Goal: Transaction & Acquisition: Purchase product/service

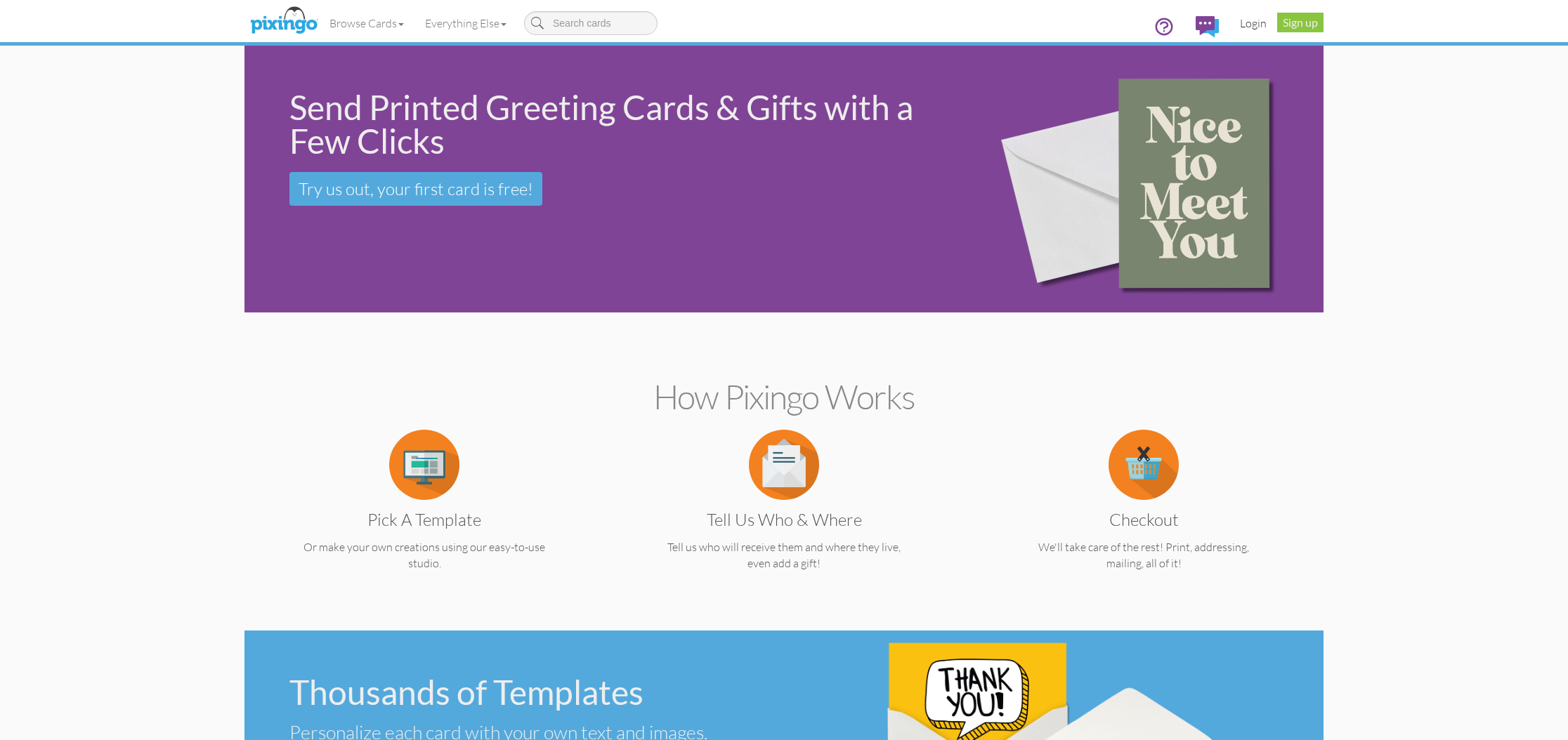
click at [1248, 23] on link "Login" at bounding box center [1253, 23] width 48 height 35
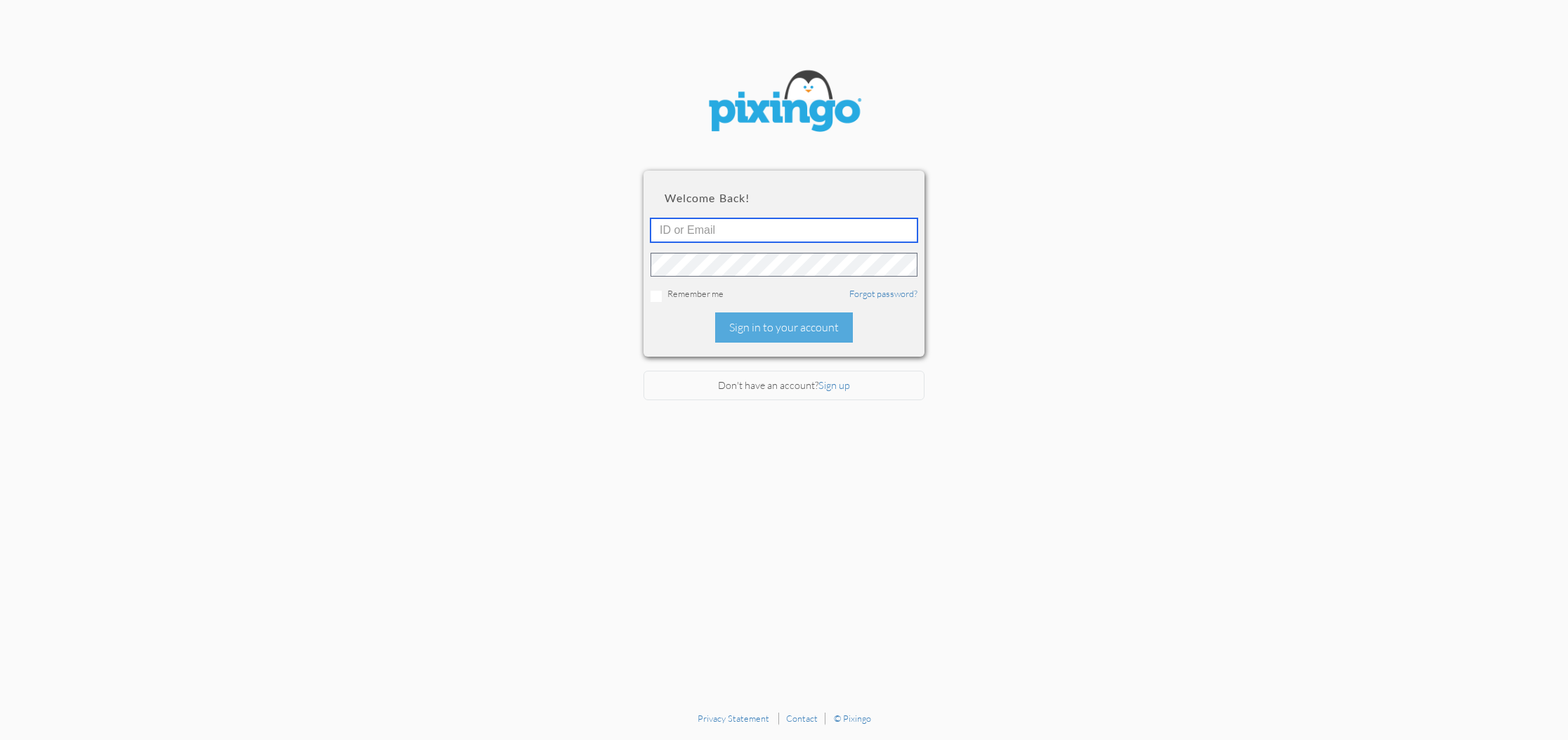
type input "Michelle@creatingmagicvacations.com"
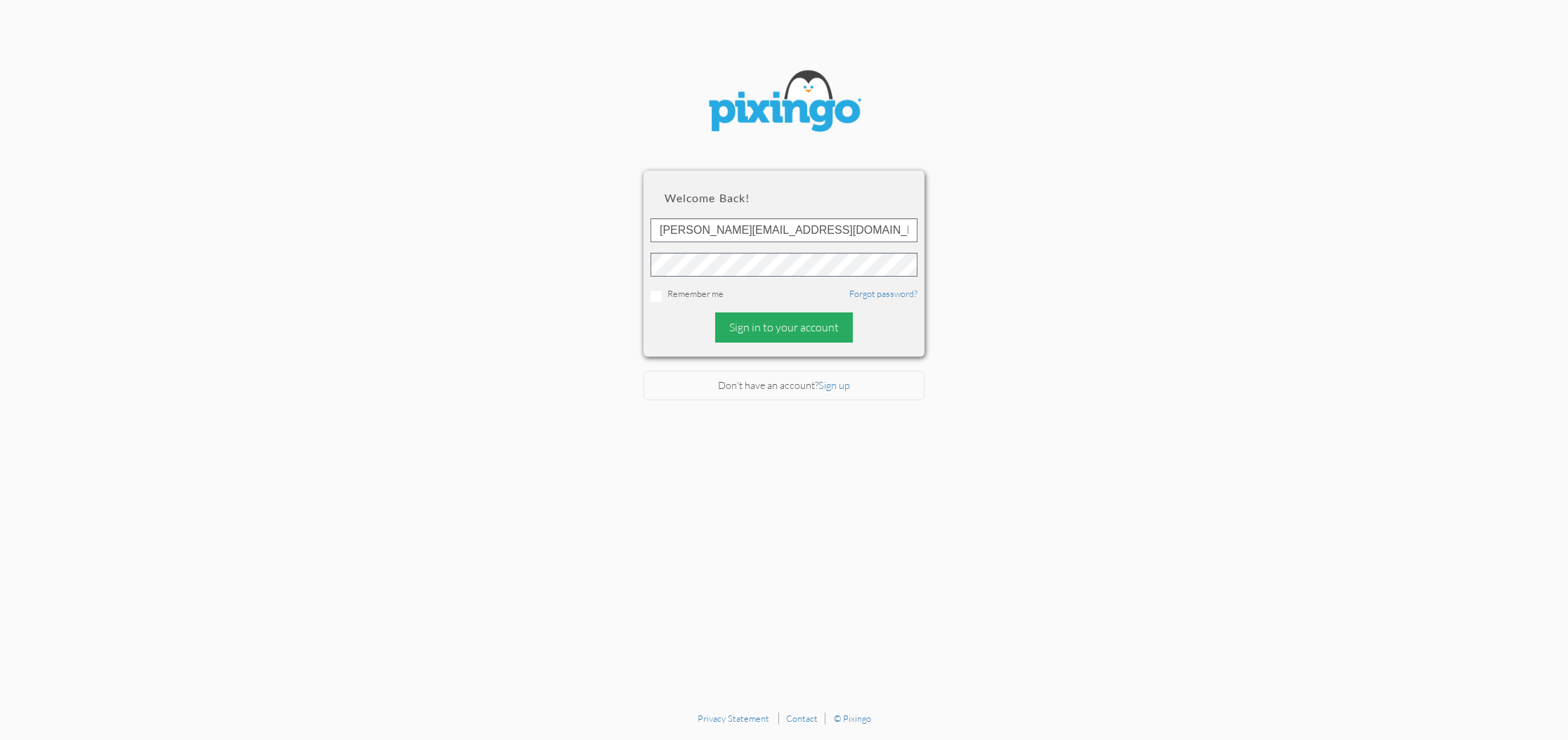
click at [751, 317] on div "Sign in to your account" at bounding box center [784, 327] width 138 height 30
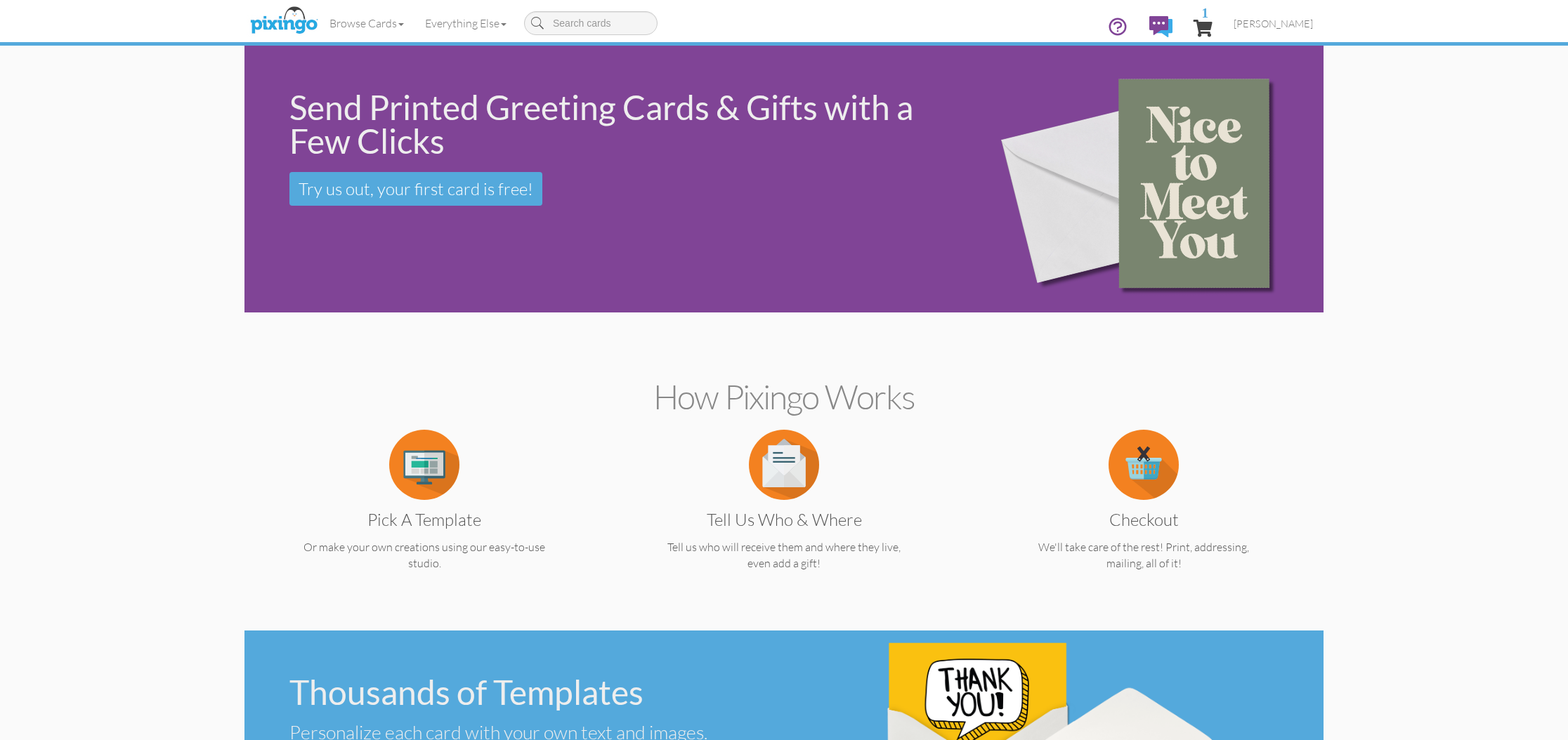
click at [1199, 30] on span "1" at bounding box center [1203, 28] width 19 height 17
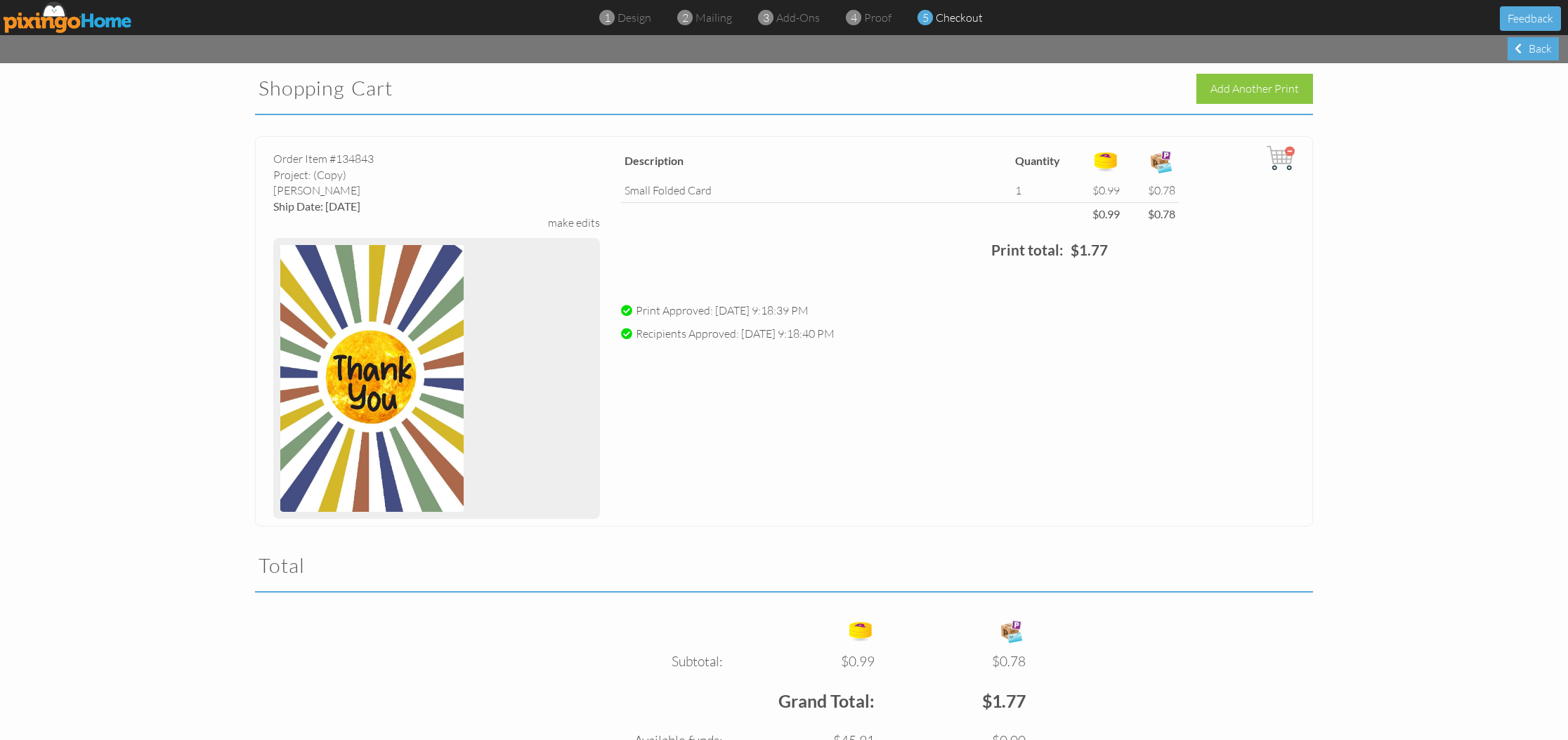
click at [579, 226] on div "make edits" at bounding box center [574, 223] width 52 height 16
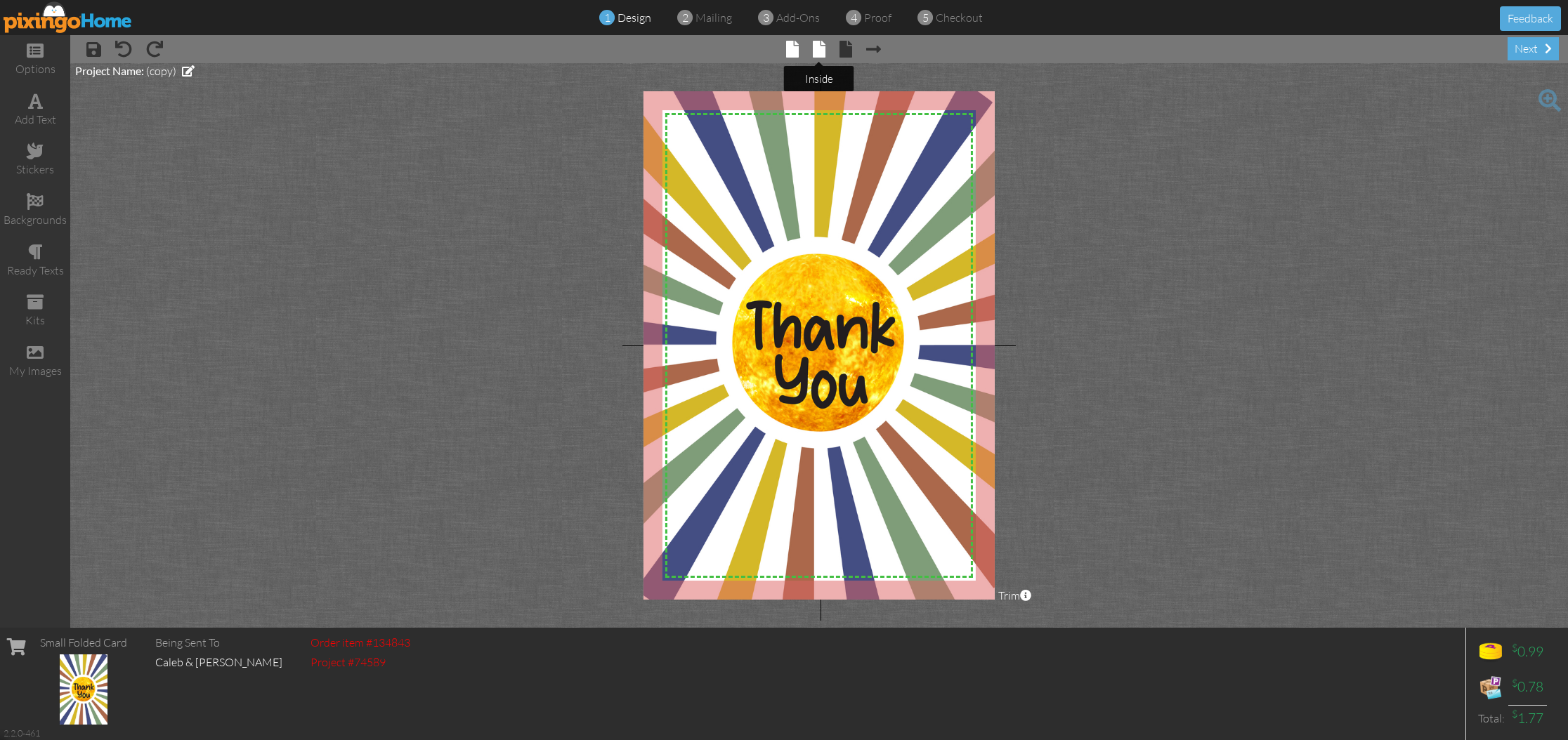
click at [814, 49] on span at bounding box center [819, 49] width 13 height 17
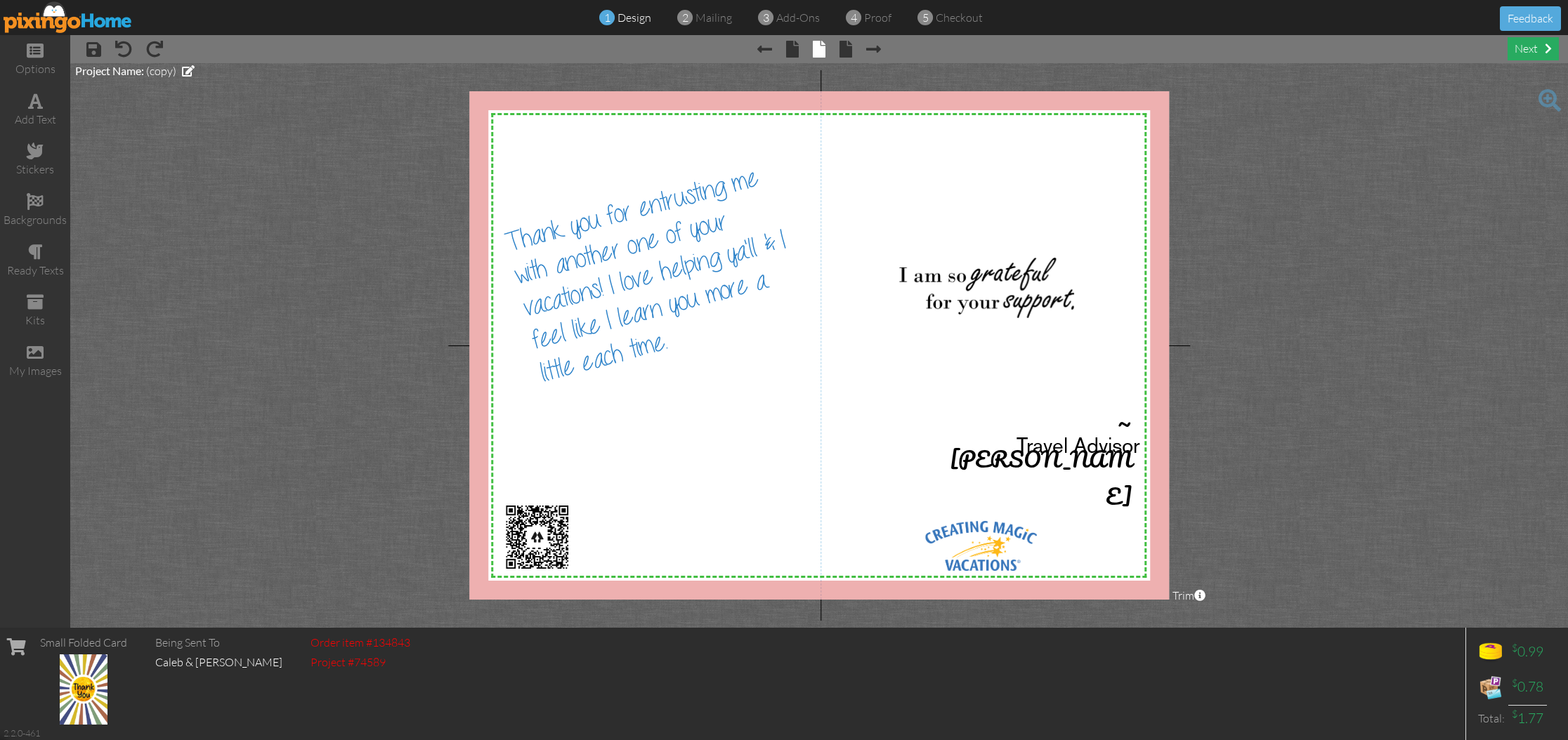
click at [1518, 55] on div "next" at bounding box center [1532, 48] width 51 height 23
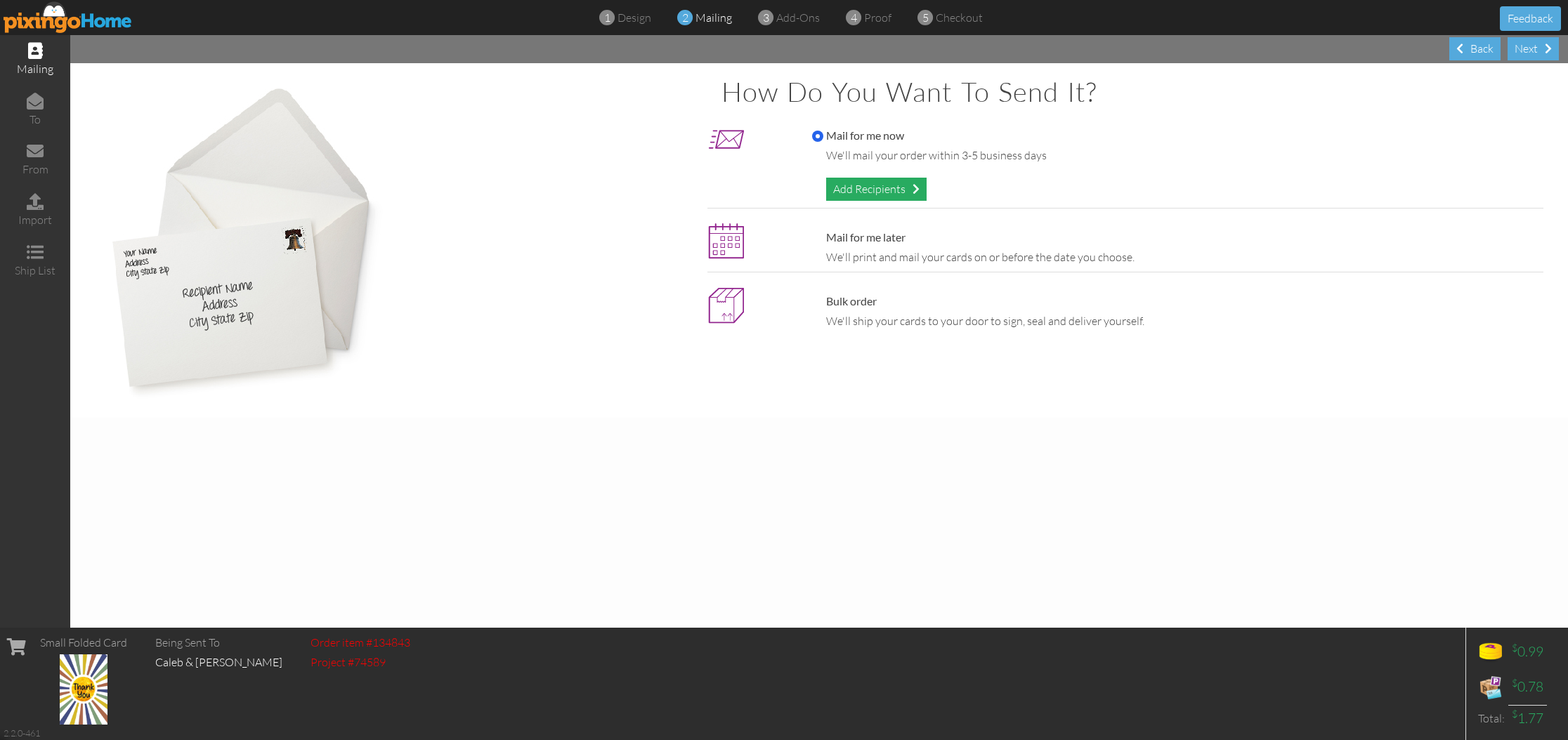
click at [908, 192] on div "Add Recipients" at bounding box center [877, 189] width 101 height 23
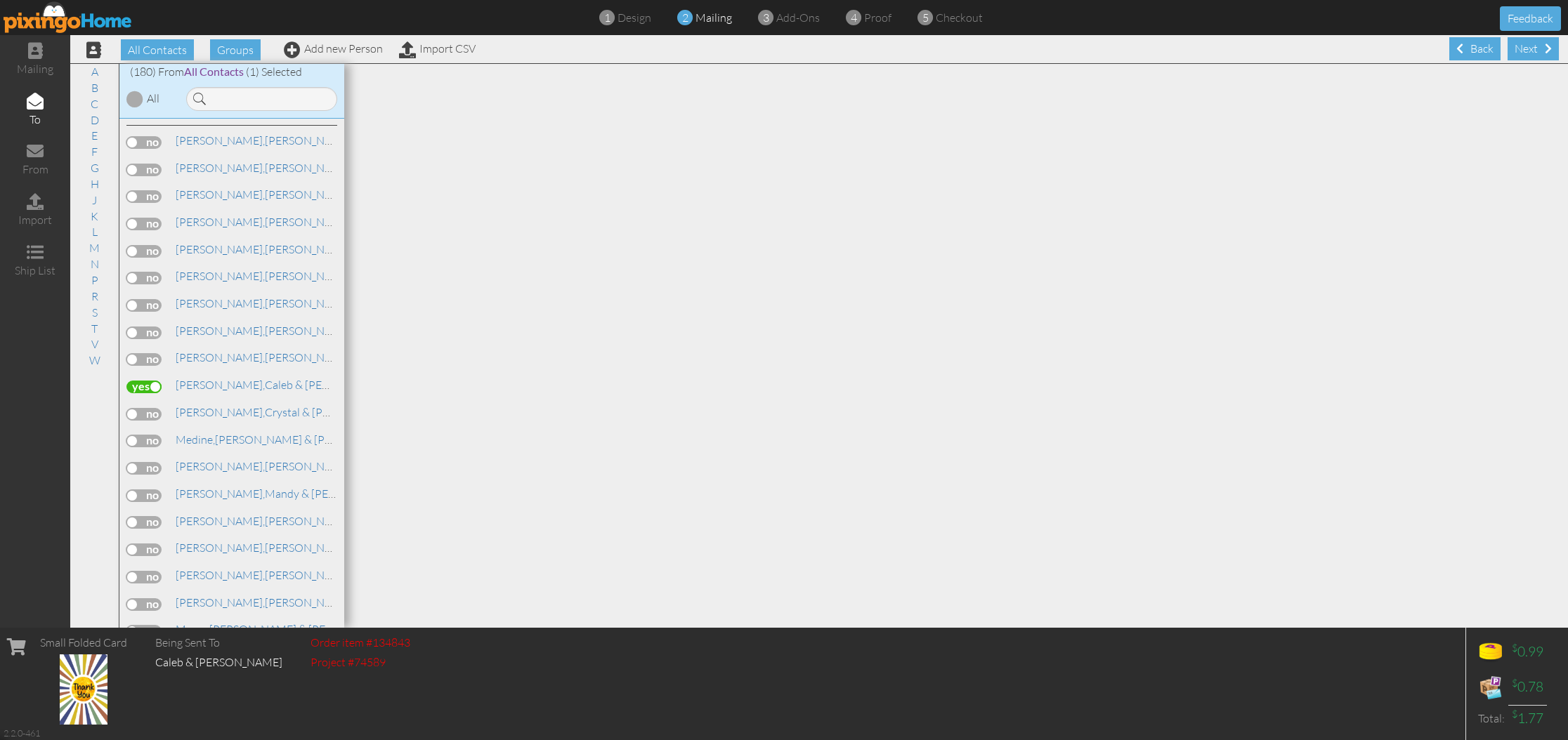
scroll to position [2927, 0]
click at [1536, 52] on div "Next" at bounding box center [1532, 48] width 51 height 23
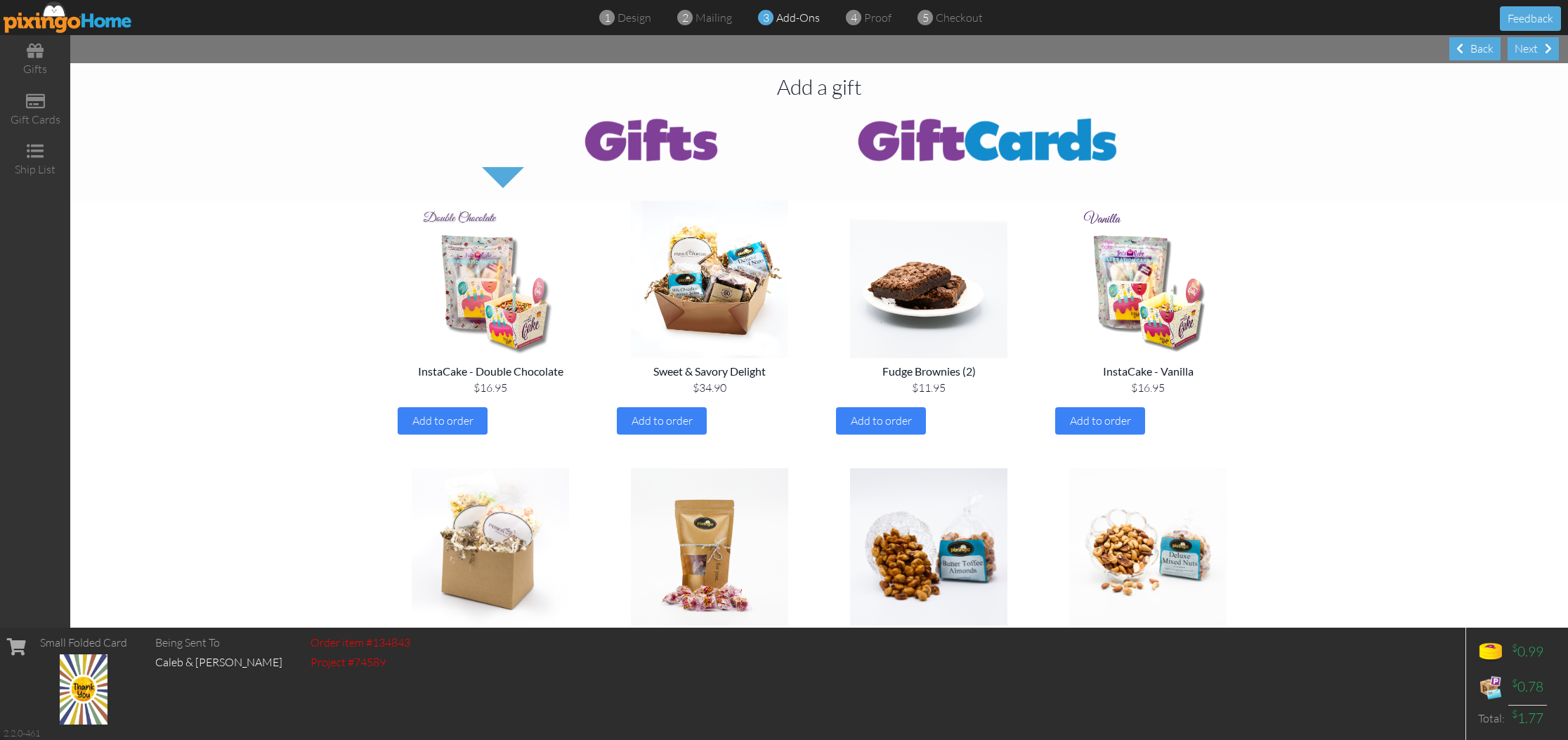
drag, startPoint x: 1531, startPoint y: 54, endPoint x: 1427, endPoint y: 73, distance: 105.7
click at [1531, 54] on div "Next" at bounding box center [1532, 48] width 51 height 23
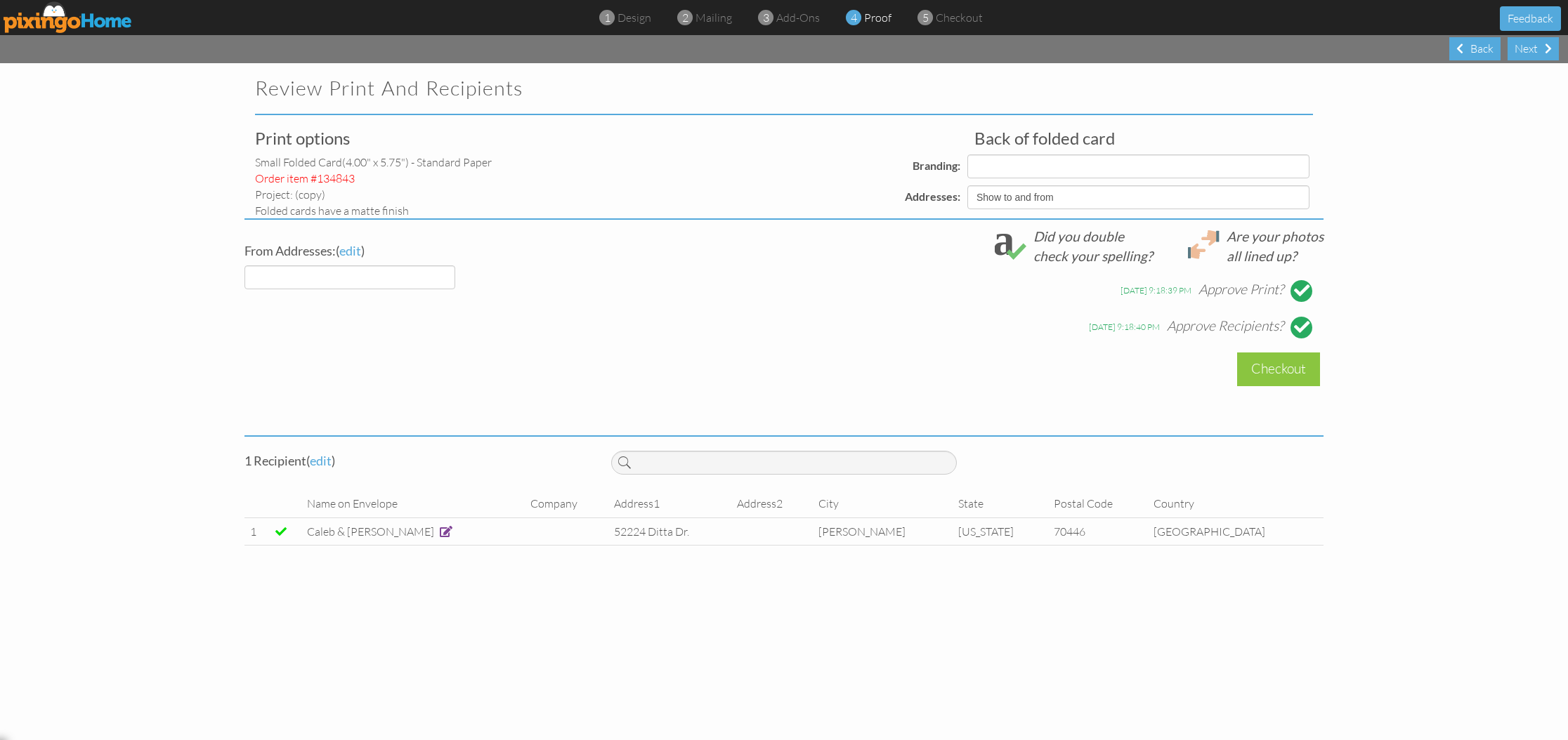
select select "object:1454"
select select "object:1455"
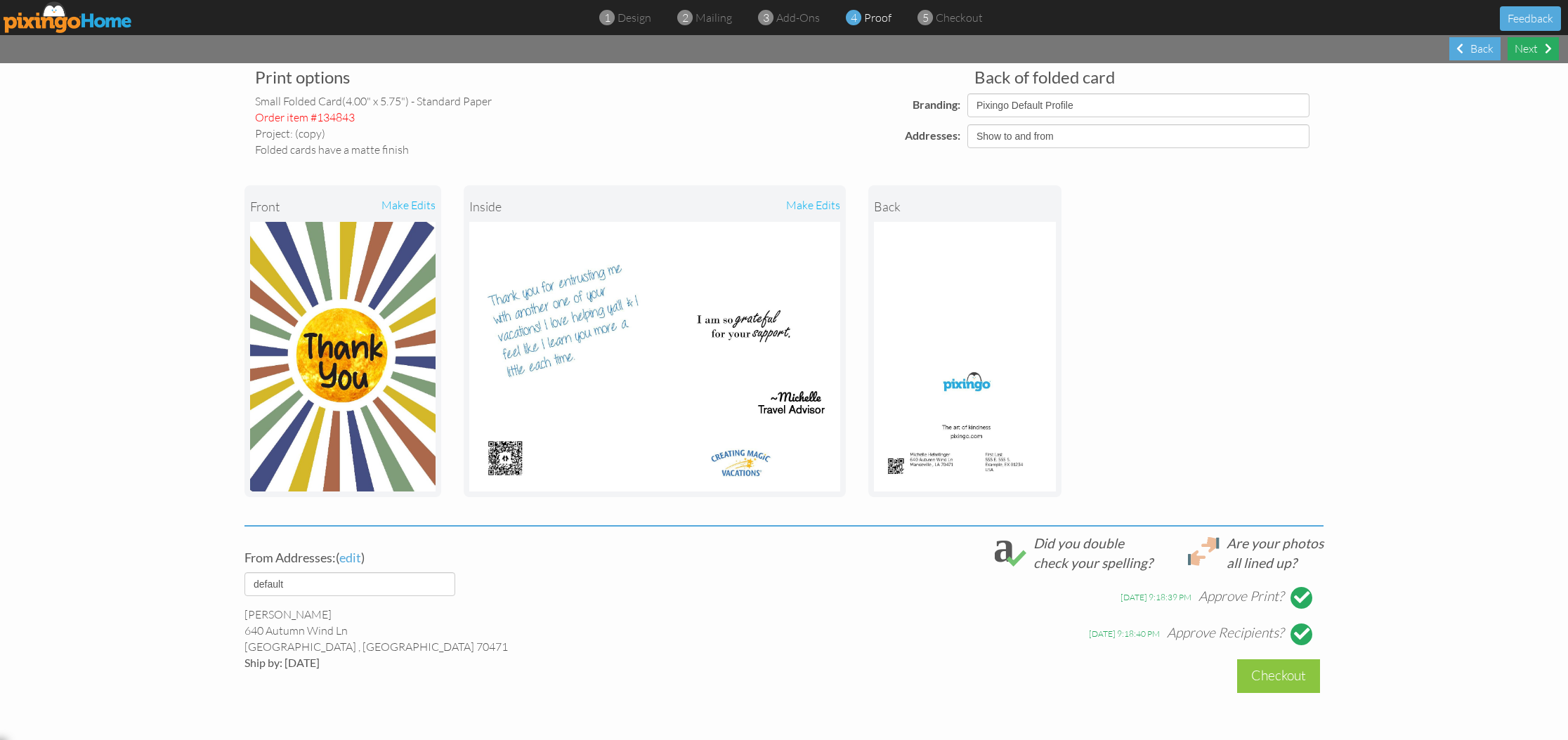
click at [1534, 53] on div "Next" at bounding box center [1532, 48] width 51 height 23
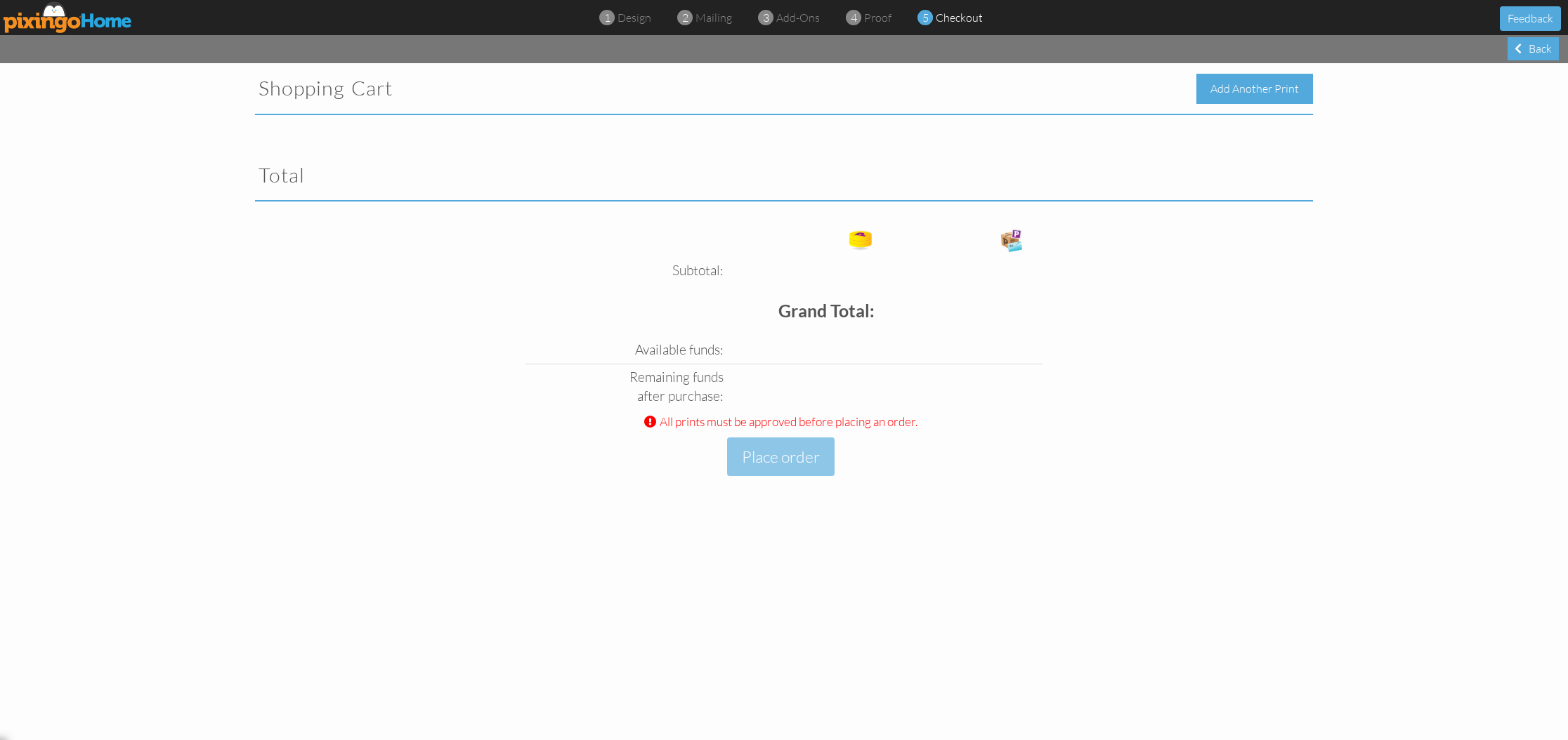
click at [1220, 87] on div "Add Another Print" at bounding box center [1255, 89] width 117 height 30
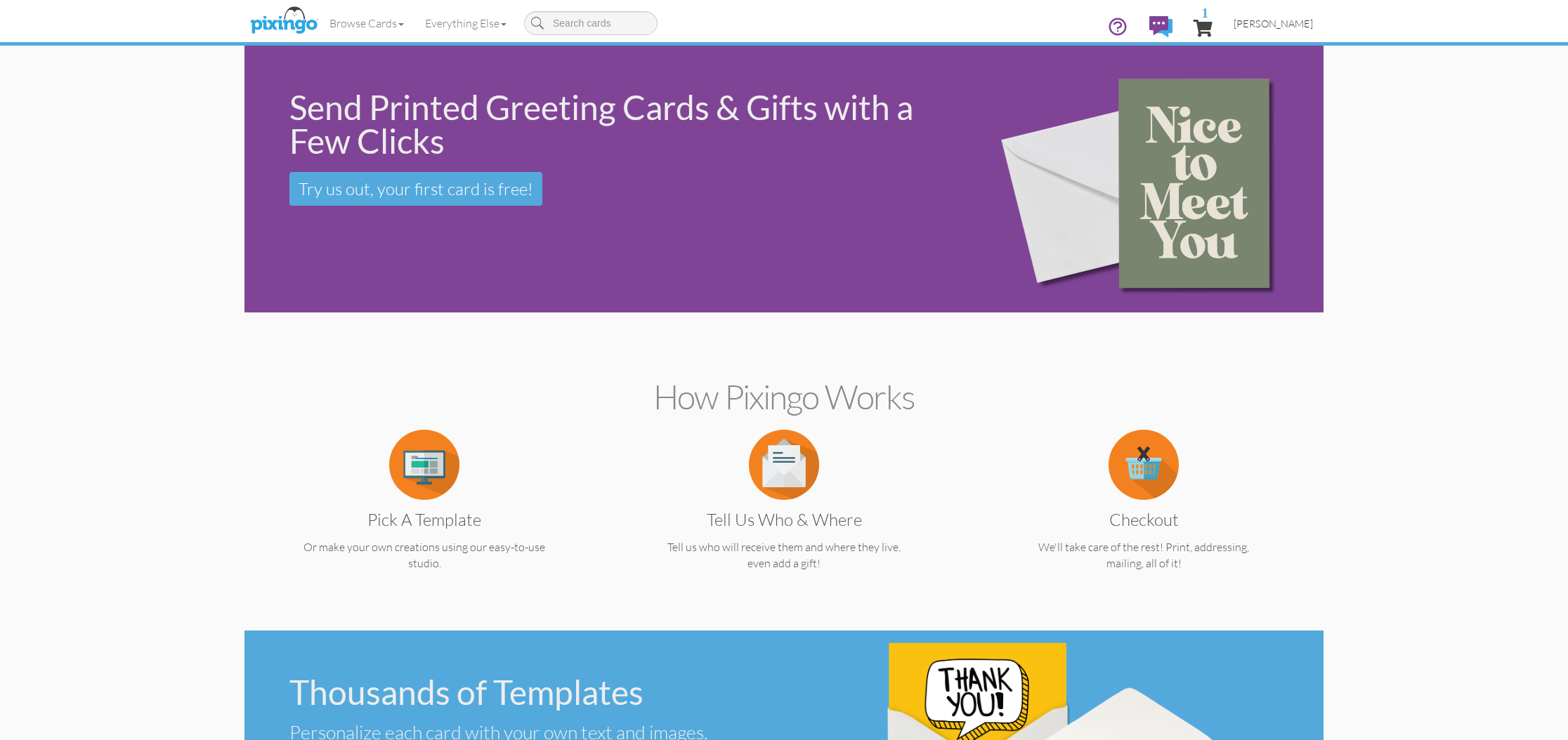
click at [1281, 31] on link "[PERSON_NAME]" at bounding box center [1273, 24] width 101 height 36
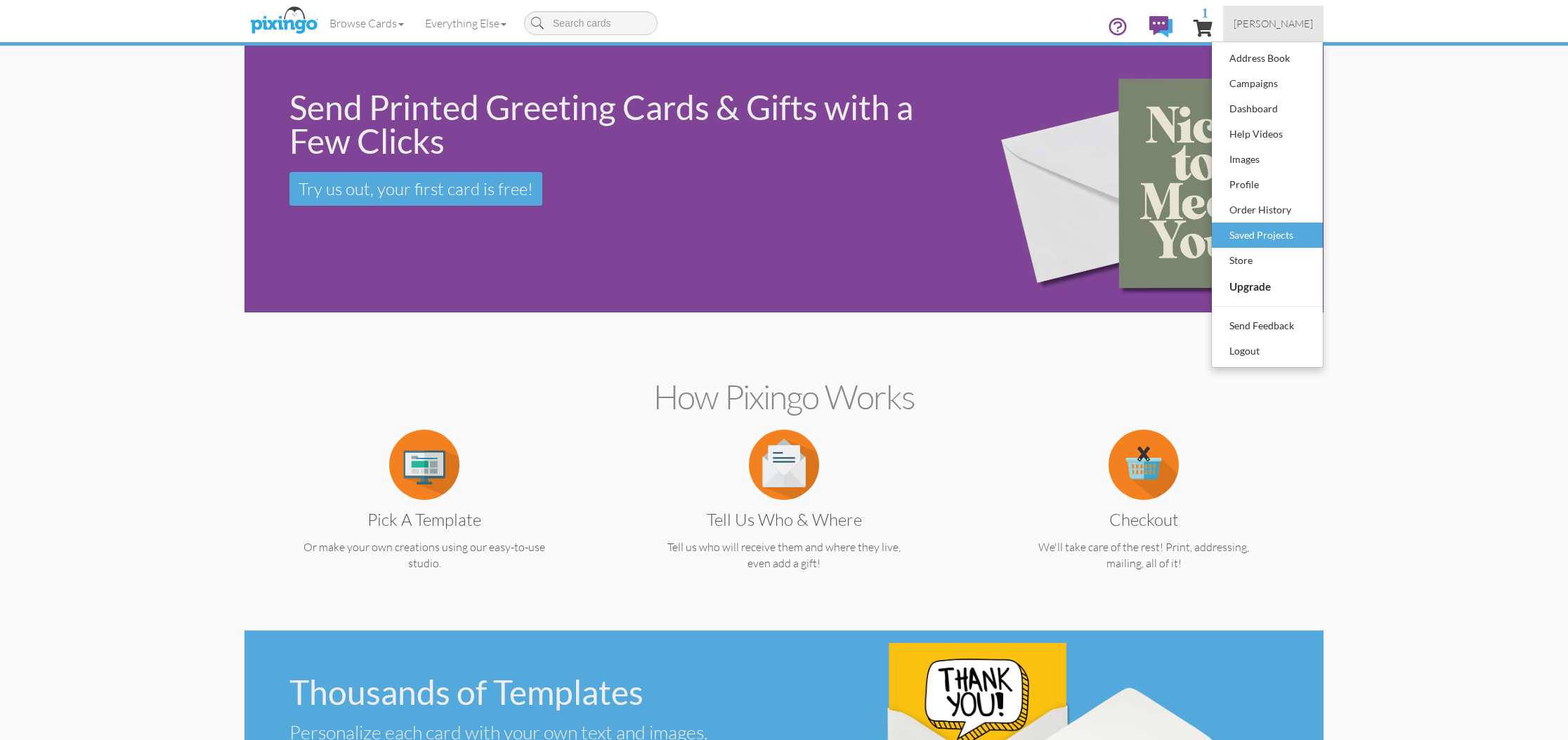
click at [1258, 229] on div "Saved Projects" at bounding box center [1267, 235] width 83 height 21
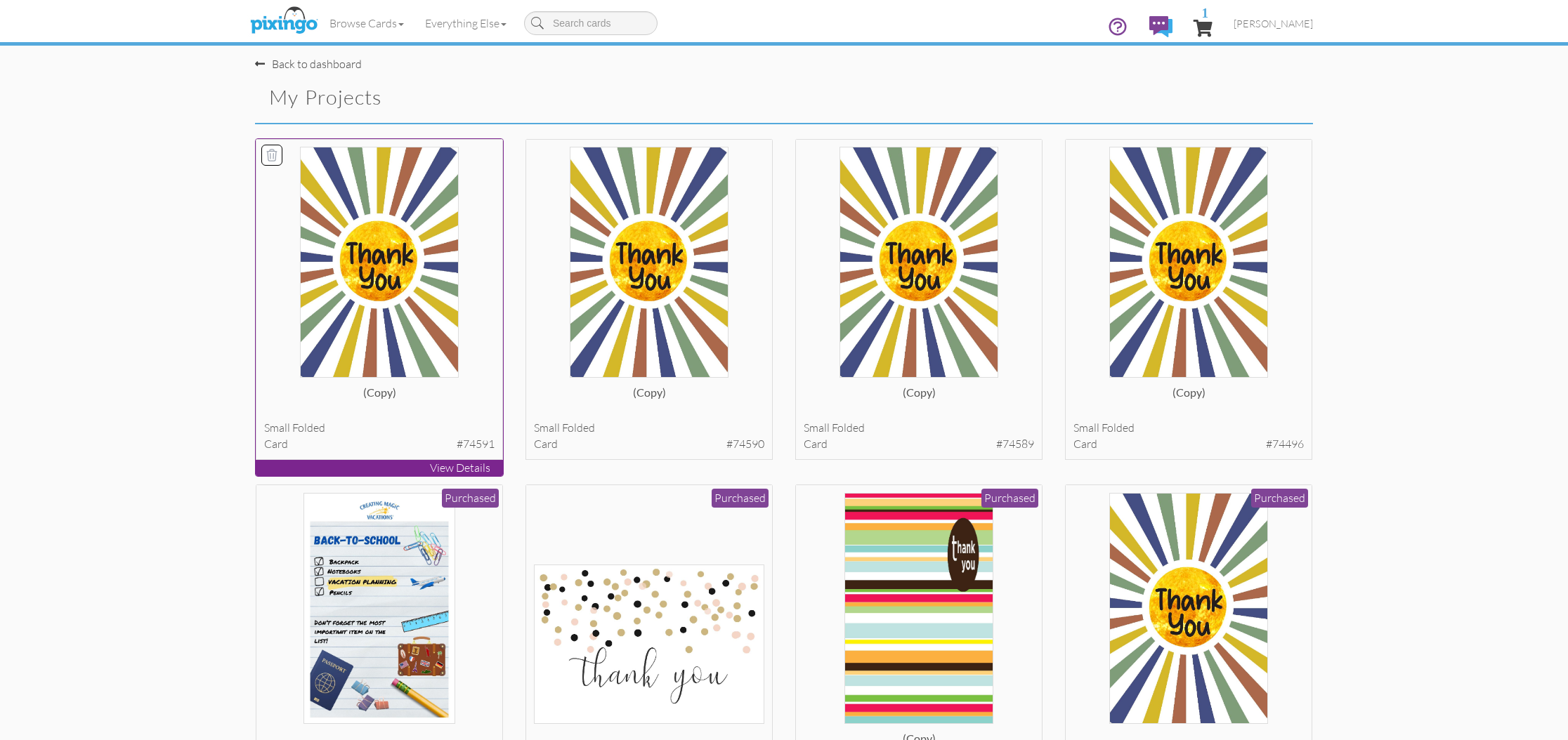
click at [366, 300] on img at bounding box center [379, 262] width 159 height 231
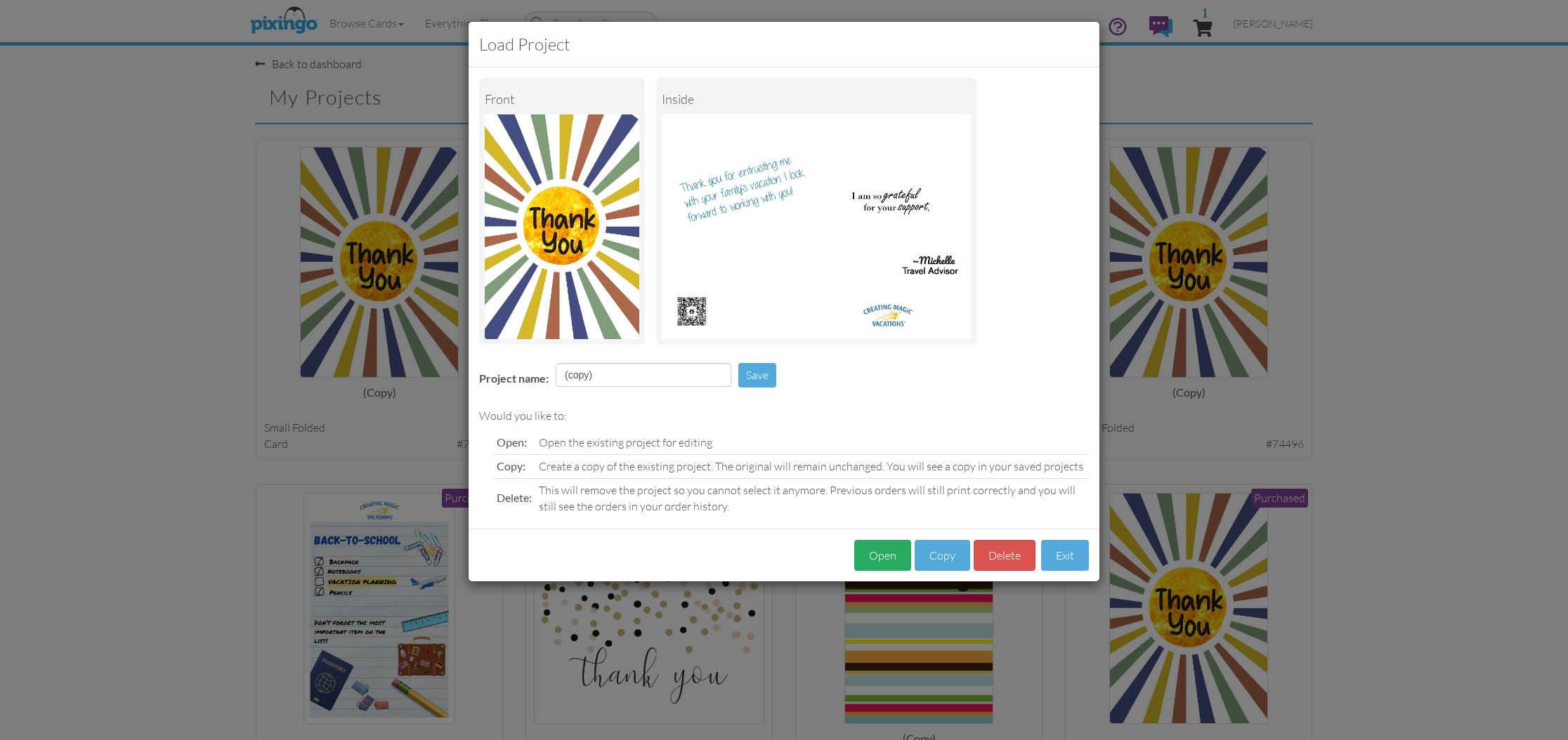
click at [880, 558] on button "Open" at bounding box center [882, 556] width 57 height 32
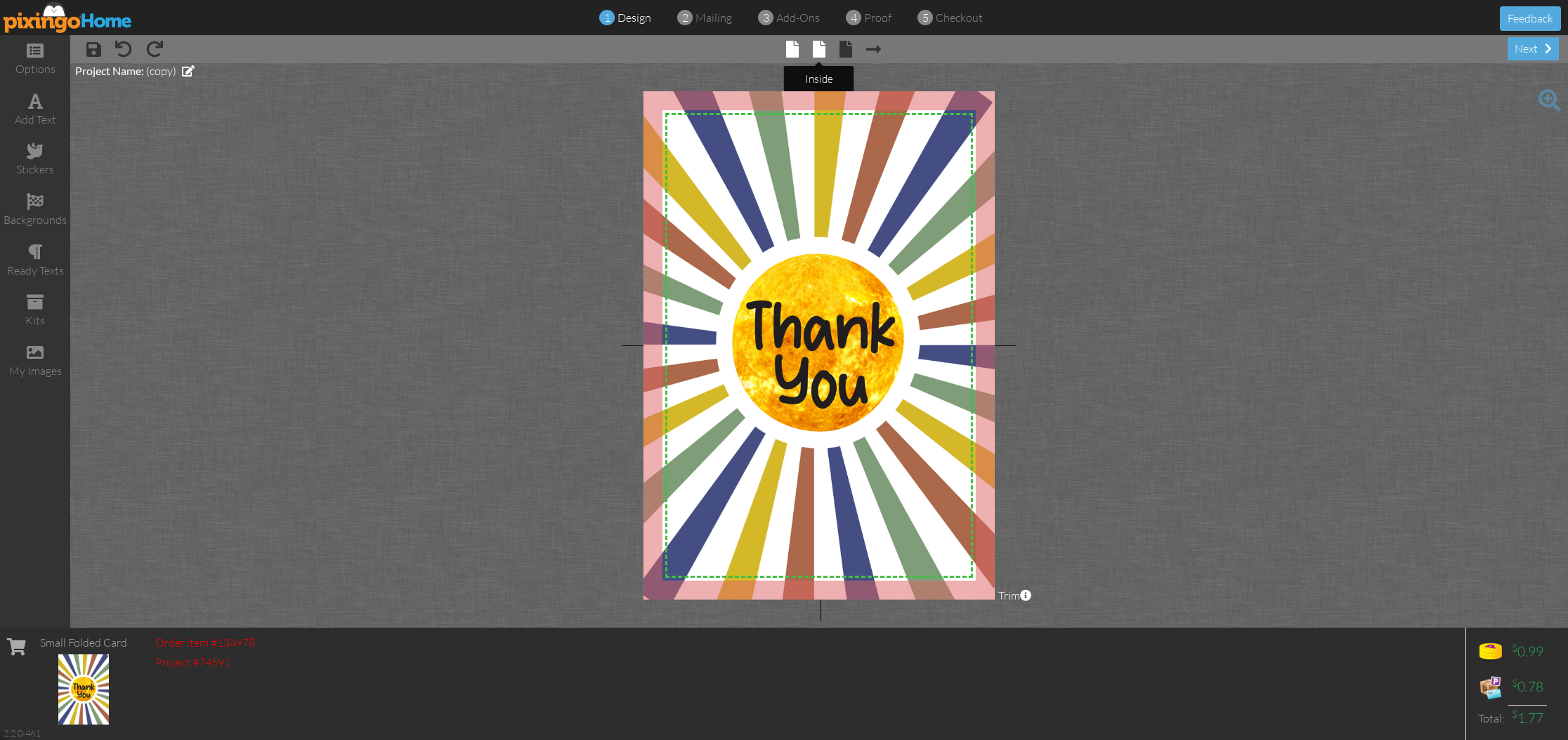
click at [822, 48] on span at bounding box center [819, 49] width 13 height 17
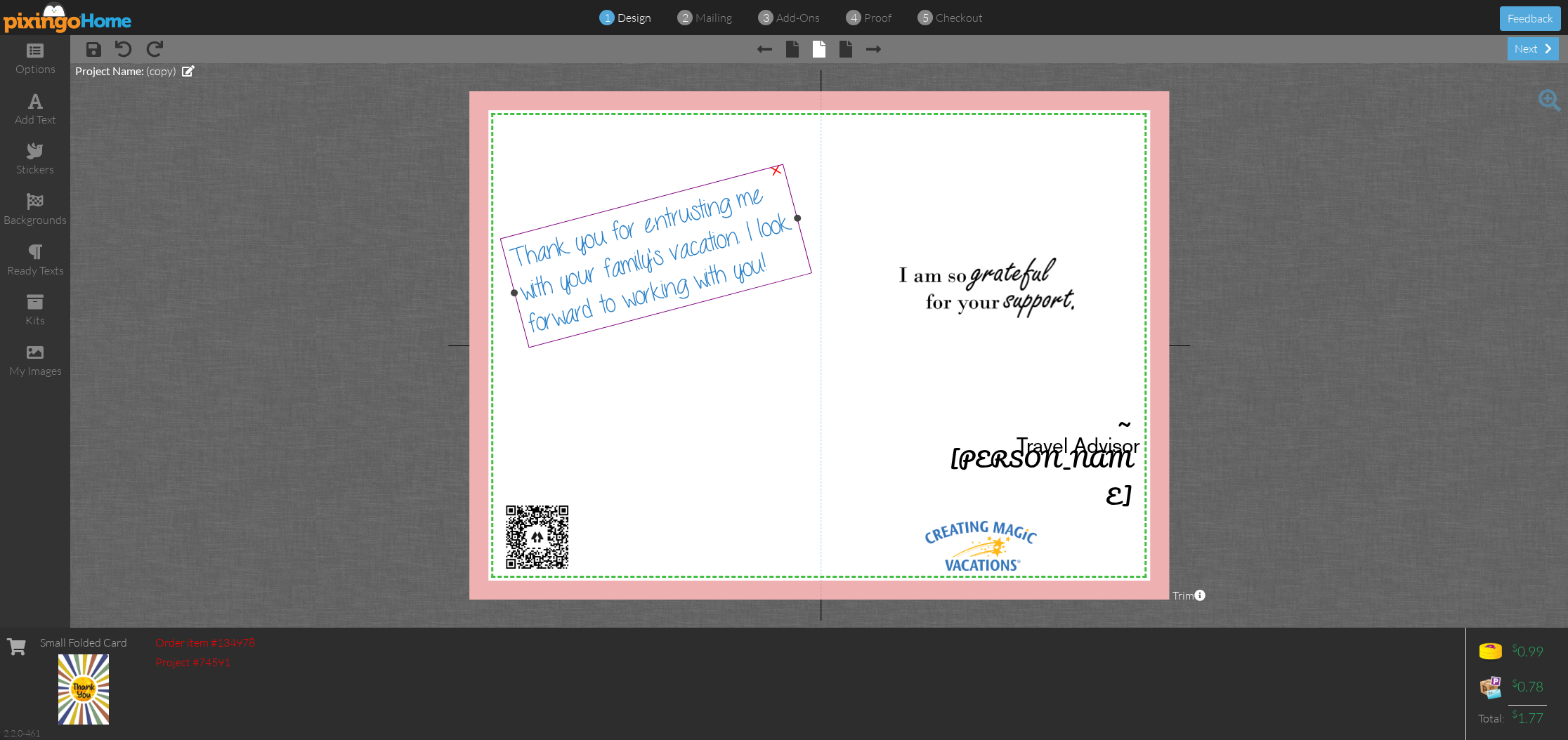
click at [778, 262] on div "Thank you for entrusting me with your family's vacation. I look forward to work…" at bounding box center [655, 255] width 297 height 169
click at [777, 265] on div "Thank you for entrusting me with your family's vacation. I look forward to work…" at bounding box center [655, 255] width 297 height 169
click at [774, 263] on div "Thank you for entrusting me with your family's vacation. I look forward to work…" at bounding box center [655, 255] width 297 height 169
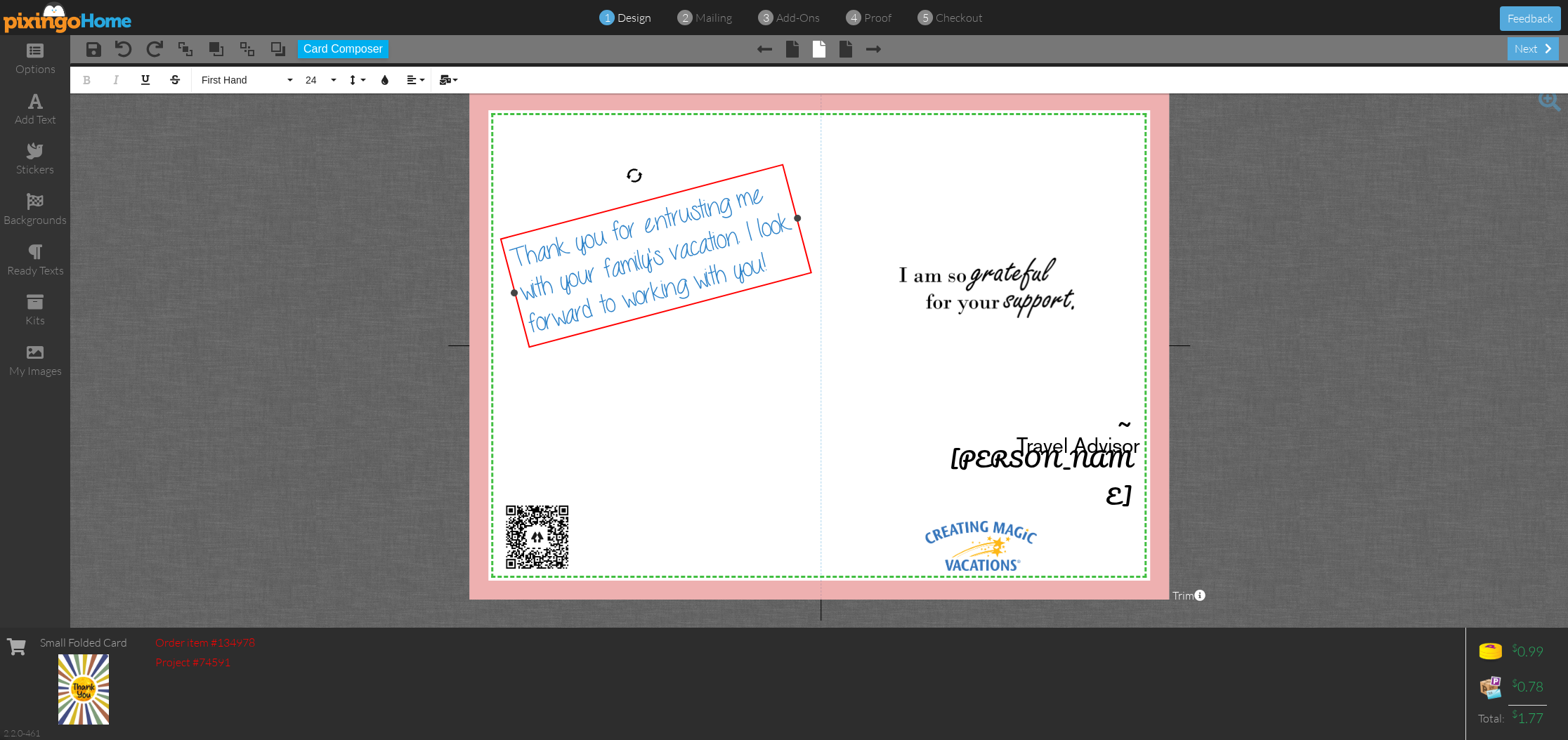
scroll to position [0, 1]
click at [769, 262] on div "Thank you for entrusting me with your family's vacation. I look forward to work…" at bounding box center [655, 255] width 297 height 169
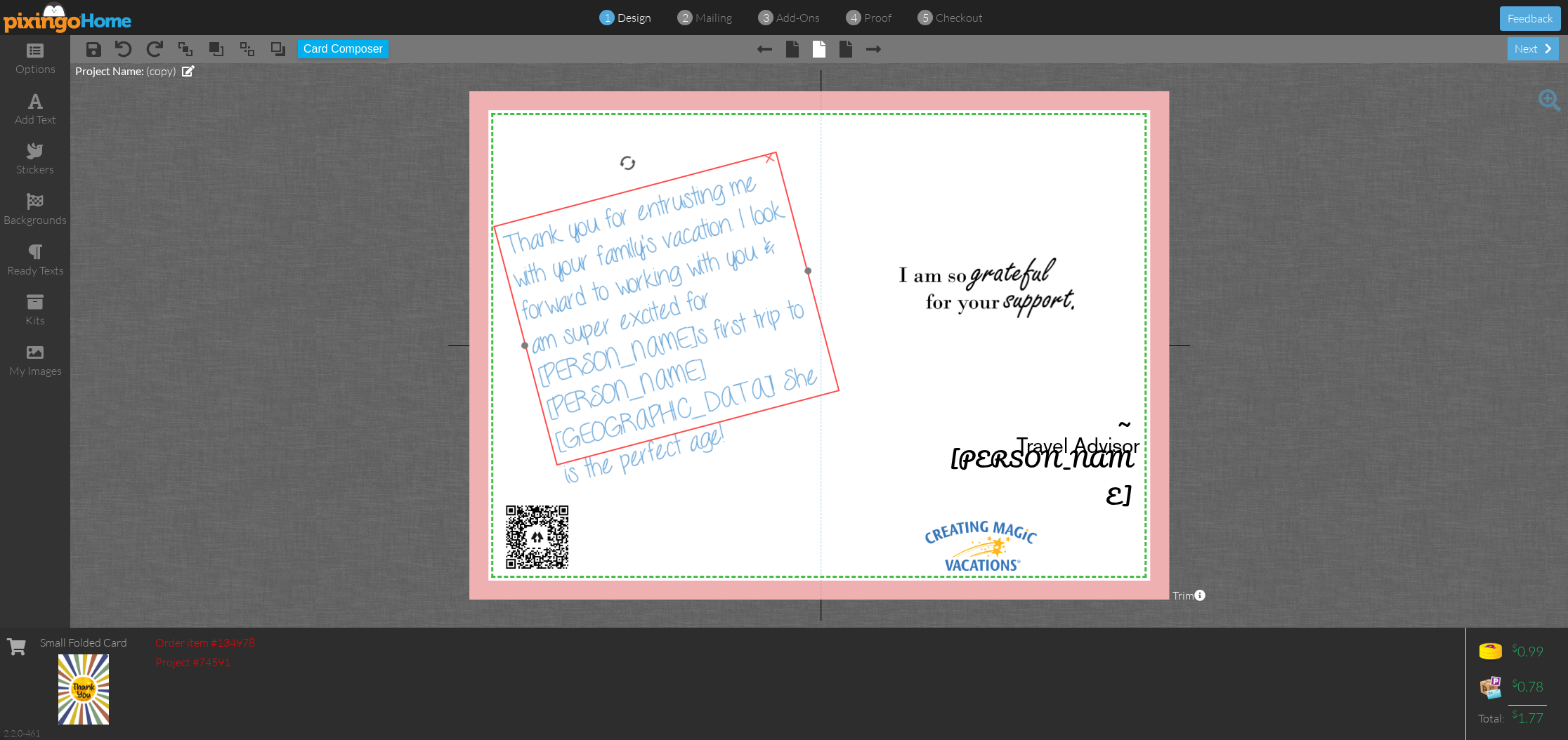
drag, startPoint x: 660, startPoint y: 317, endPoint x: 671, endPoint y: 302, distance: 18.6
click at [671, 302] on span "Thank you for entrusting me with your family's vacation. I look forward to work…" at bounding box center [660, 329] width 319 height 321
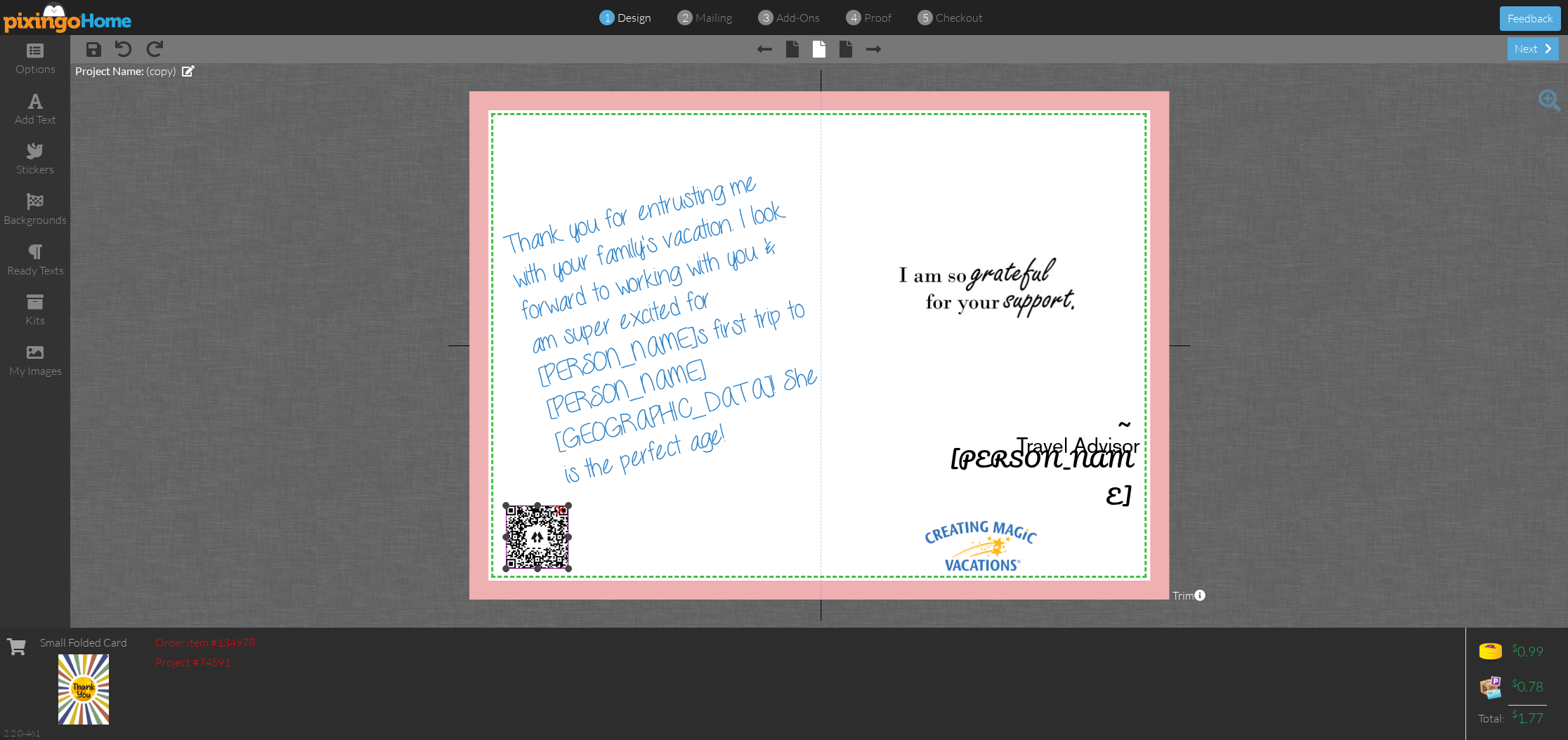
click at [560, 543] on img at bounding box center [537, 536] width 63 height 63
click at [39, 363] on div "my images" at bounding box center [35, 371] width 70 height 16
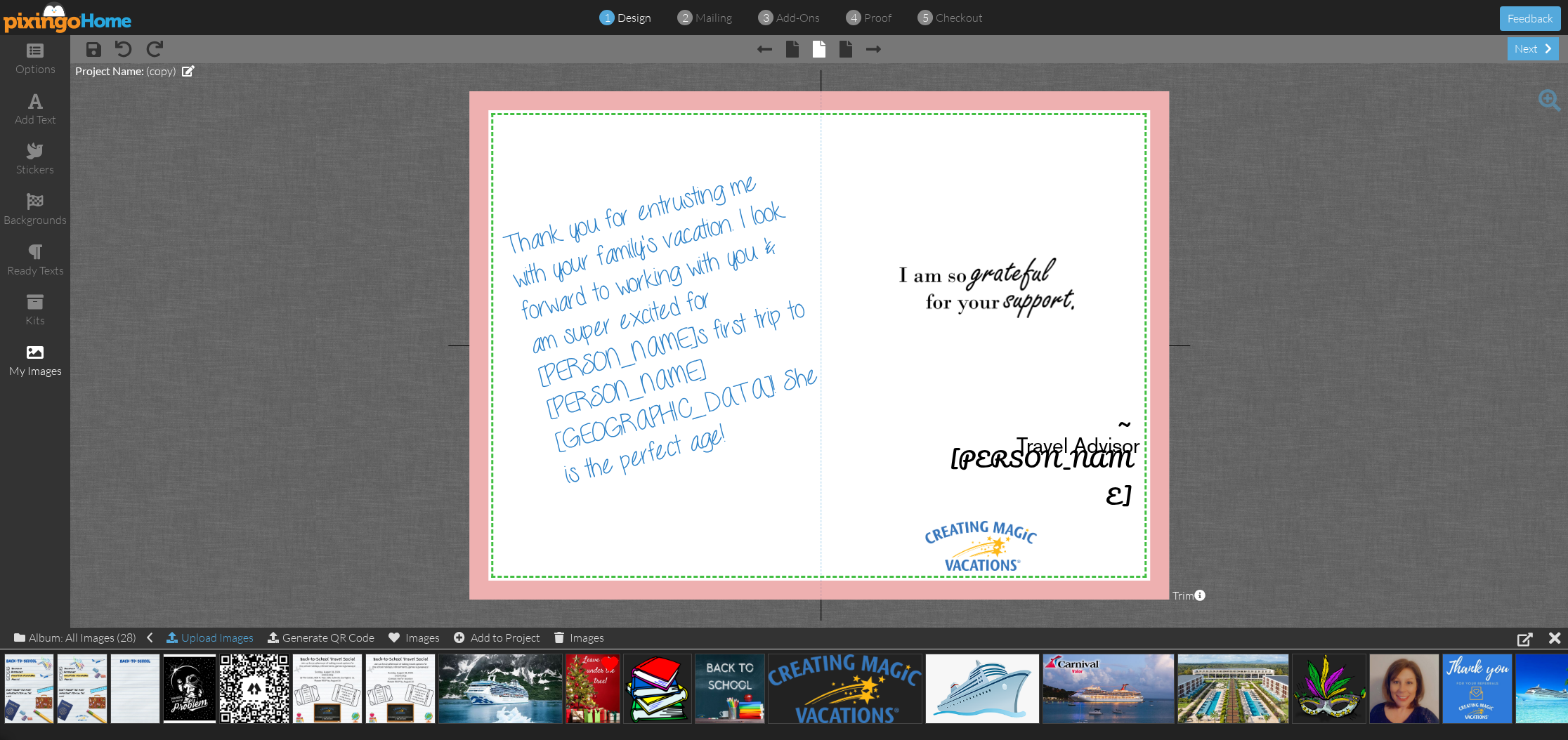
click at [218, 639] on div "Upload Images" at bounding box center [210, 638] width 87 height 21
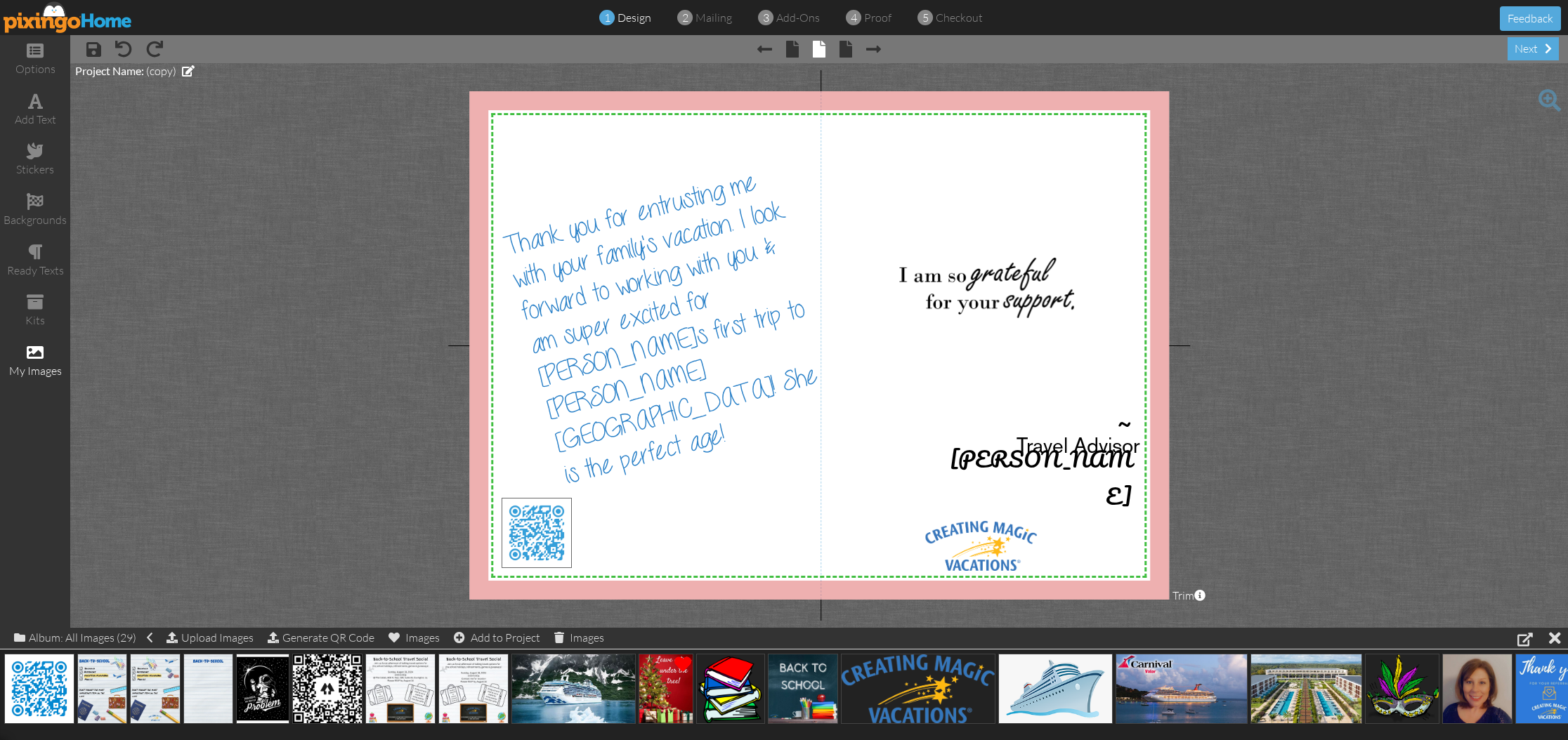
drag, startPoint x: 61, startPoint y: 679, endPoint x: 557, endPoint y: 525, distance: 519.4
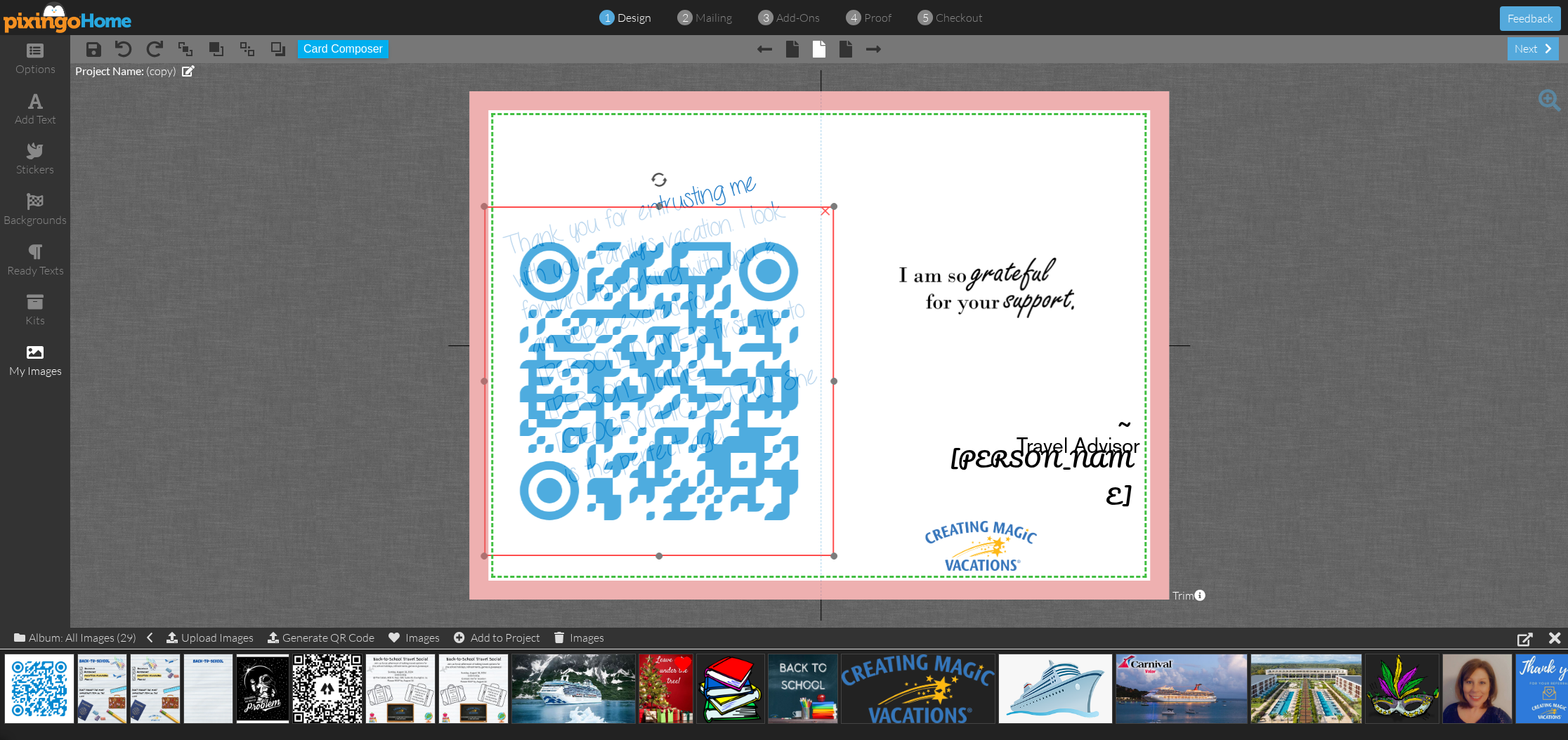
drag, startPoint x: 720, startPoint y: 534, endPoint x: 705, endPoint y: 246, distance: 288.4
click at [705, 245] on img at bounding box center [659, 381] width 350 height 350
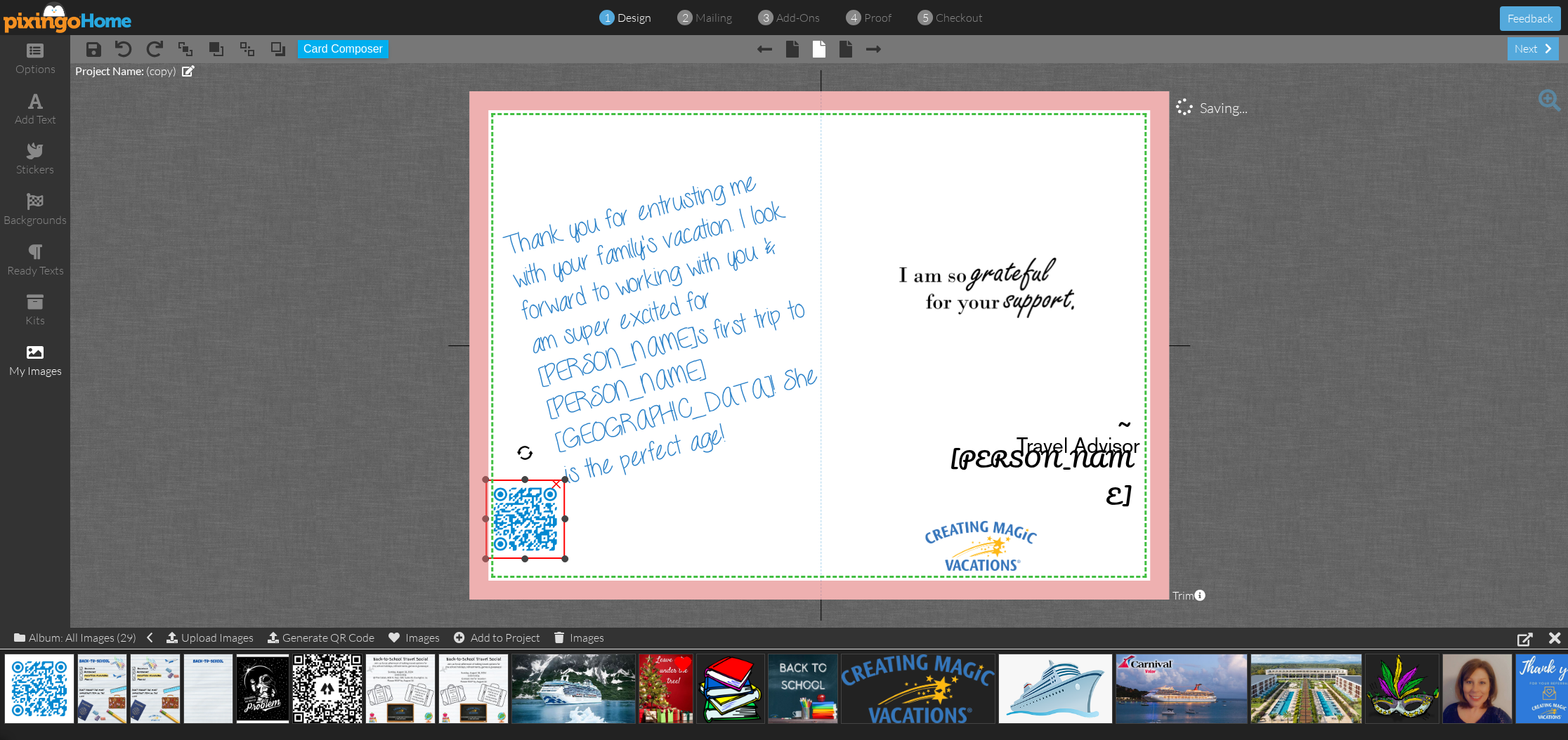
drag, startPoint x: 835, startPoint y: 209, endPoint x: 572, endPoint y: 479, distance: 376.9
click at [572, 479] on div "X X X X X X X X X X X X X X X X X X X X X X X X X X X X X X X X X X X X X X X X…" at bounding box center [819, 345] width 700 height 508
drag, startPoint x: 529, startPoint y: 510, endPoint x: 544, endPoint y: 523, distance: 19.8
click at [544, 523] on img at bounding box center [540, 532] width 79 height 79
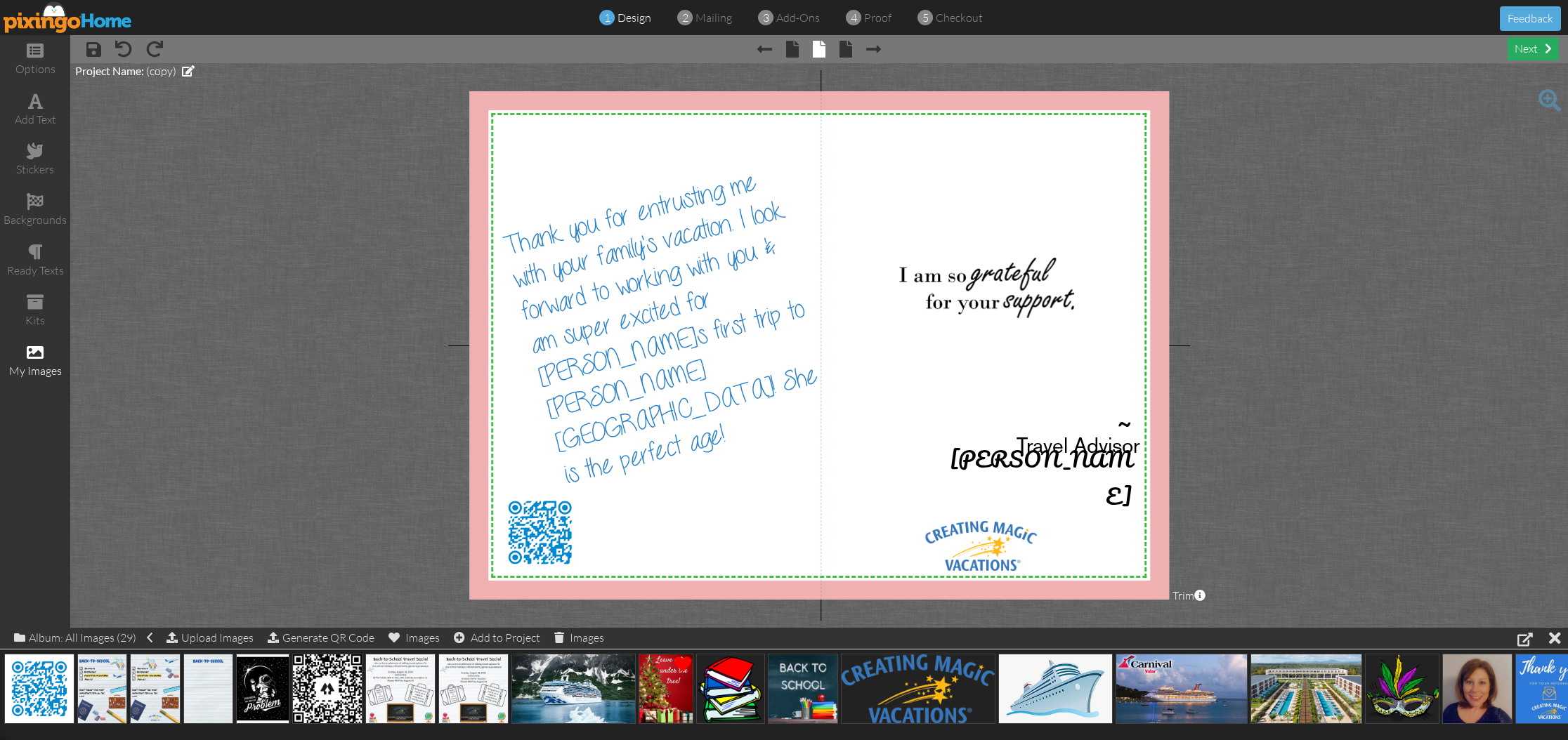
click at [1526, 46] on div "next" at bounding box center [1532, 48] width 51 height 23
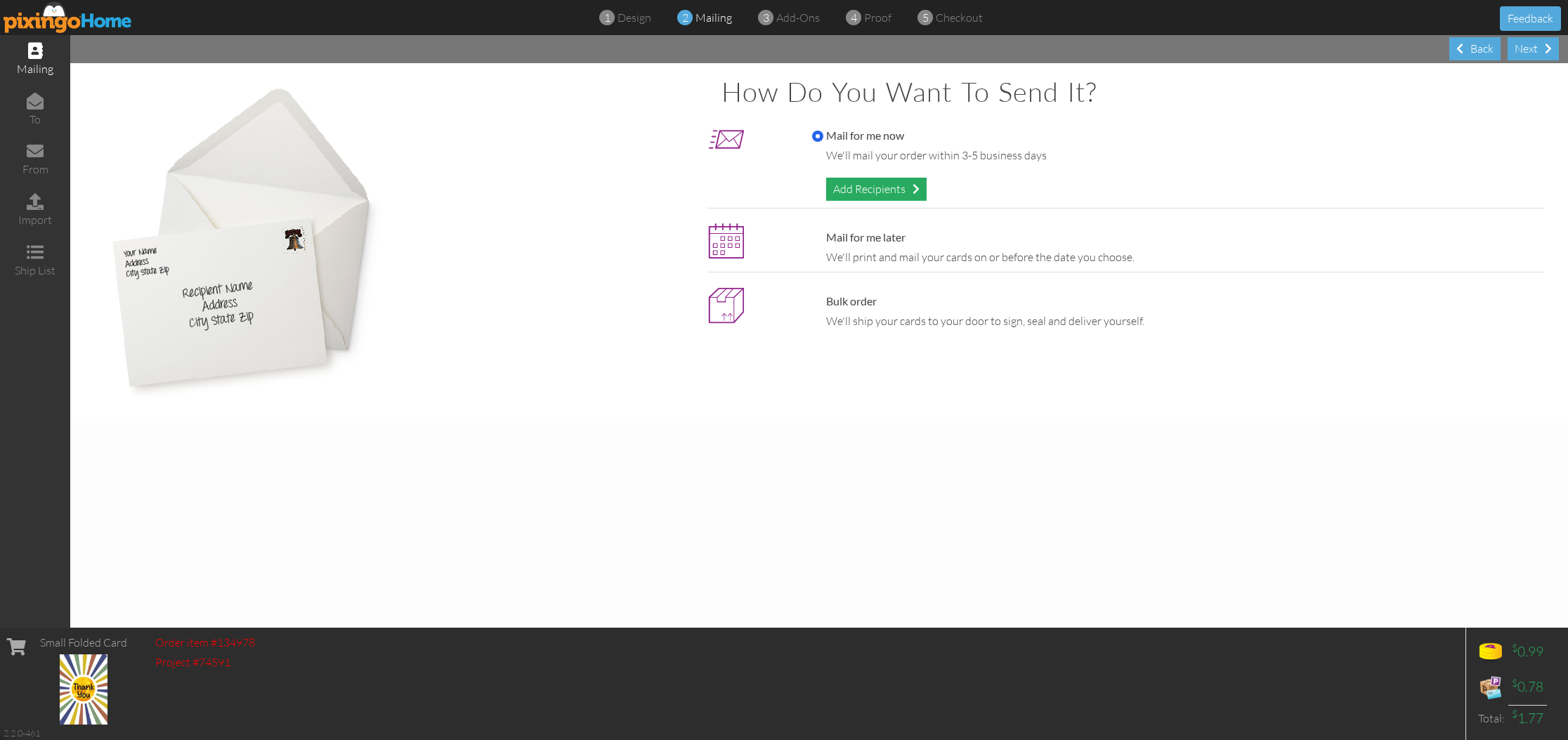
click at [876, 191] on div "Add Recipients" at bounding box center [877, 189] width 101 height 23
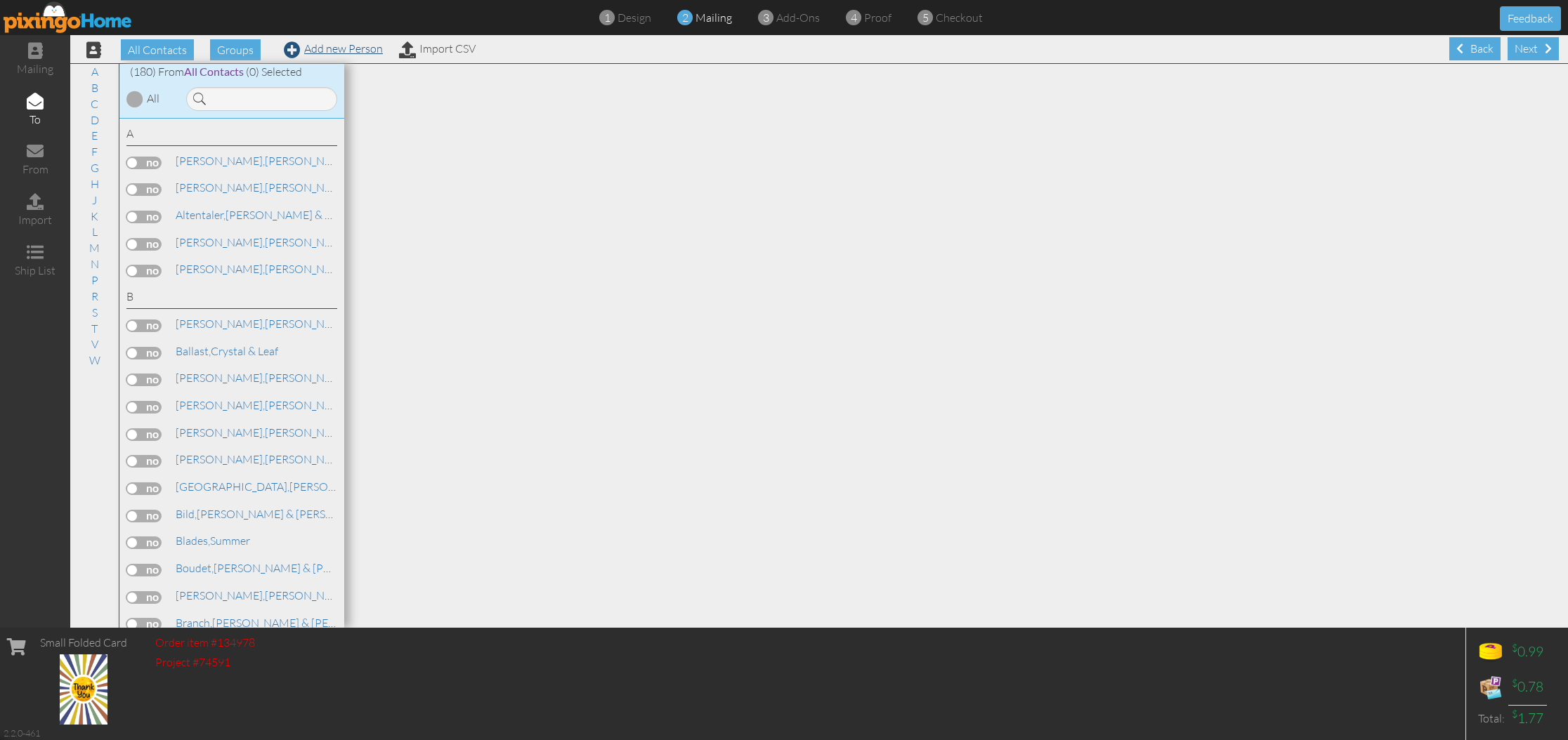
click at [324, 50] on link "Add new Person" at bounding box center [333, 48] width 99 height 14
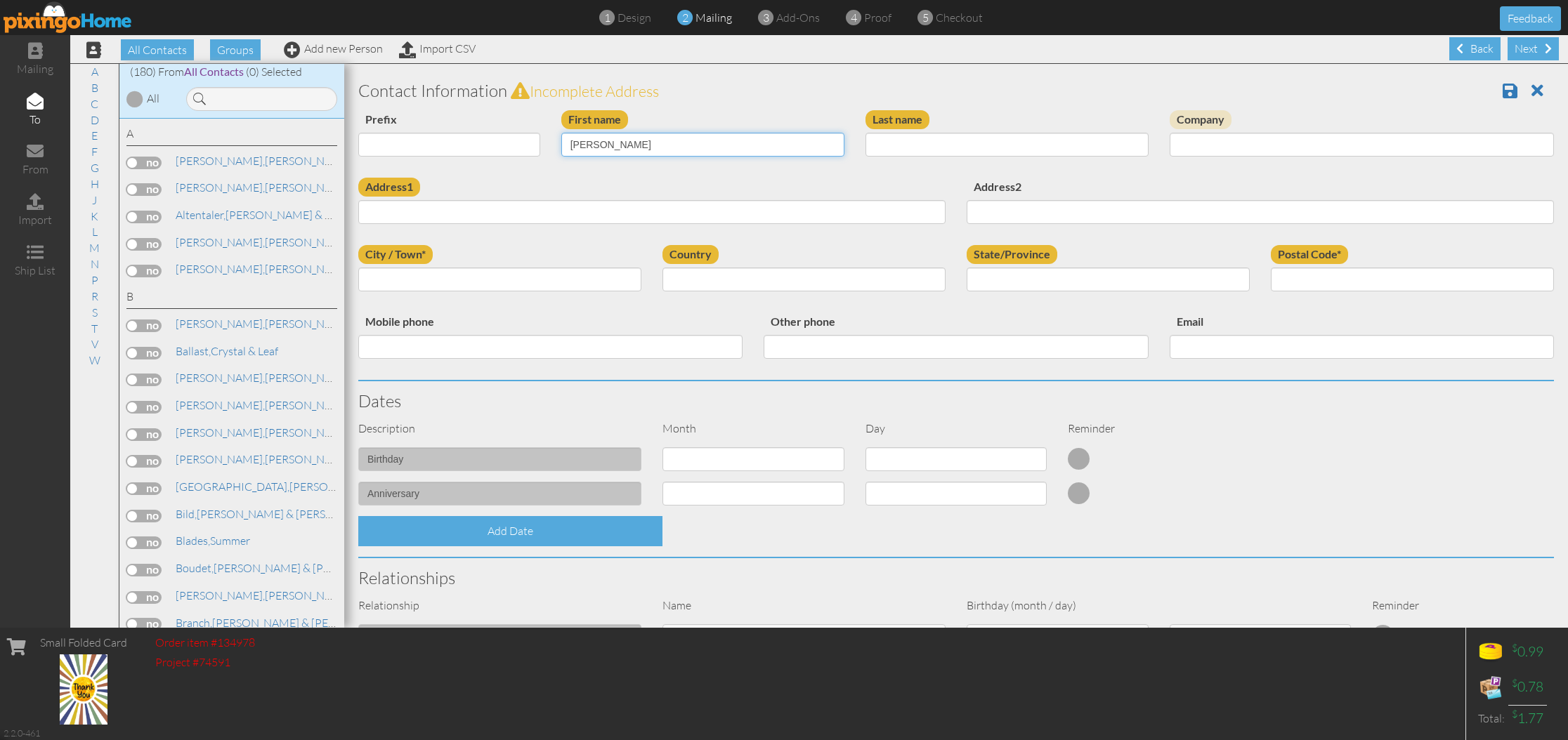
type input "[PERSON_NAME]"
type input "Burke"
type input "[STREET_ADDRESS][PERSON_NAME]"
type input "[PERSON_NAME]"
select select "object:2877"
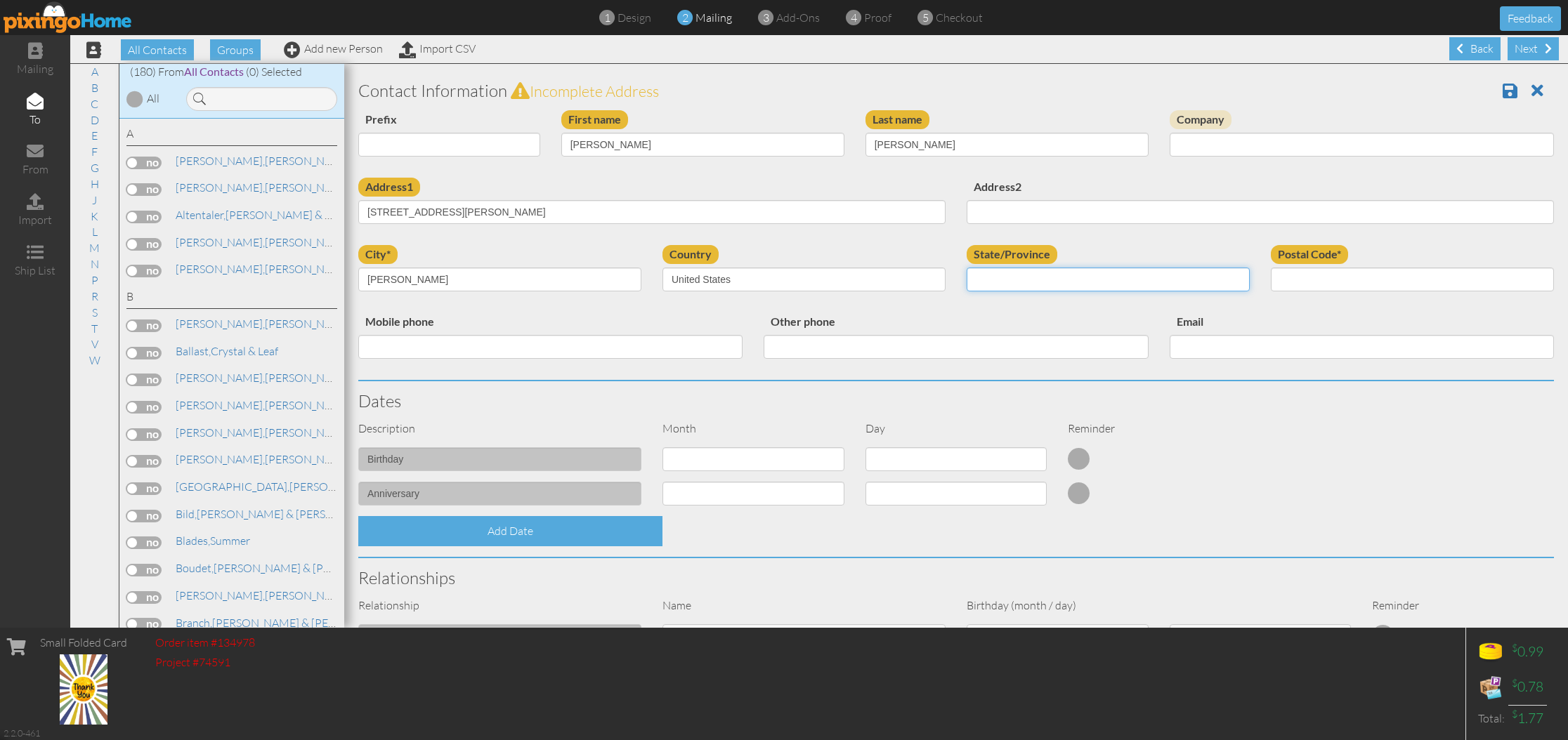
select select "object:3146"
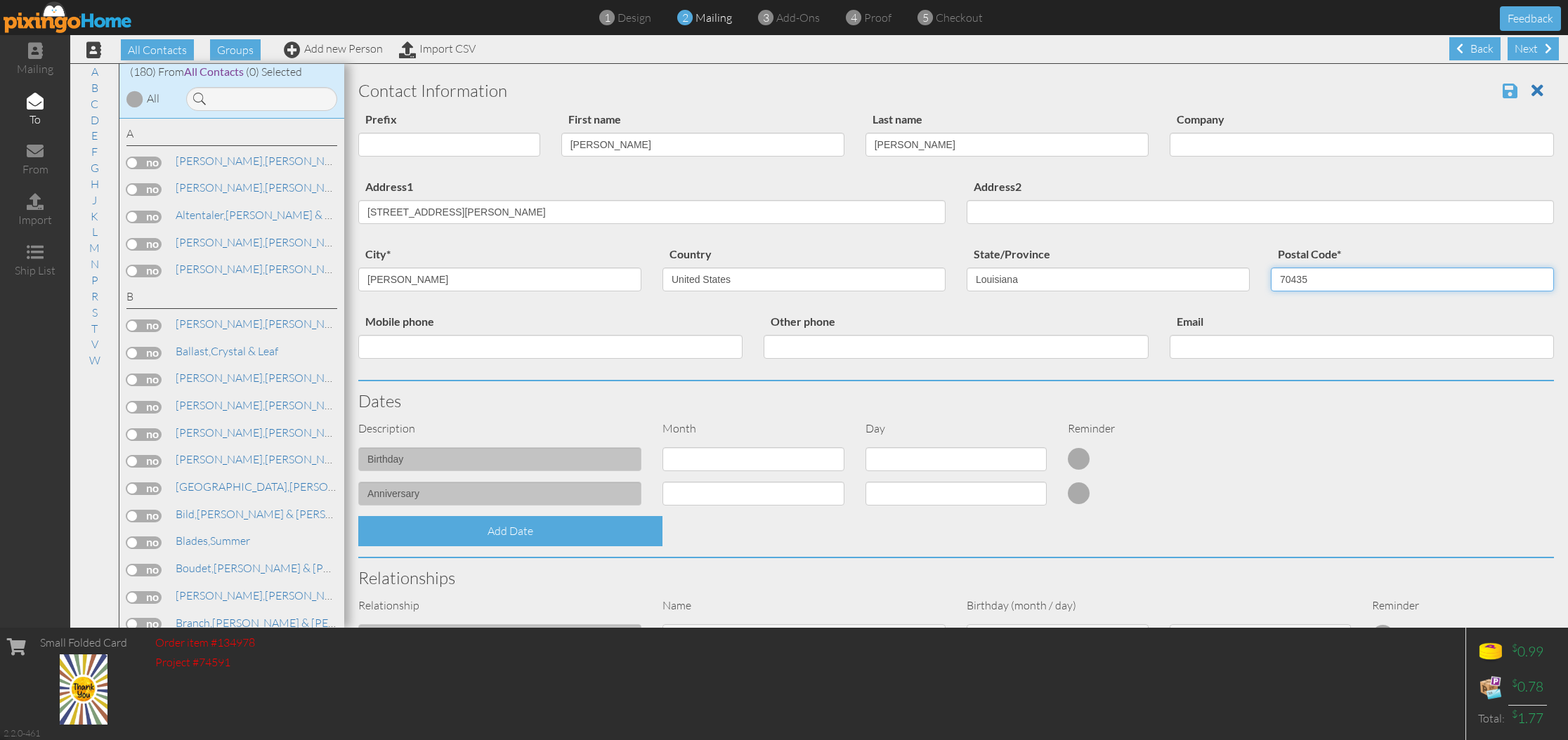
type input "70435"
click at [1506, 90] on span at bounding box center [1510, 90] width 15 height 17
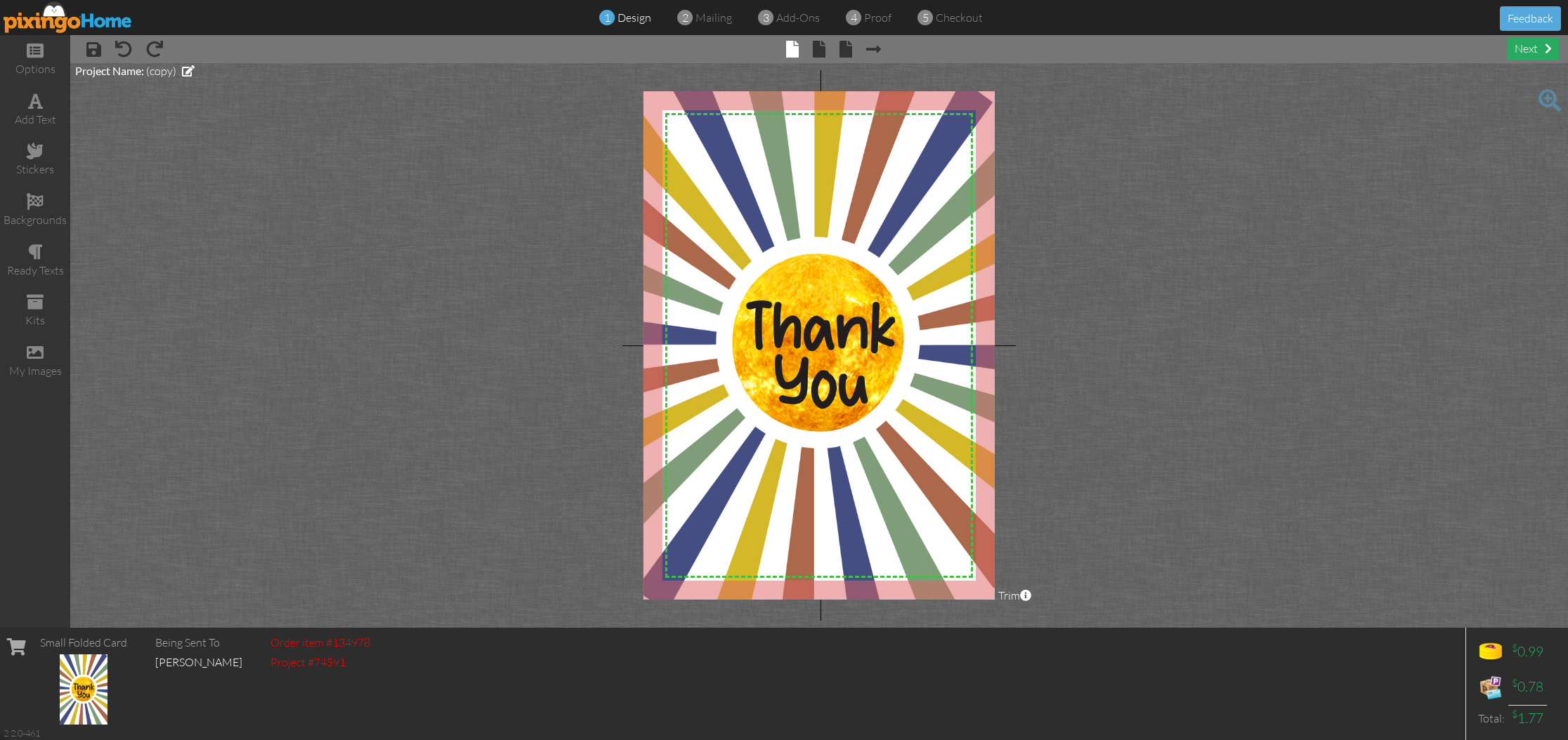
click at [1529, 53] on div "next" at bounding box center [1532, 48] width 51 height 23
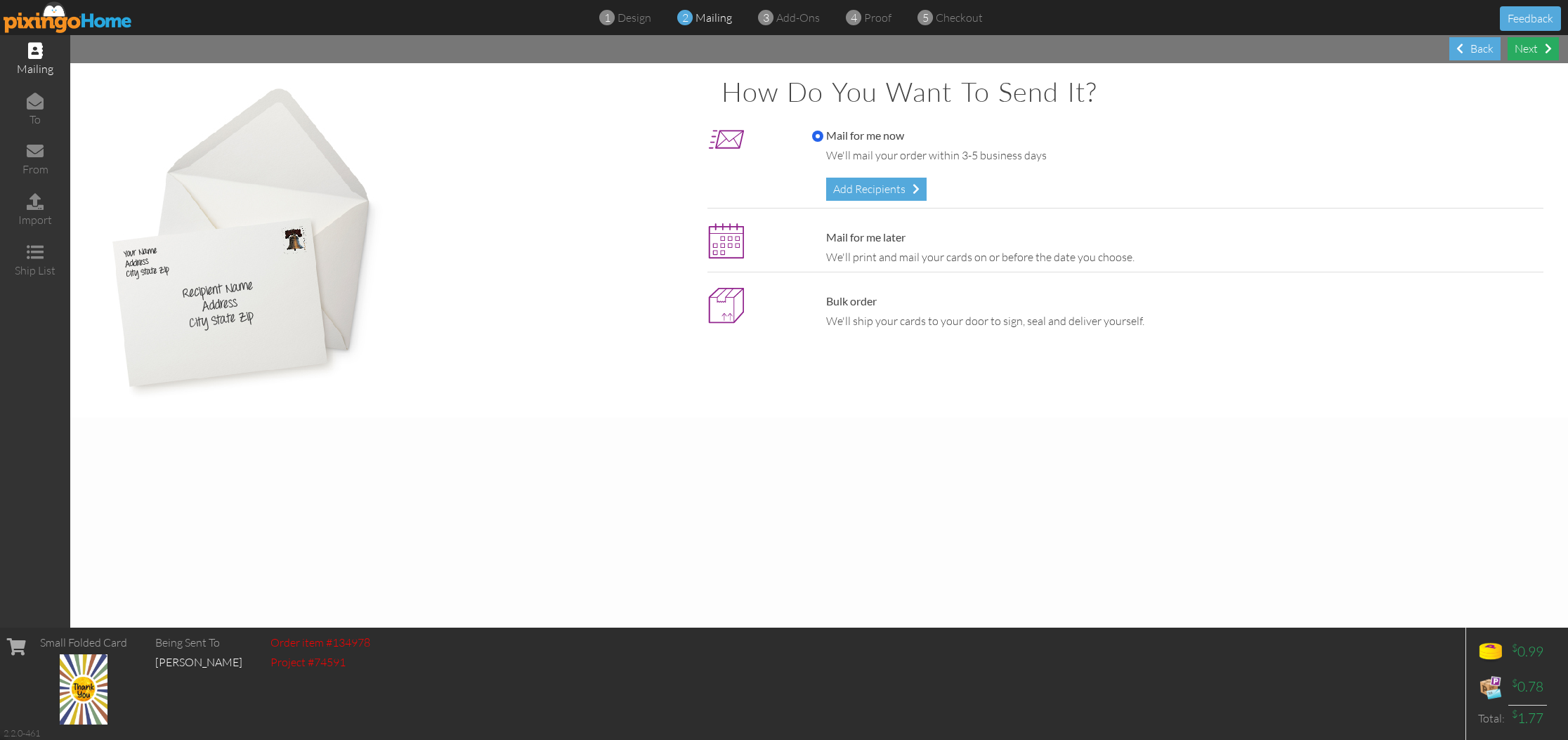
click at [1530, 46] on div "Next" at bounding box center [1532, 48] width 51 height 23
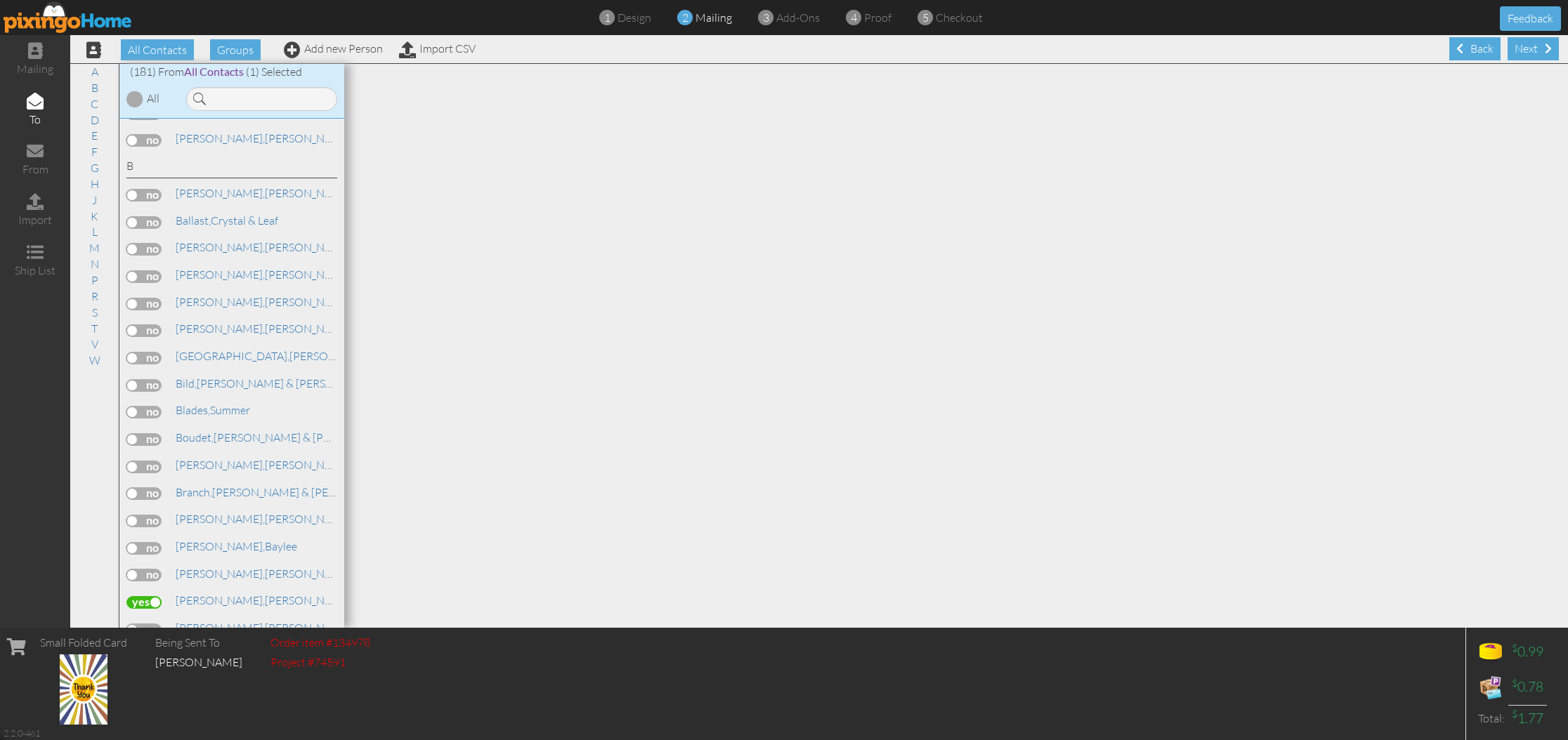
scroll to position [141, 0]
click at [1531, 53] on div "Next" at bounding box center [1532, 48] width 51 height 23
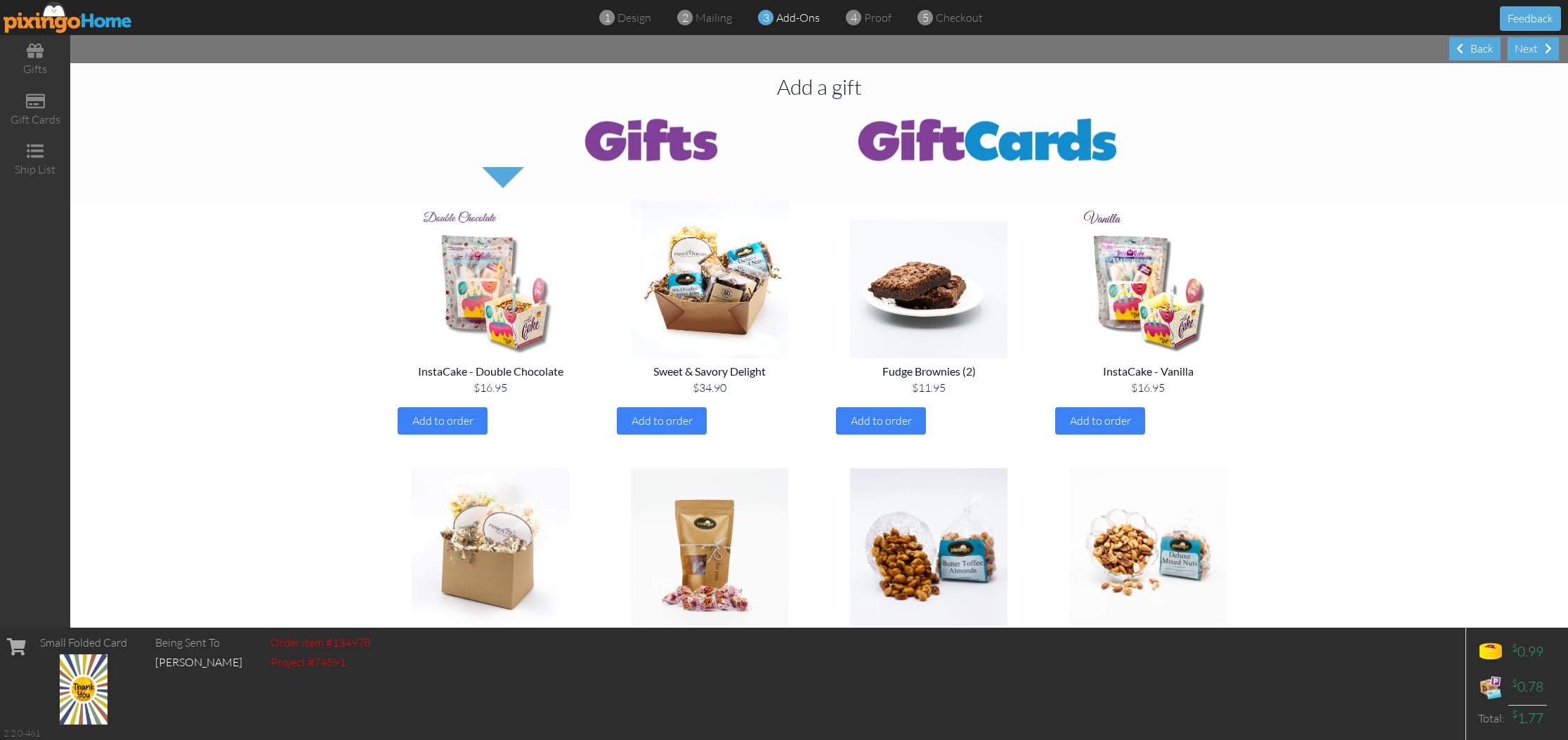
scroll to position [0, 1]
click at [1531, 53] on div "Next" at bounding box center [1532, 48] width 51 height 23
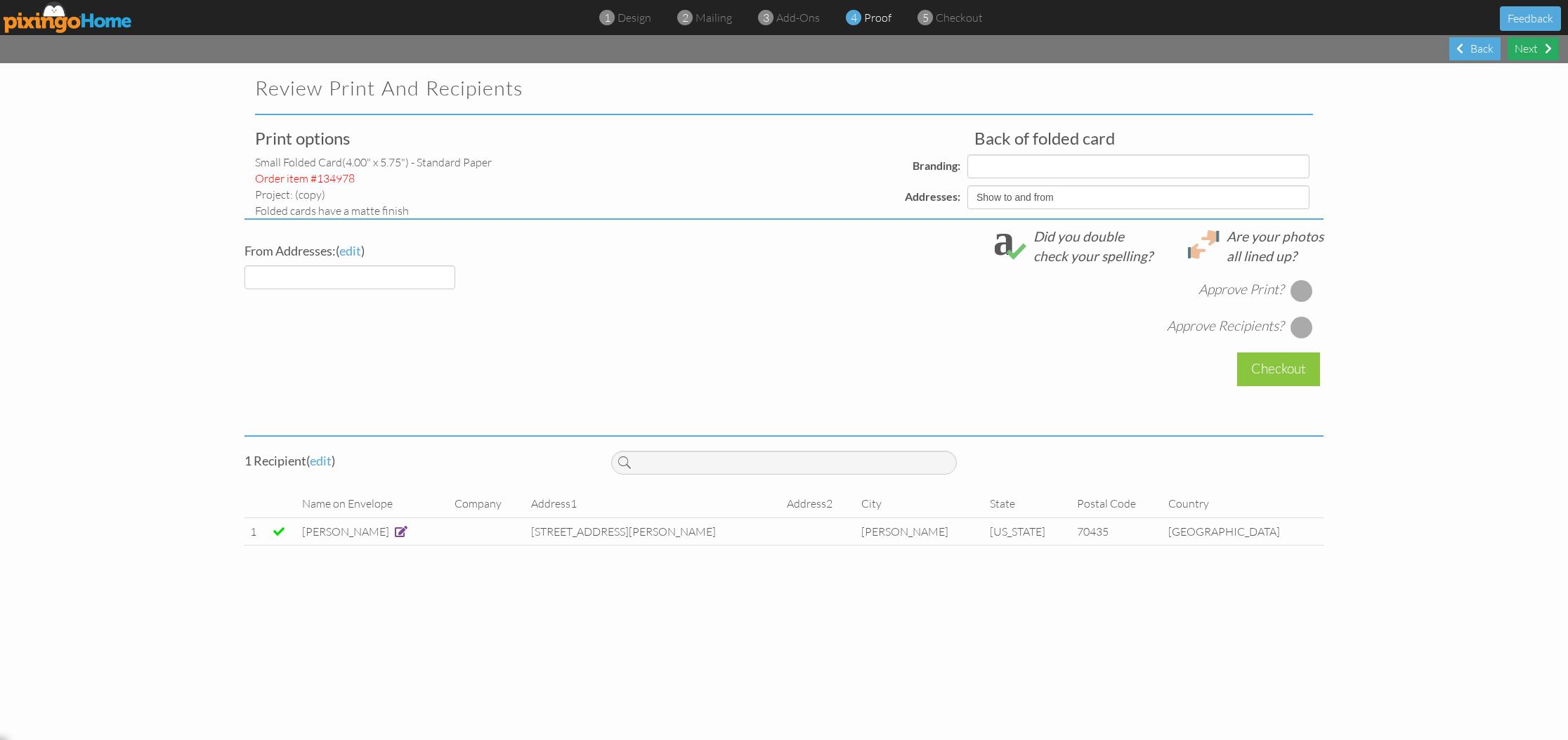
select select "object:866"
select select "object:867"
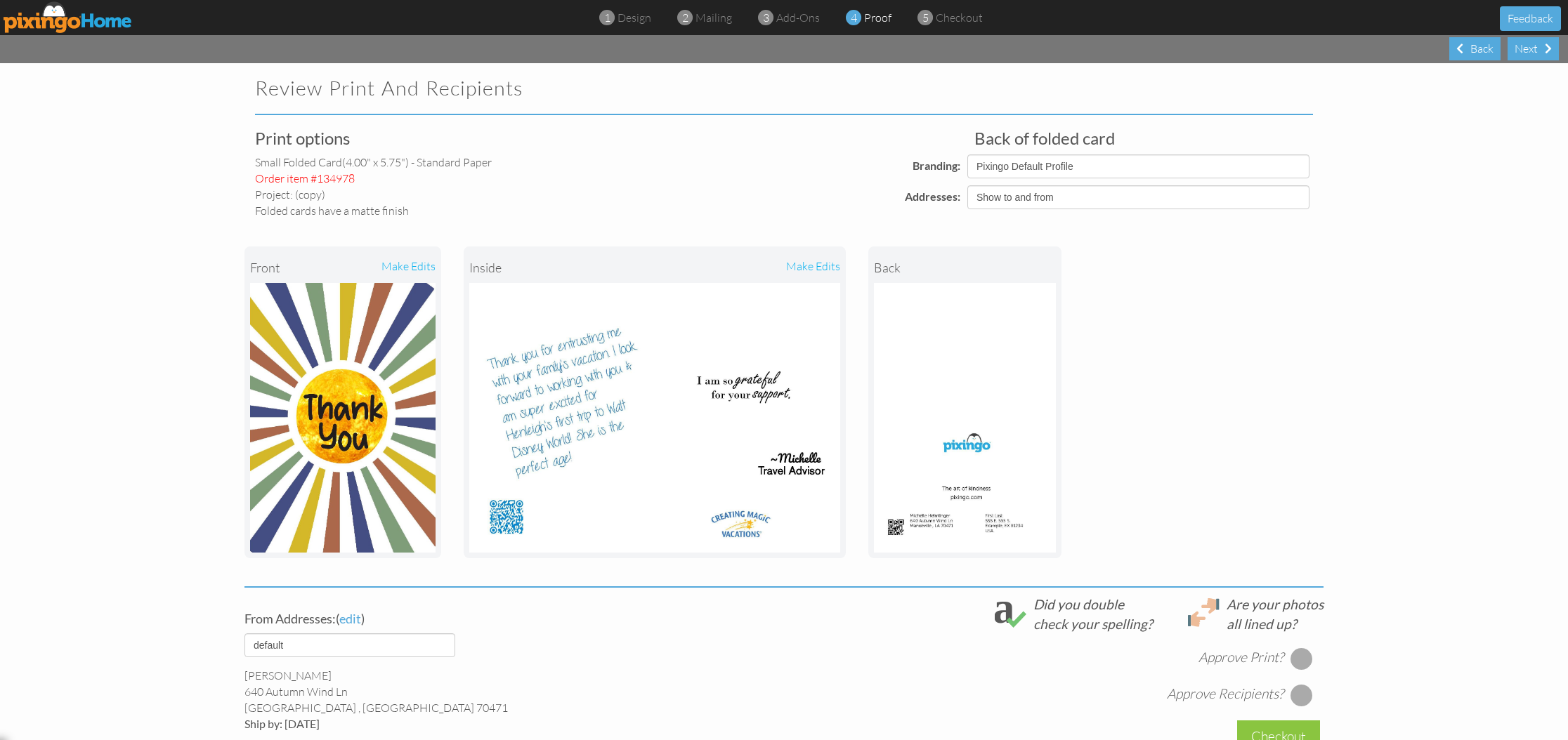
click at [1305, 659] on div at bounding box center [1301, 659] width 22 height 22
click at [1303, 689] on div at bounding box center [1301, 695] width 22 height 22
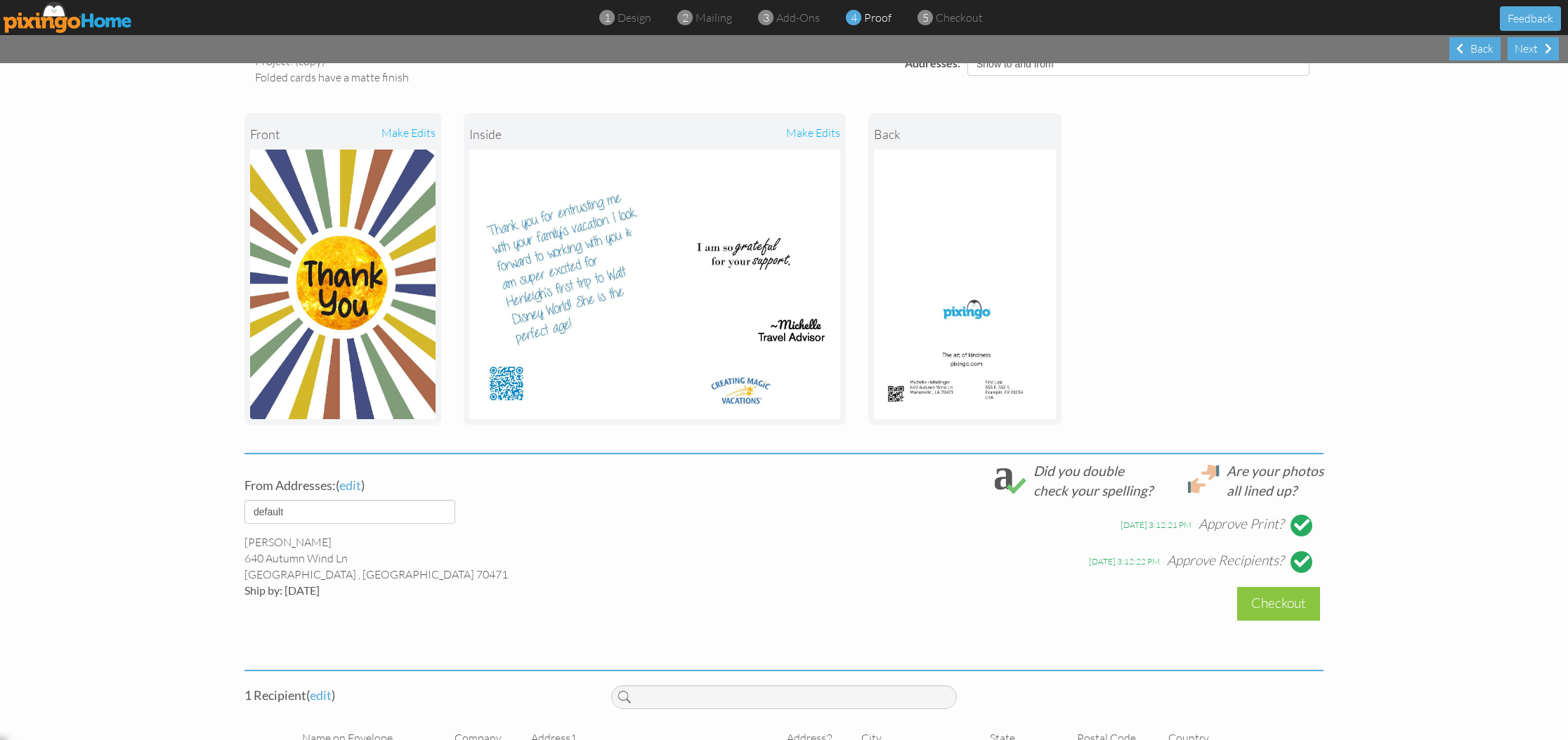
scroll to position [135, 0]
click at [1292, 595] on div "Checkout" at bounding box center [1279, 602] width 83 height 33
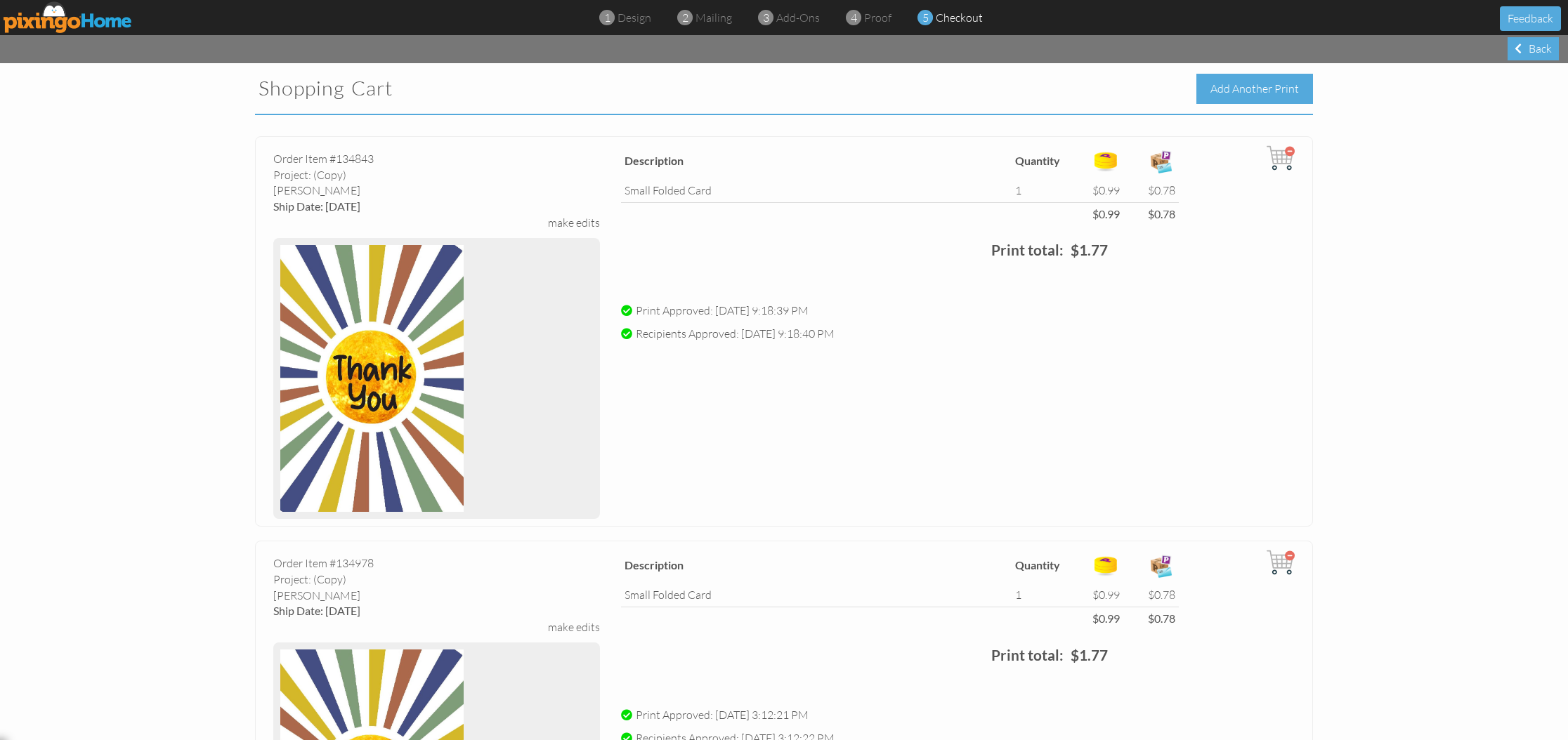
click at [1227, 95] on div "Add Another Print" at bounding box center [1255, 89] width 117 height 30
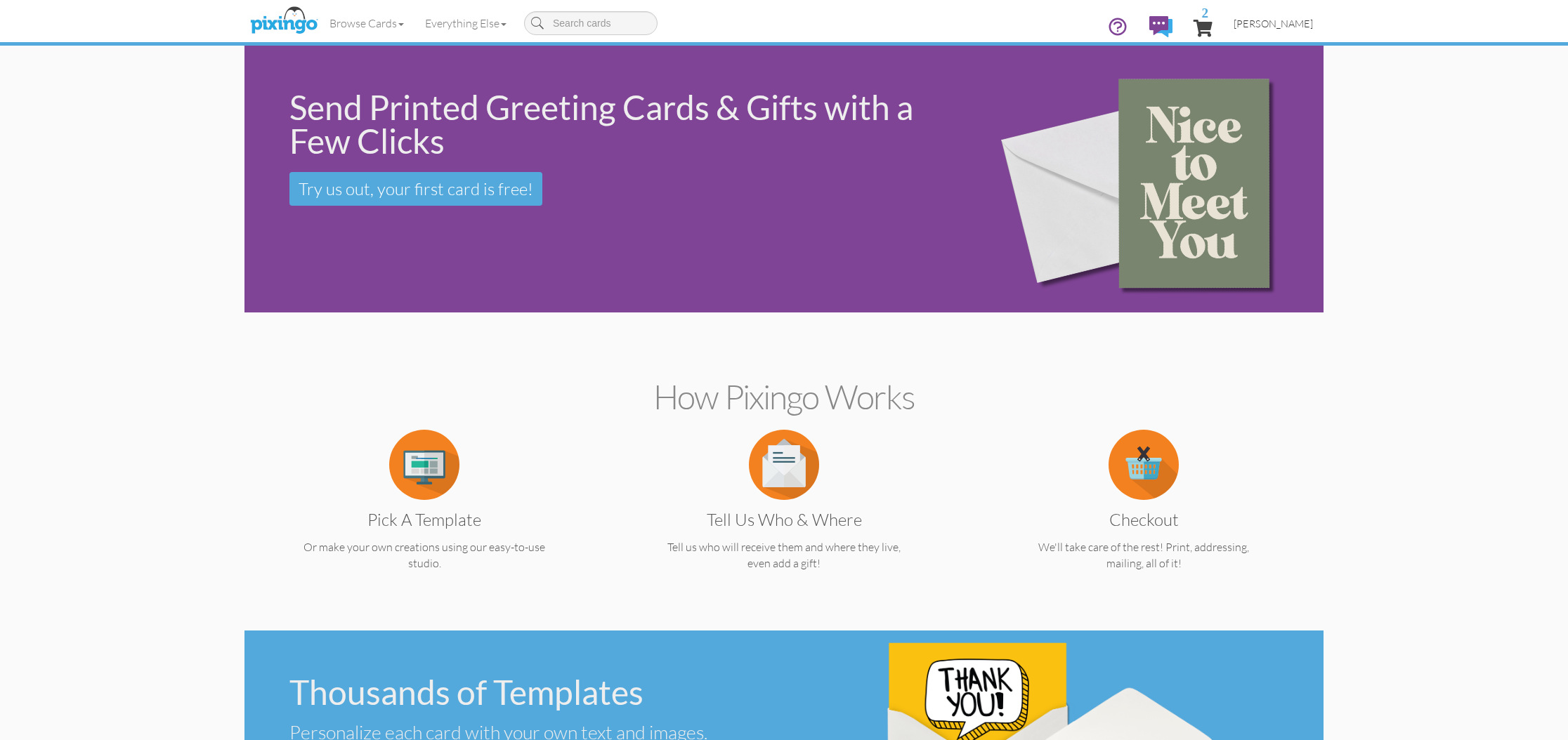
click at [1276, 21] on span "[PERSON_NAME]" at bounding box center [1273, 24] width 79 height 12
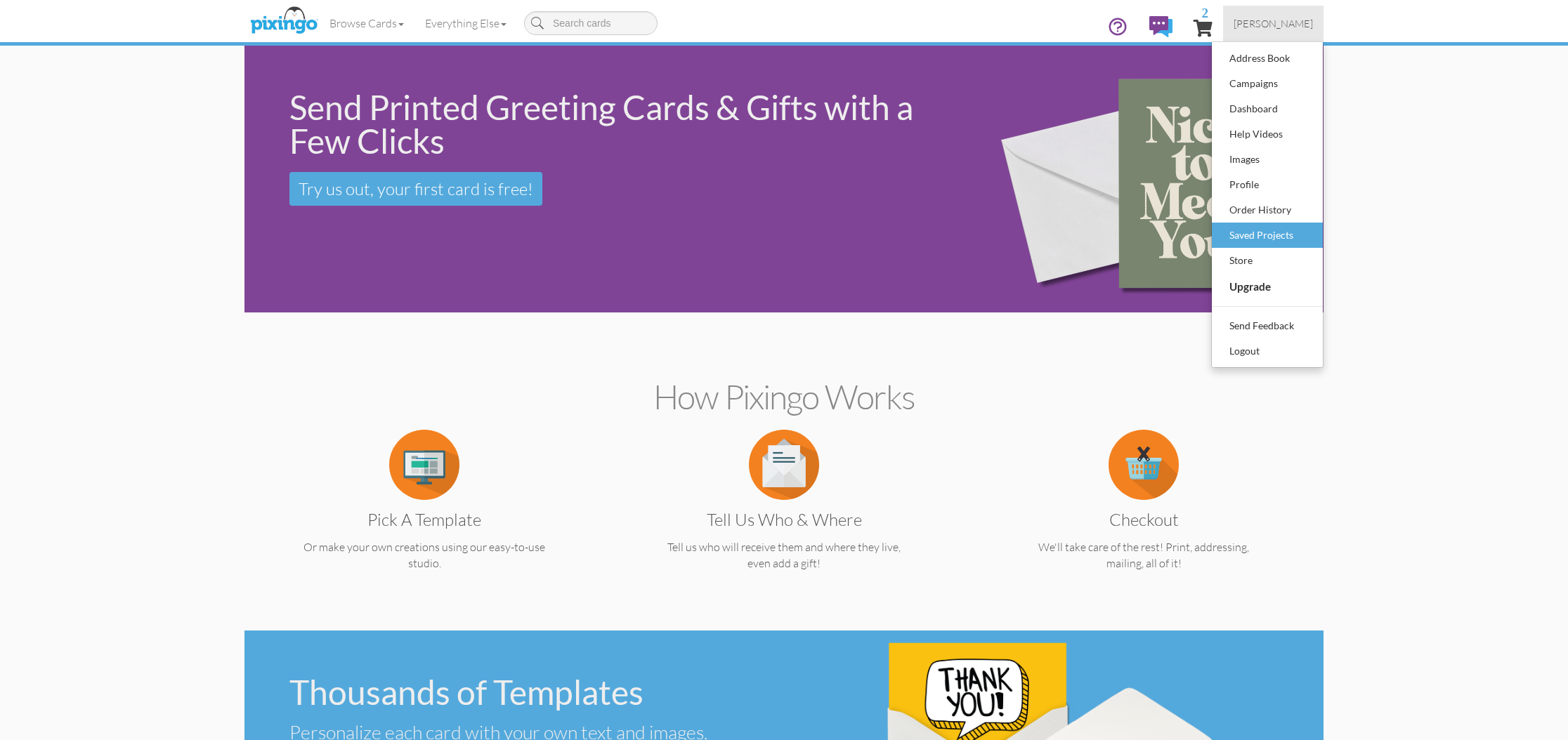
click at [1256, 238] on div "Saved Projects" at bounding box center [1267, 235] width 83 height 21
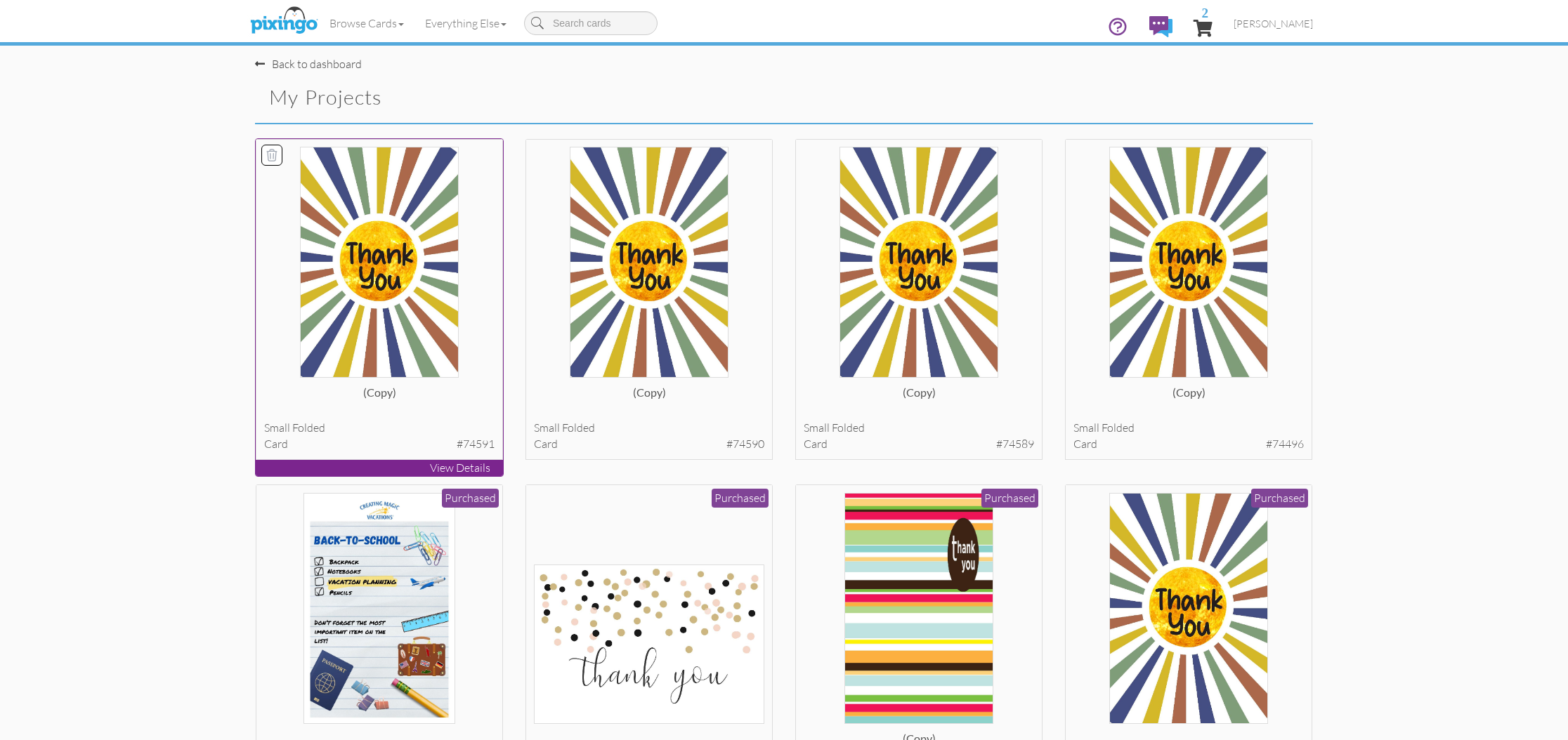
click at [360, 345] on img at bounding box center [379, 262] width 159 height 231
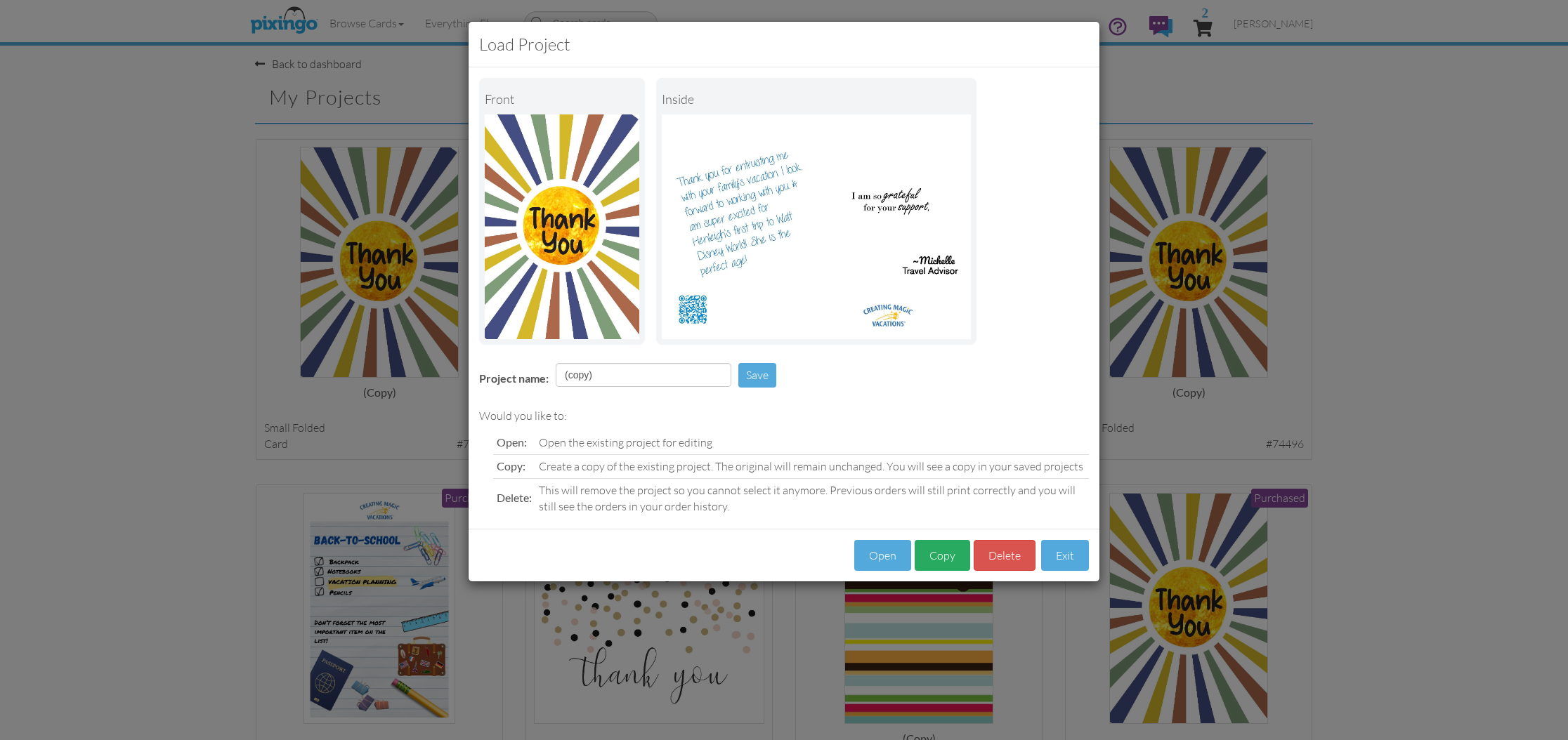
click at [935, 552] on button "Copy" at bounding box center [942, 556] width 56 height 32
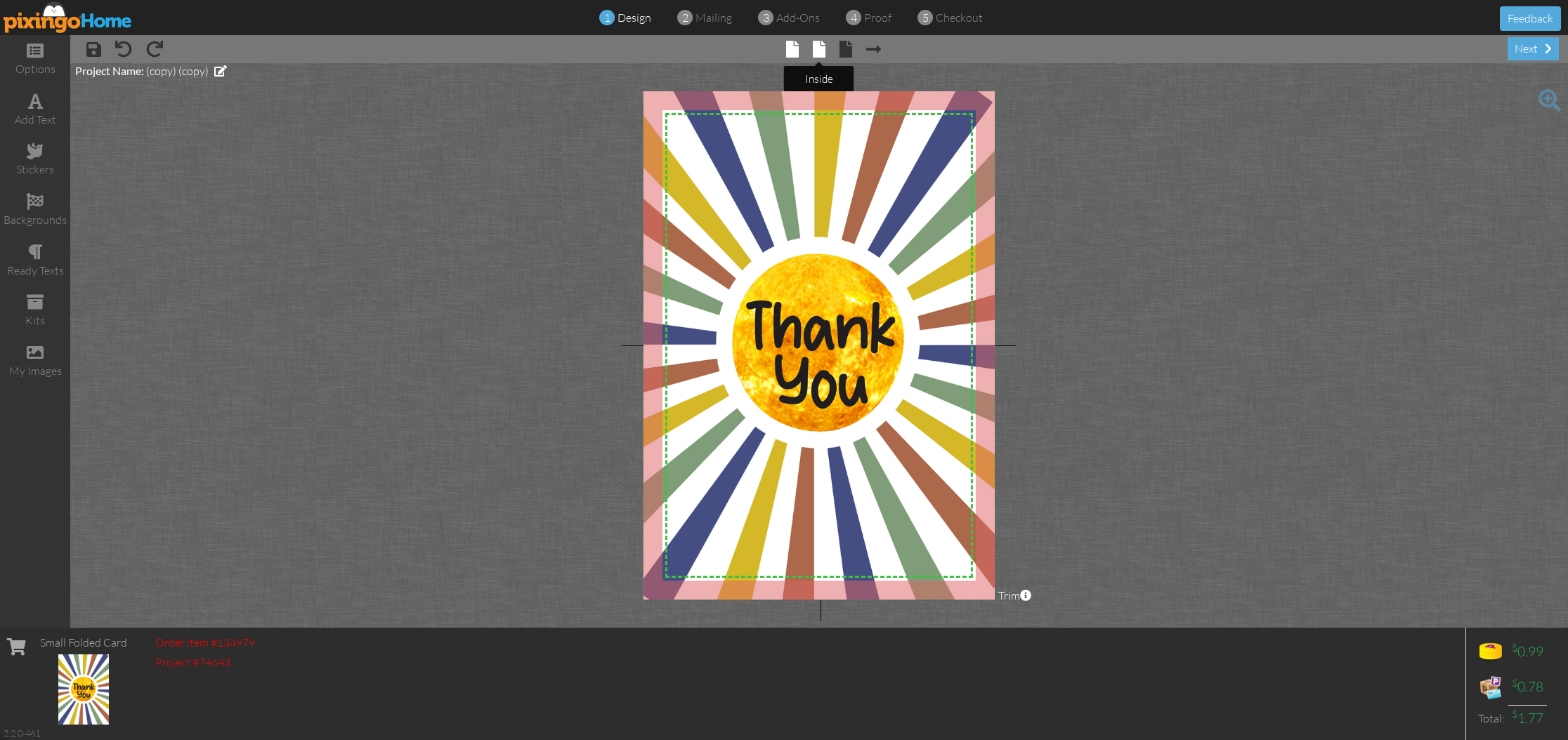
click at [820, 47] on span at bounding box center [819, 49] width 13 height 17
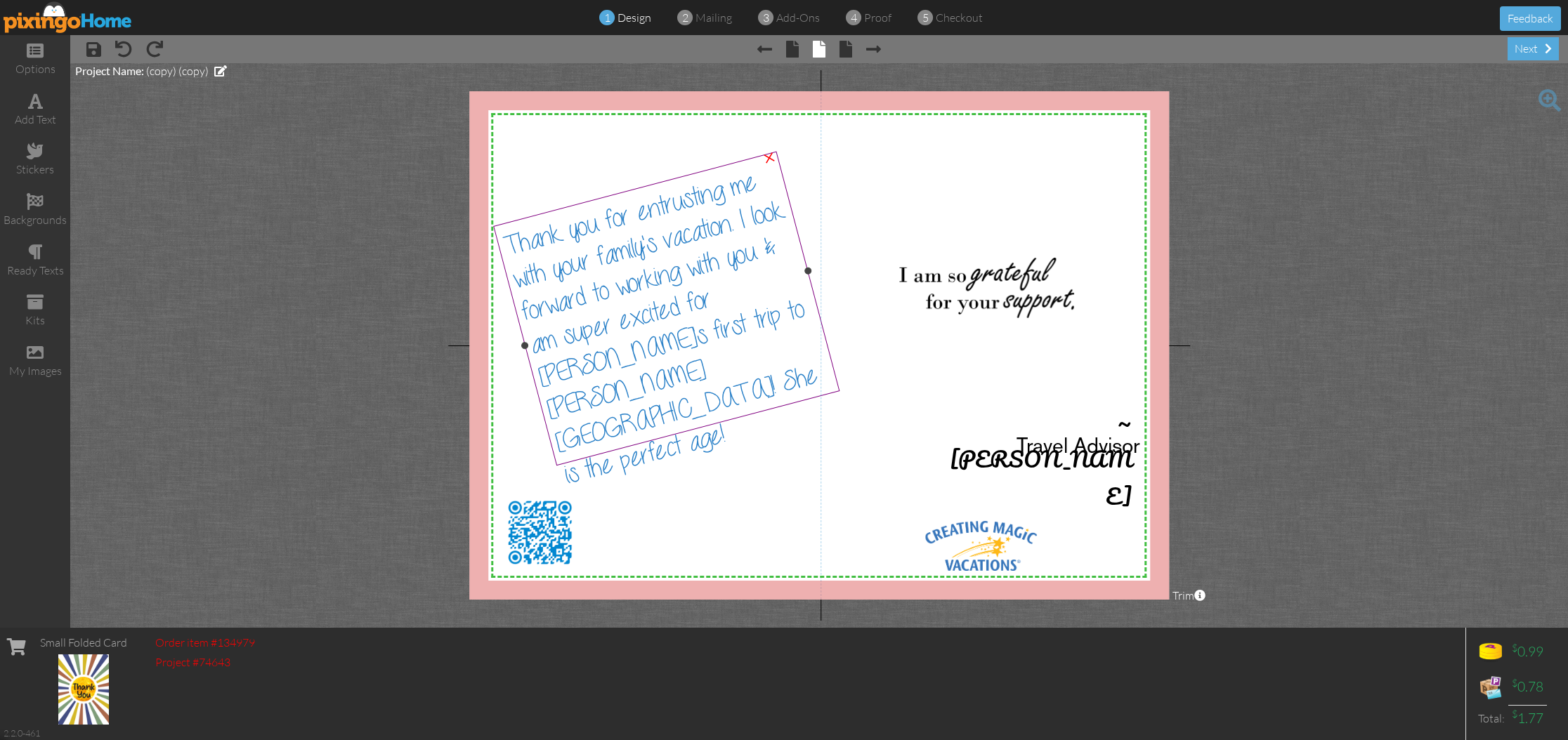
click at [660, 416] on span "Thank you for entrusting me with your family's vacation. I look forward to work…" at bounding box center [660, 329] width 319 height 321
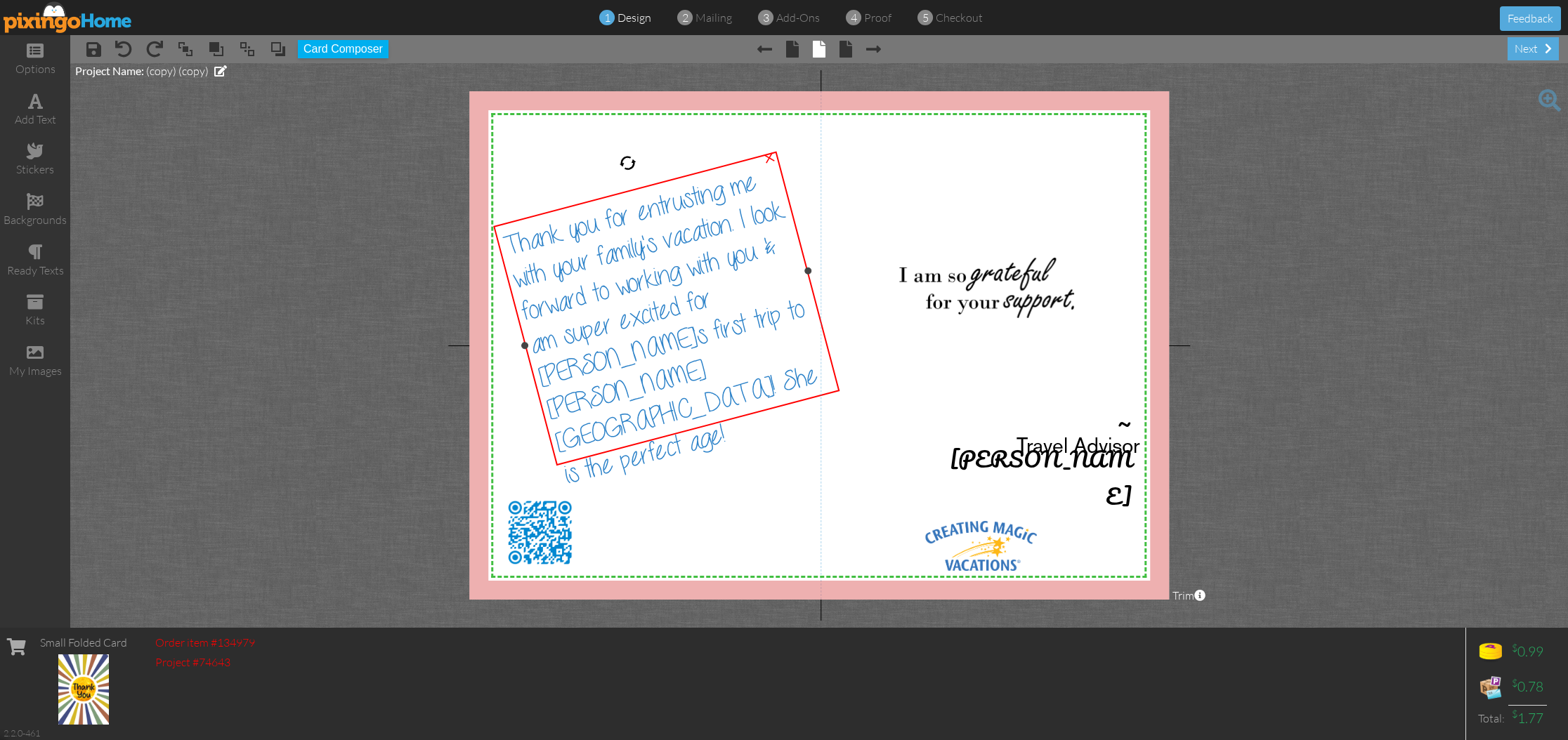
click at [671, 412] on div "Thank you for entrusting me with your family's vacation. I look forward to work…" at bounding box center [671, 323] width 341 height 332
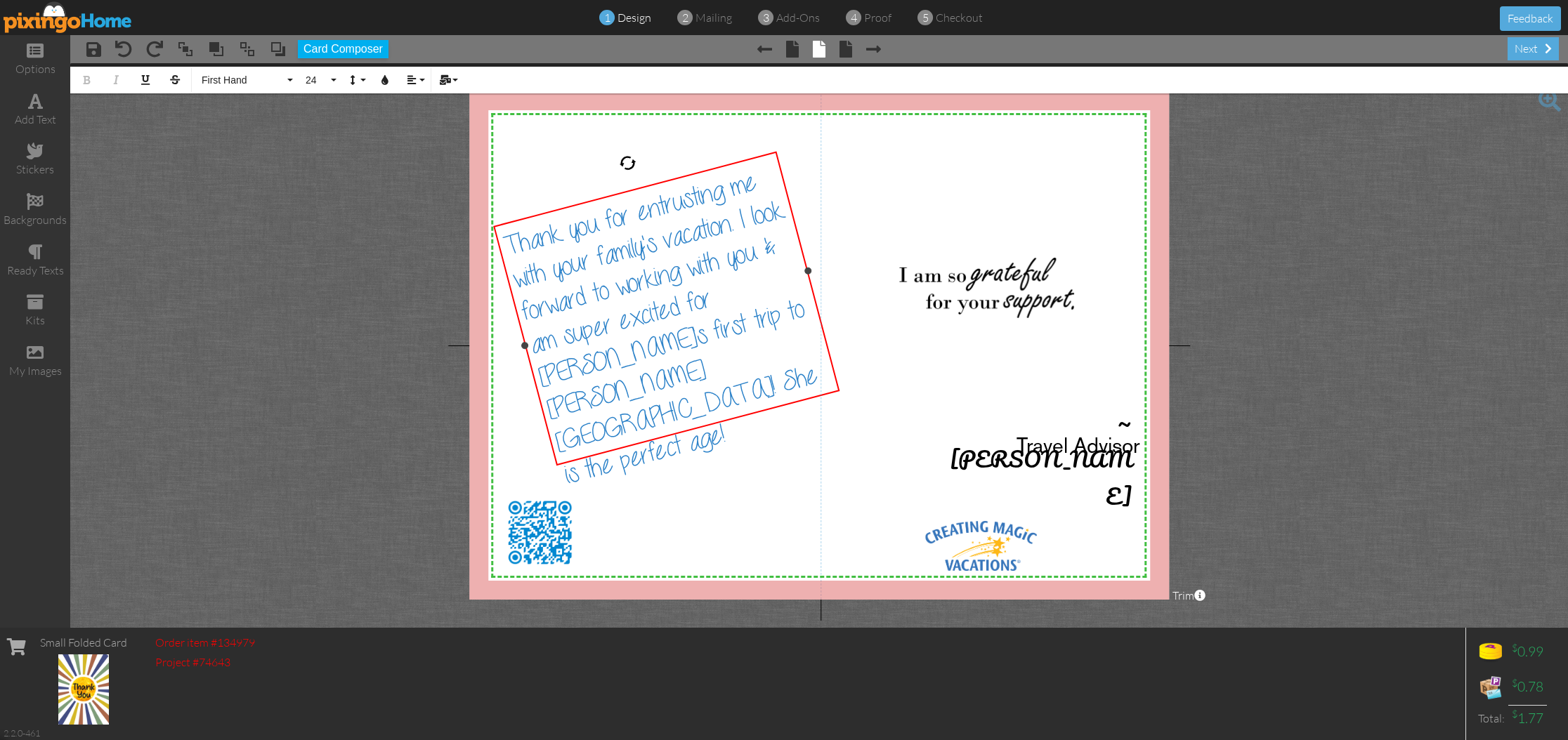
click at [671, 412] on div "Thank you for entrusting me with your family's vacation. I look forward to work…" at bounding box center [671, 323] width 341 height 332
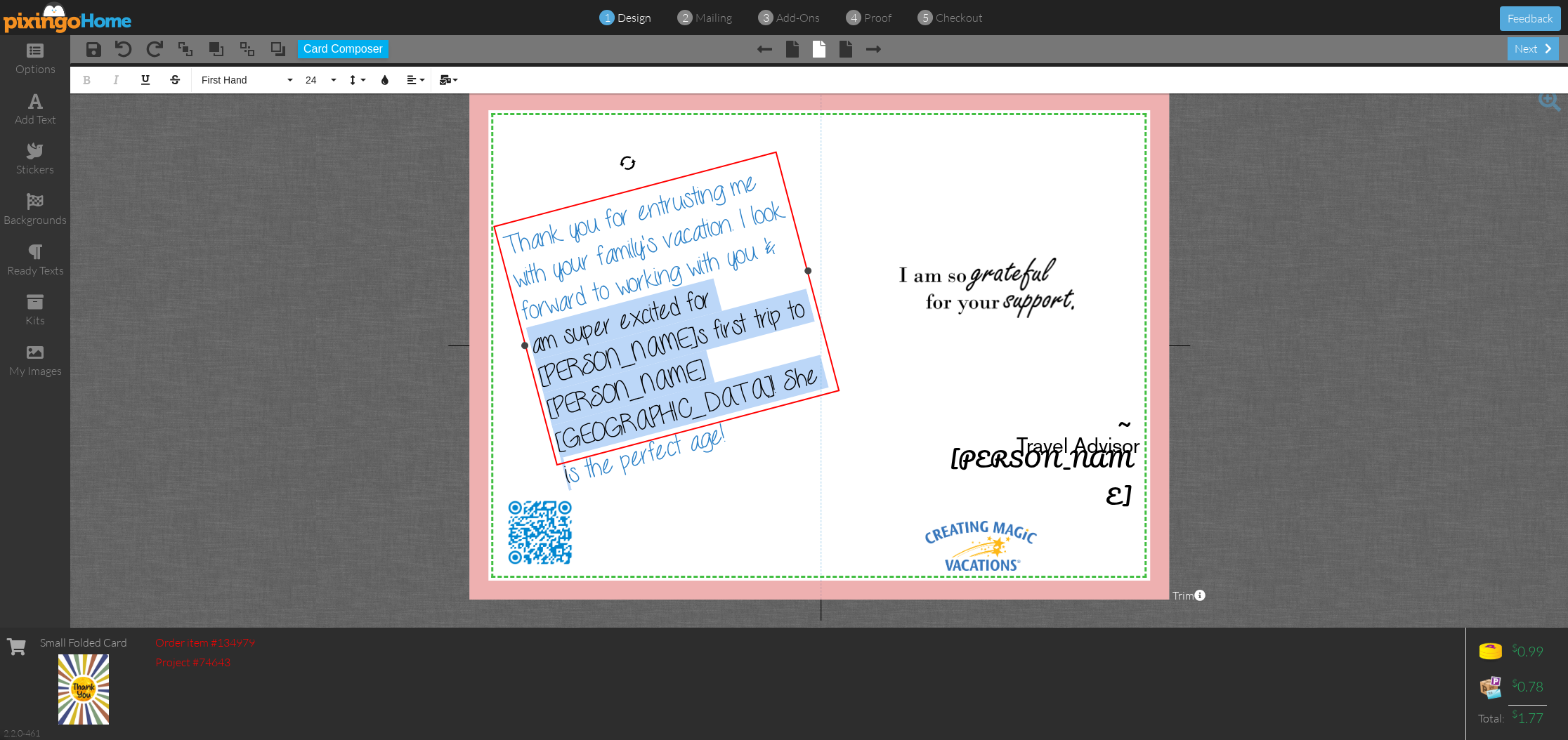
drag, startPoint x: 670, startPoint y: 411, endPoint x: 532, endPoint y: 349, distance: 151.3
click at [532, 349] on div "Thank you for entrusting me with your family's vacation. I look forward to work…" at bounding box center [671, 323] width 341 height 332
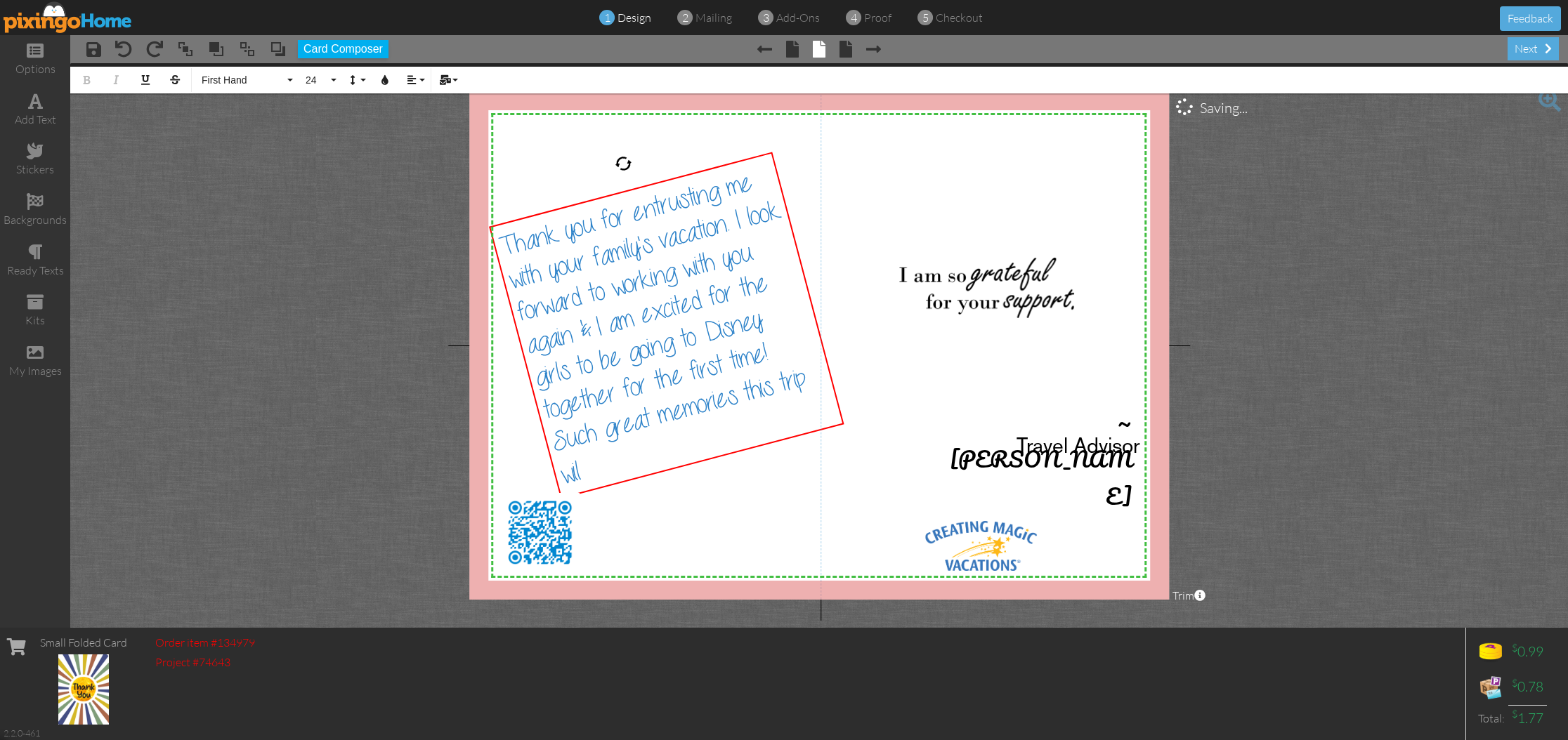
scroll to position [0, 4]
drag, startPoint x: 643, startPoint y: 332, endPoint x: 645, endPoint y: 322, distance: 10.2
click at [644, 322] on span "Thank you for entrusting me with your family's vacation. I look forward to work…" at bounding box center [652, 327] width 313 height 326
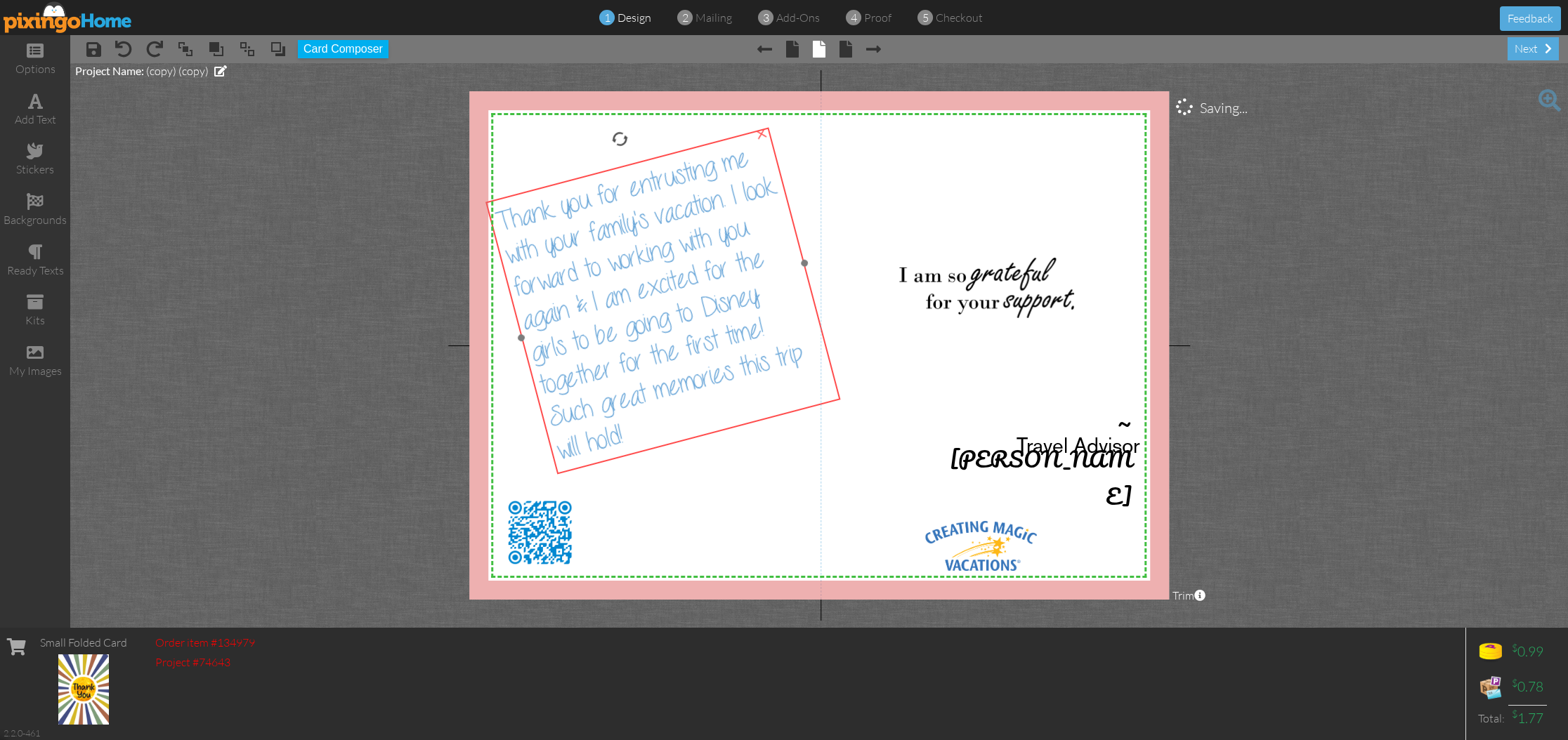
drag, startPoint x: 766, startPoint y: 336, endPoint x: 763, endPoint y: 311, distance: 25.2
click at [763, 311] on span "Thank you for entrusting me with your family's vacation. I look forward to work…" at bounding box center [649, 303] width 313 height 326
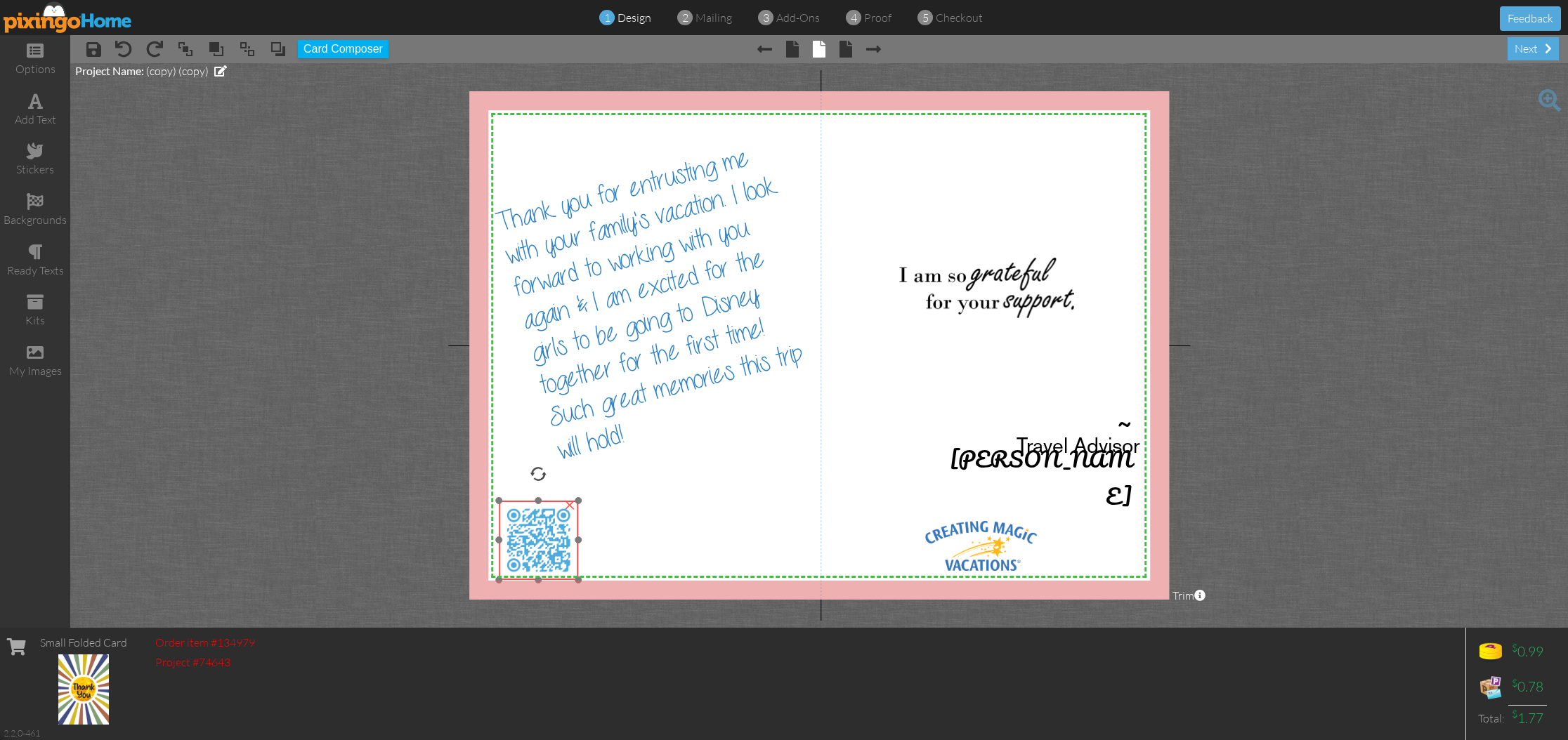
drag, startPoint x: 539, startPoint y: 519, endPoint x: 537, endPoint y: 528, distance: 9.2
click at [537, 528] on img at bounding box center [538, 539] width 79 height 79
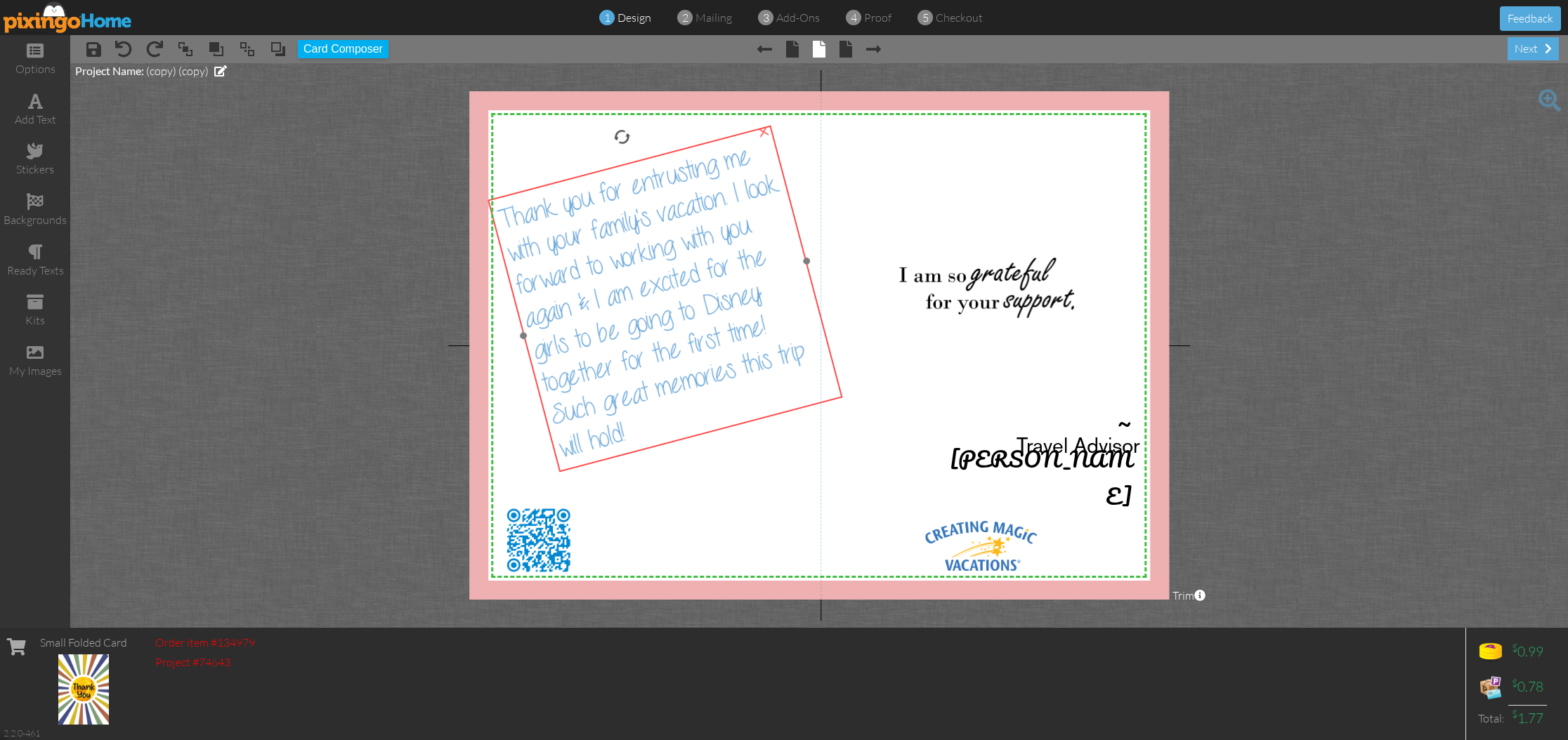
click at [651, 286] on span "Thank you for entrusting me with your family's vacation. I look forward to work…" at bounding box center [651, 303] width 312 height 321
click at [1528, 56] on div "next" at bounding box center [1532, 48] width 51 height 23
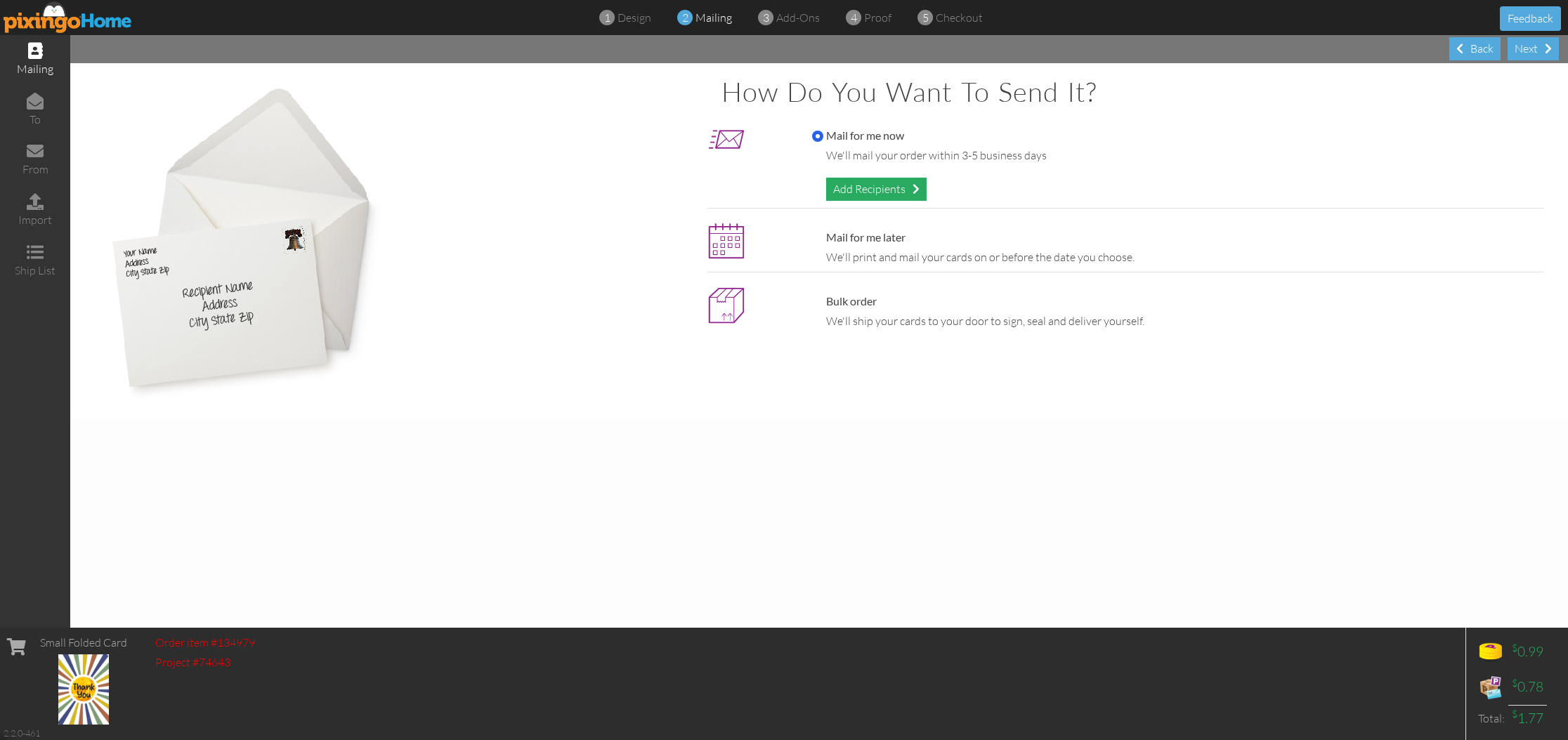
click at [844, 187] on div "Add Recipients" at bounding box center [877, 189] width 101 height 23
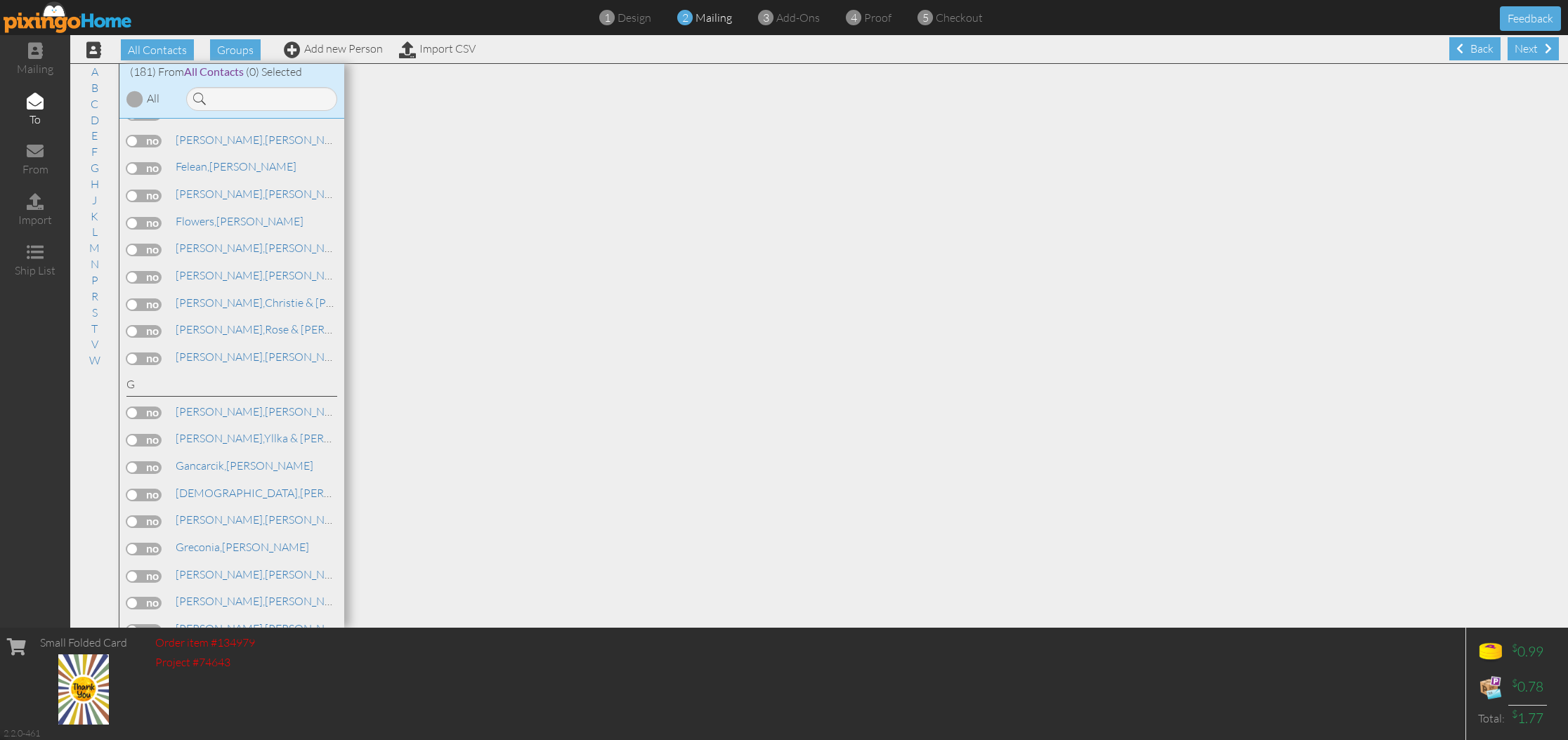
scroll to position [1487, 0]
click at [148, 300] on label at bounding box center [144, 306] width 35 height 13
click at [0, 0] on input "checkbox" at bounding box center [0, 0] width 0 height 0
click at [235, 297] on span "[PERSON_NAME]," at bounding box center [220, 304] width 89 height 14
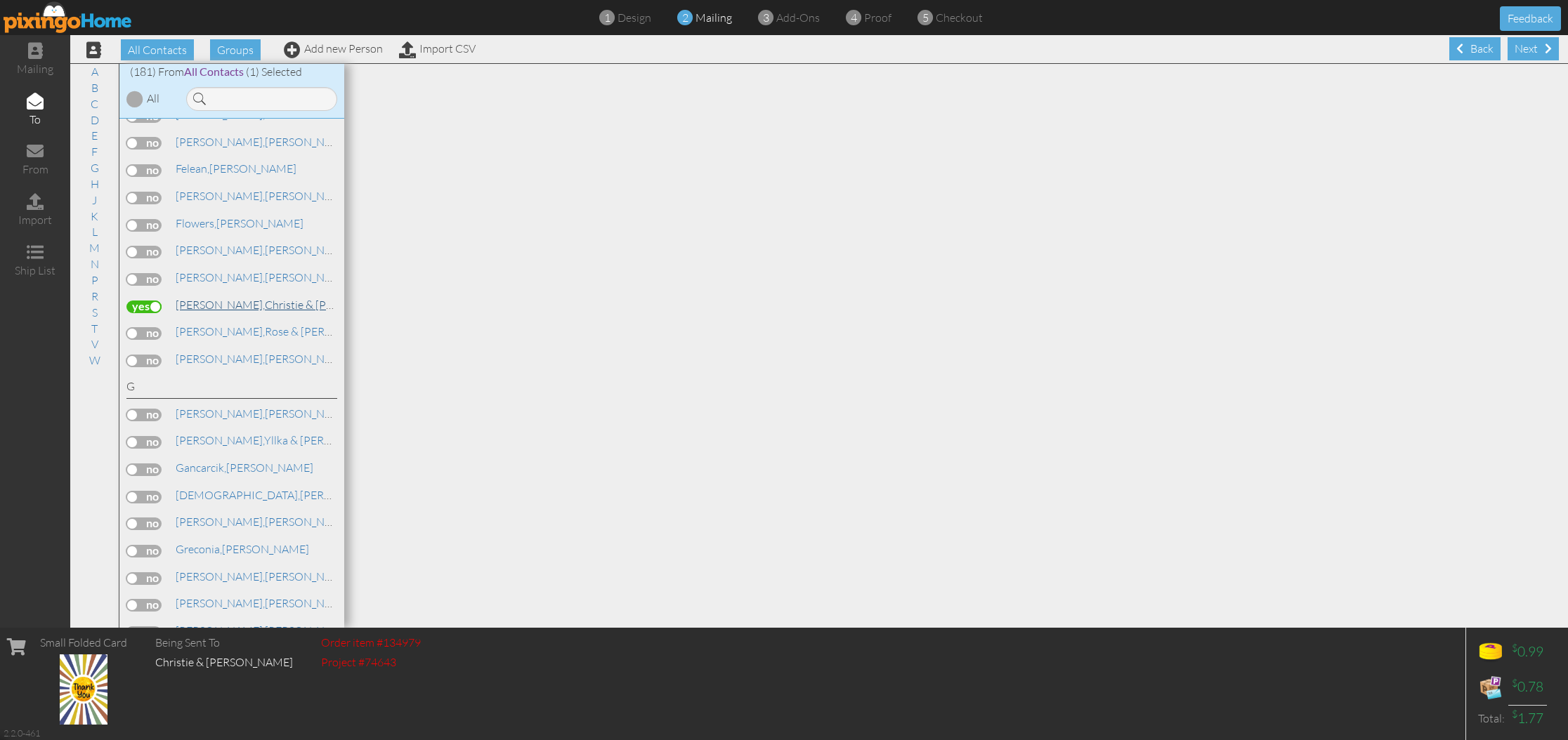
scroll to position [1484, 0]
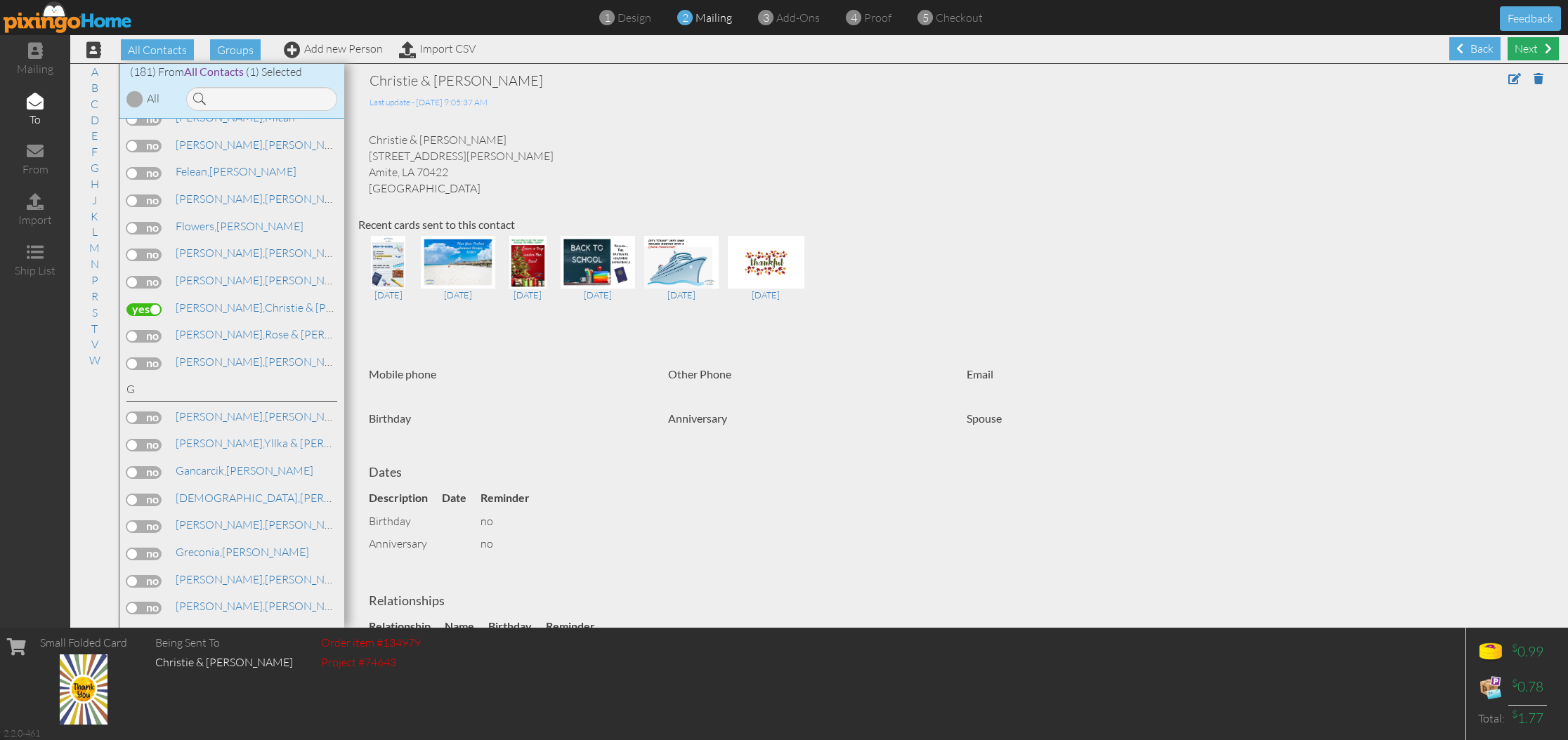
click at [1530, 48] on div "Next" at bounding box center [1532, 48] width 51 height 23
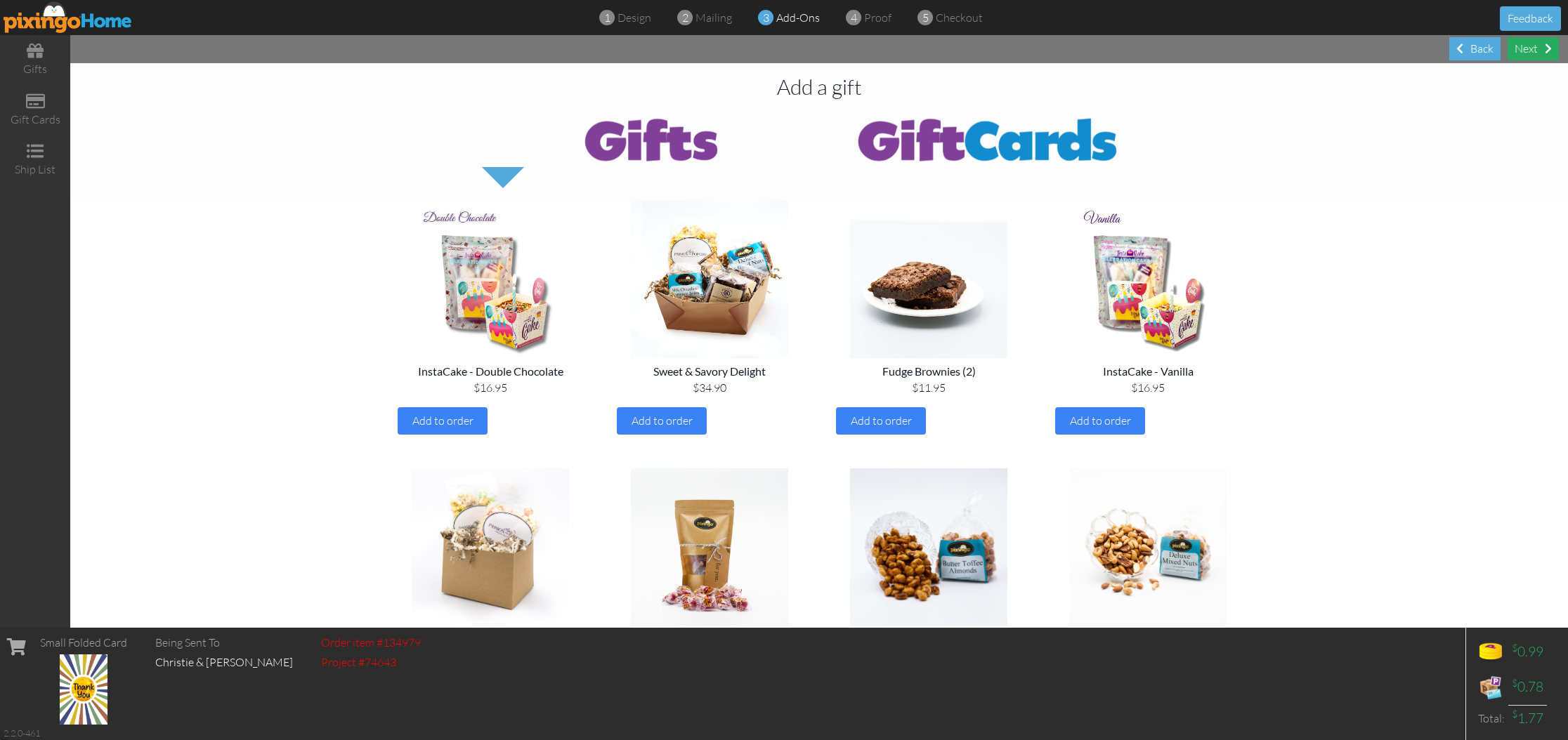
click at [1530, 48] on div "Next" at bounding box center [1532, 48] width 51 height 23
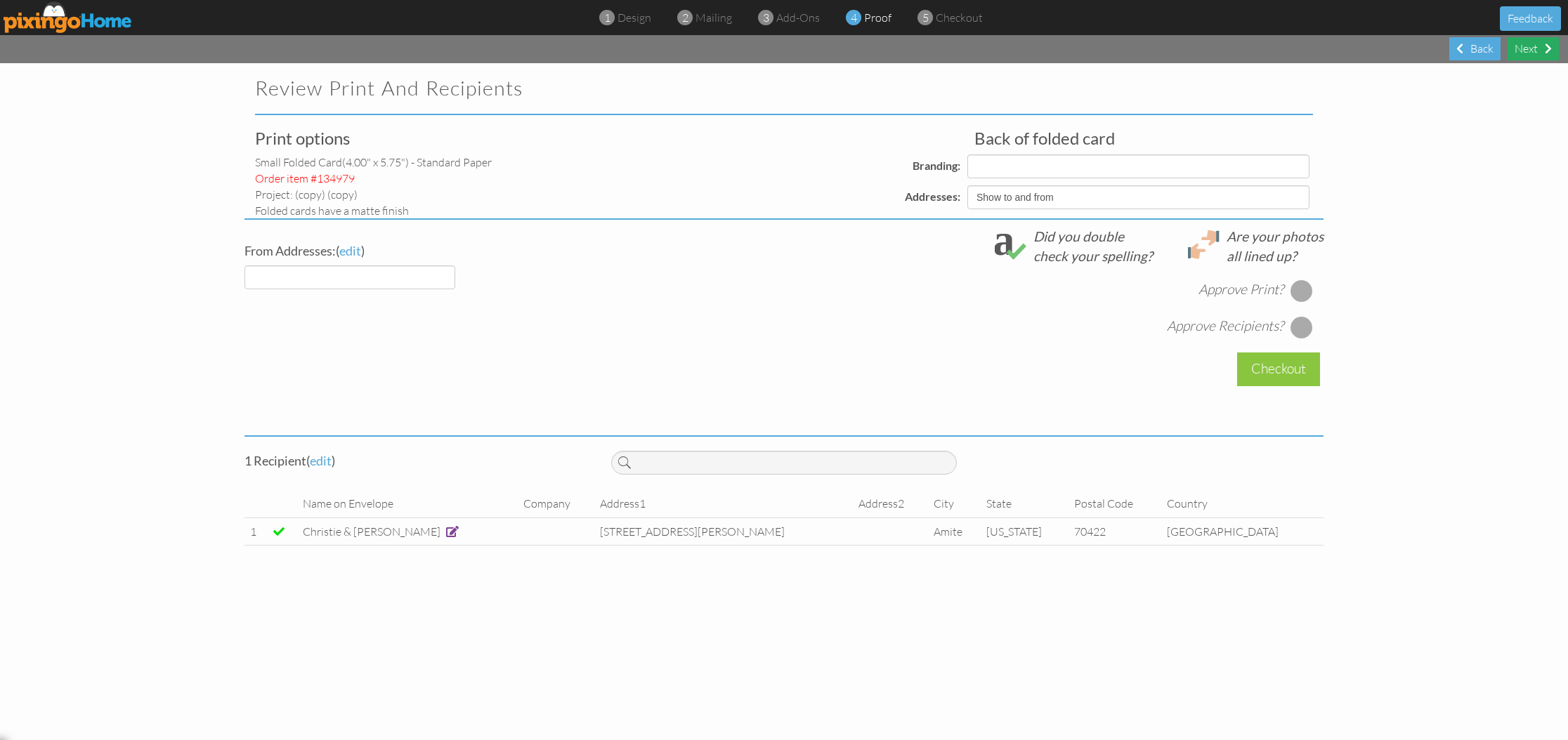
select select "object:2296"
select select "object:2297"
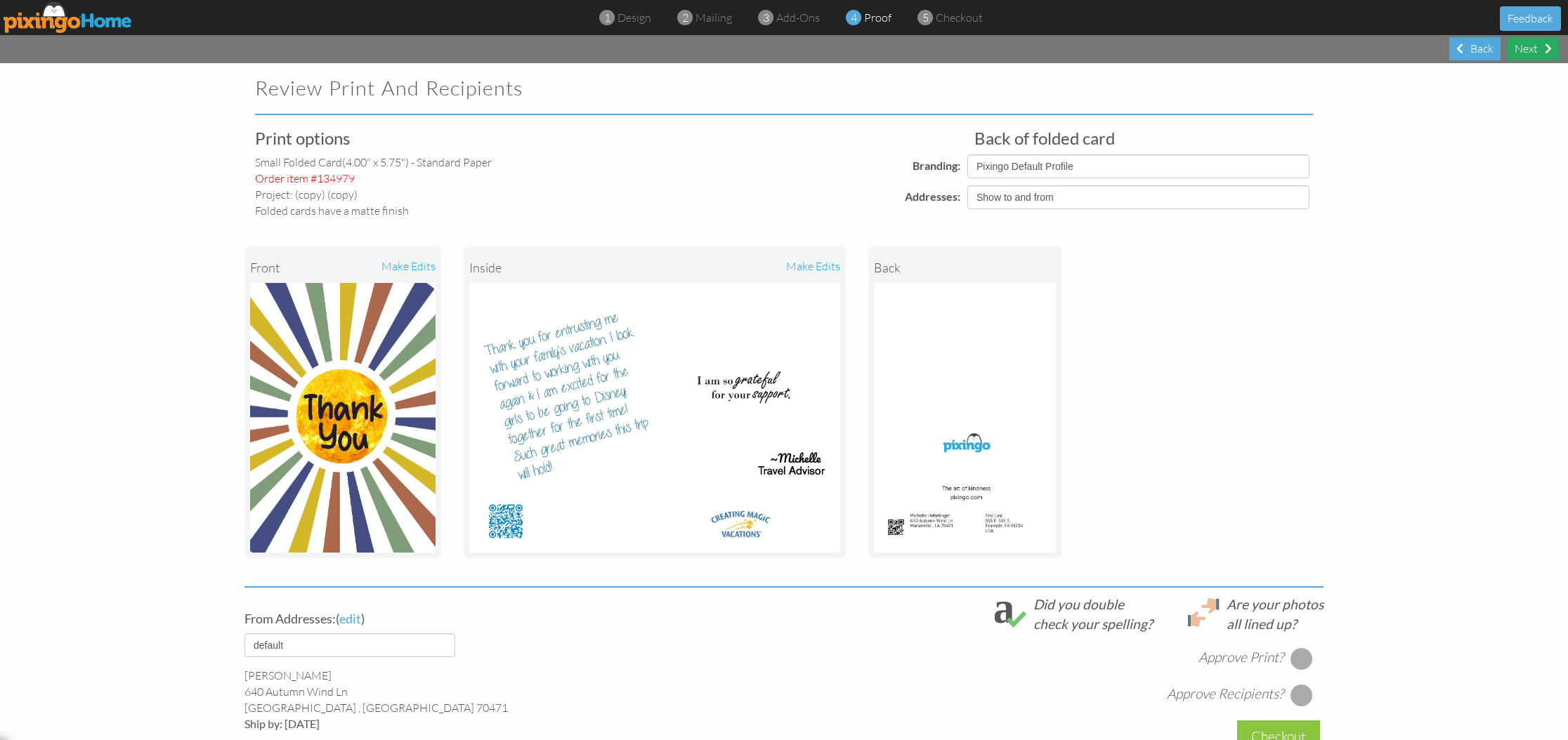
click at [1528, 54] on div "Next" at bounding box center [1532, 48] width 51 height 23
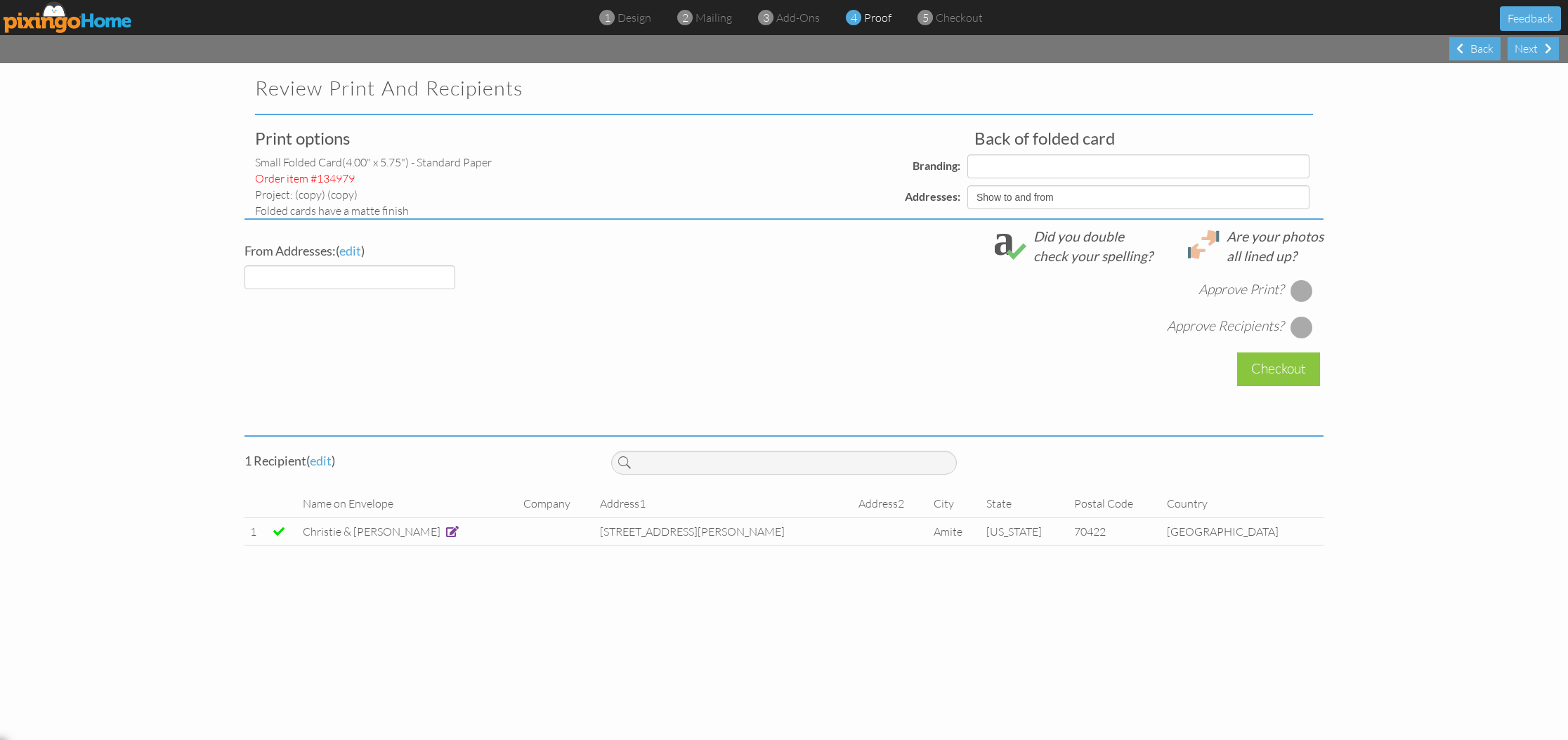
select select "object:2346"
select select "object:2348"
click at [1299, 283] on div at bounding box center [1301, 291] width 22 height 22
click at [1303, 326] on div at bounding box center [1301, 327] width 22 height 22
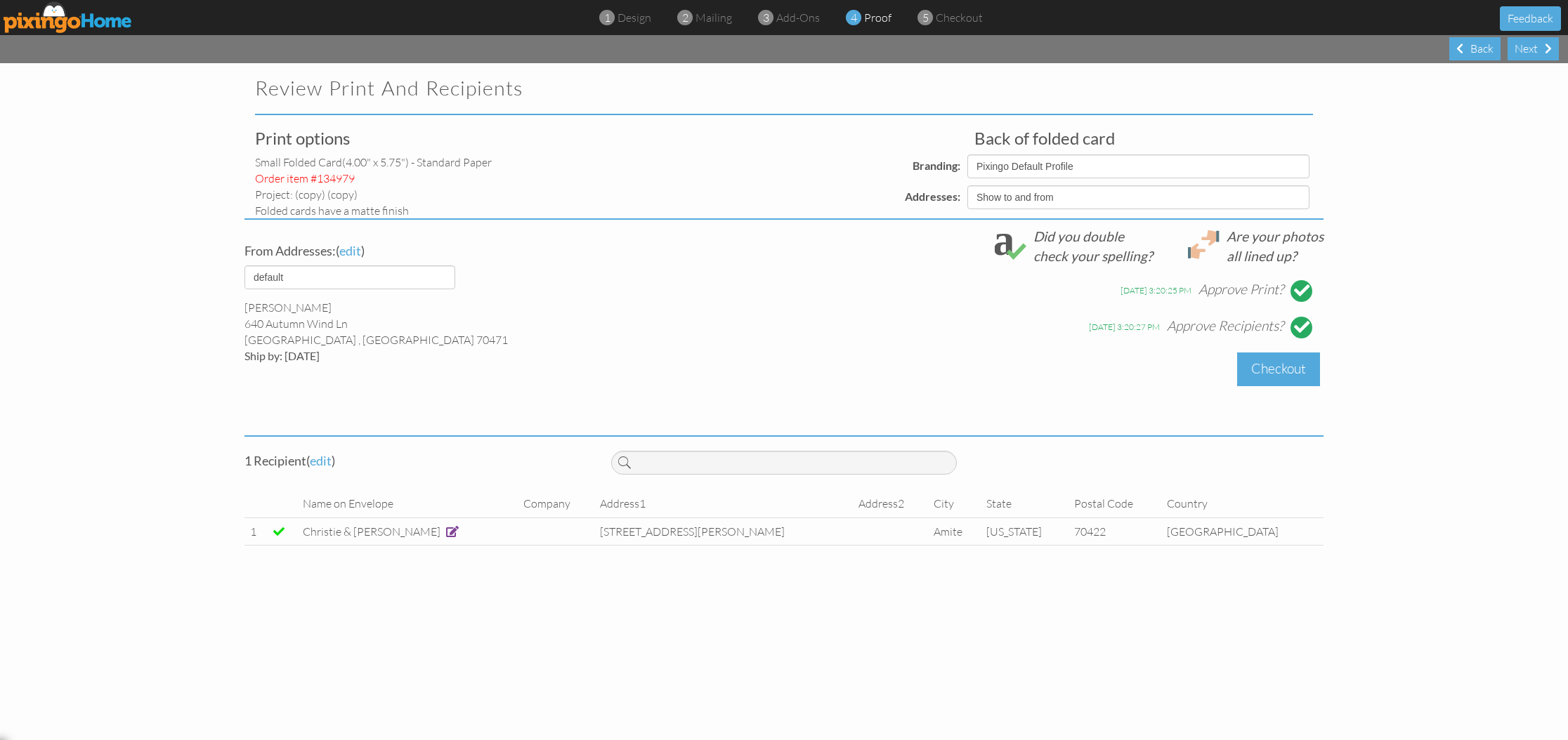
click at [1269, 370] on div "Checkout" at bounding box center [1279, 369] width 83 height 33
